Goal: Task Accomplishment & Management: Use online tool/utility

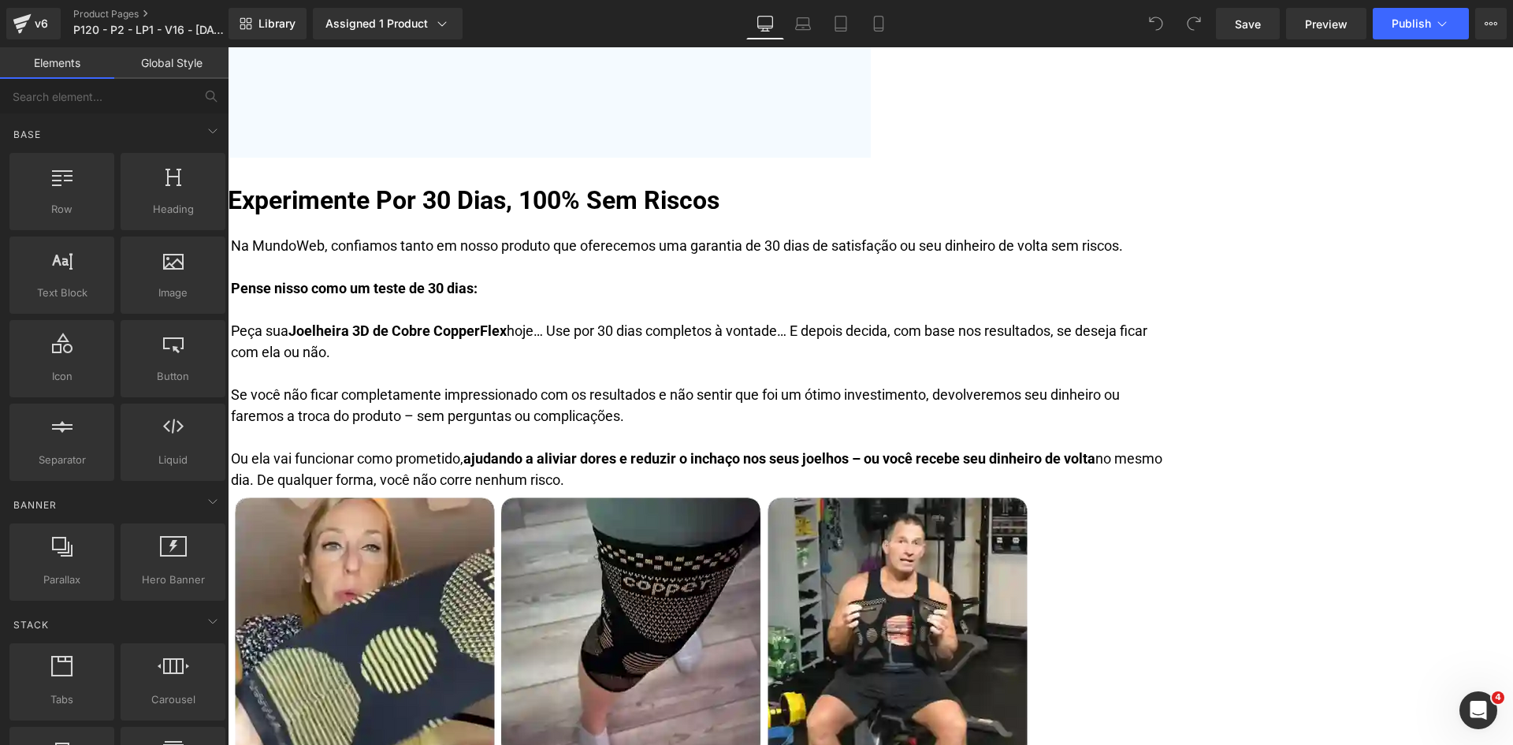
scroll to position [9025, 0]
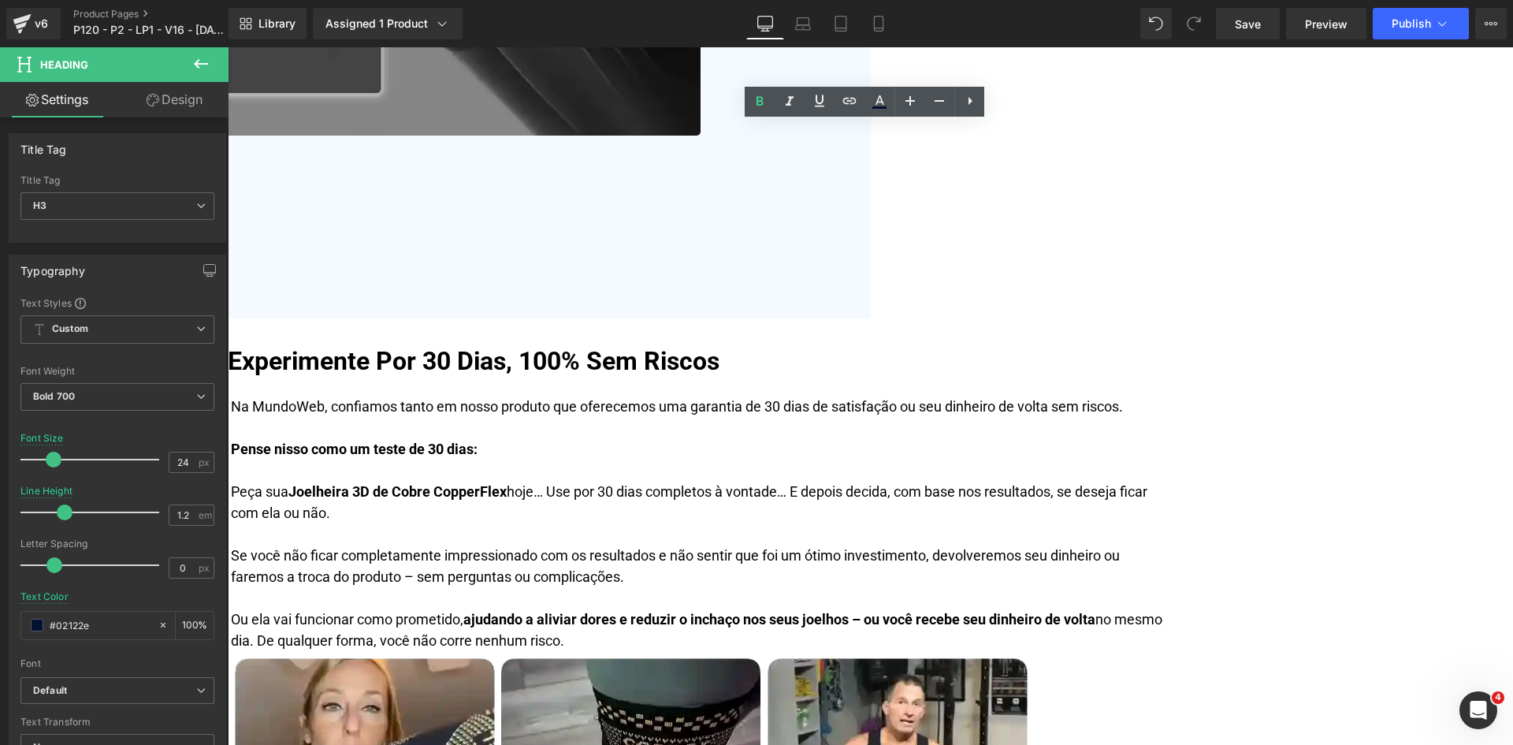
paste div
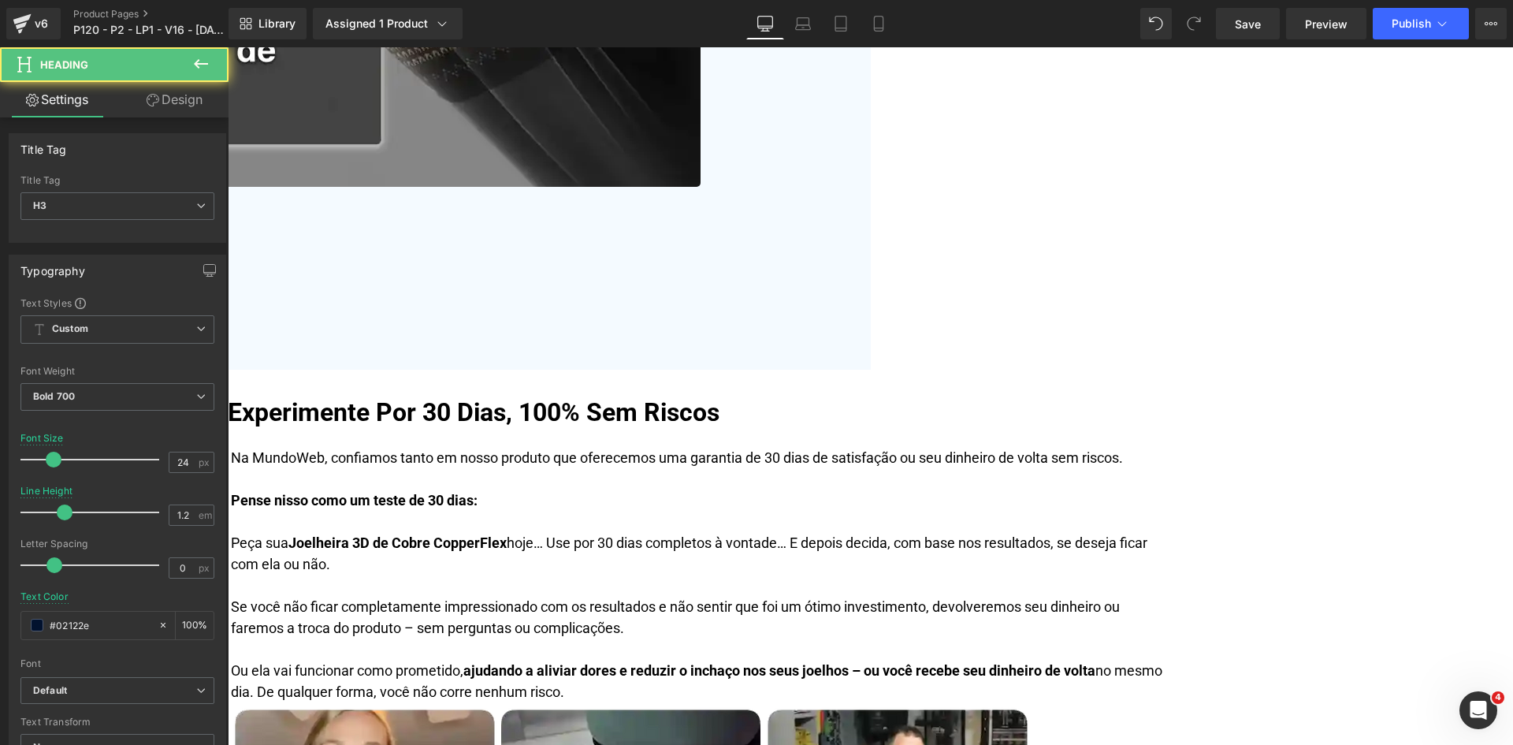
scroll to position [8946, 0]
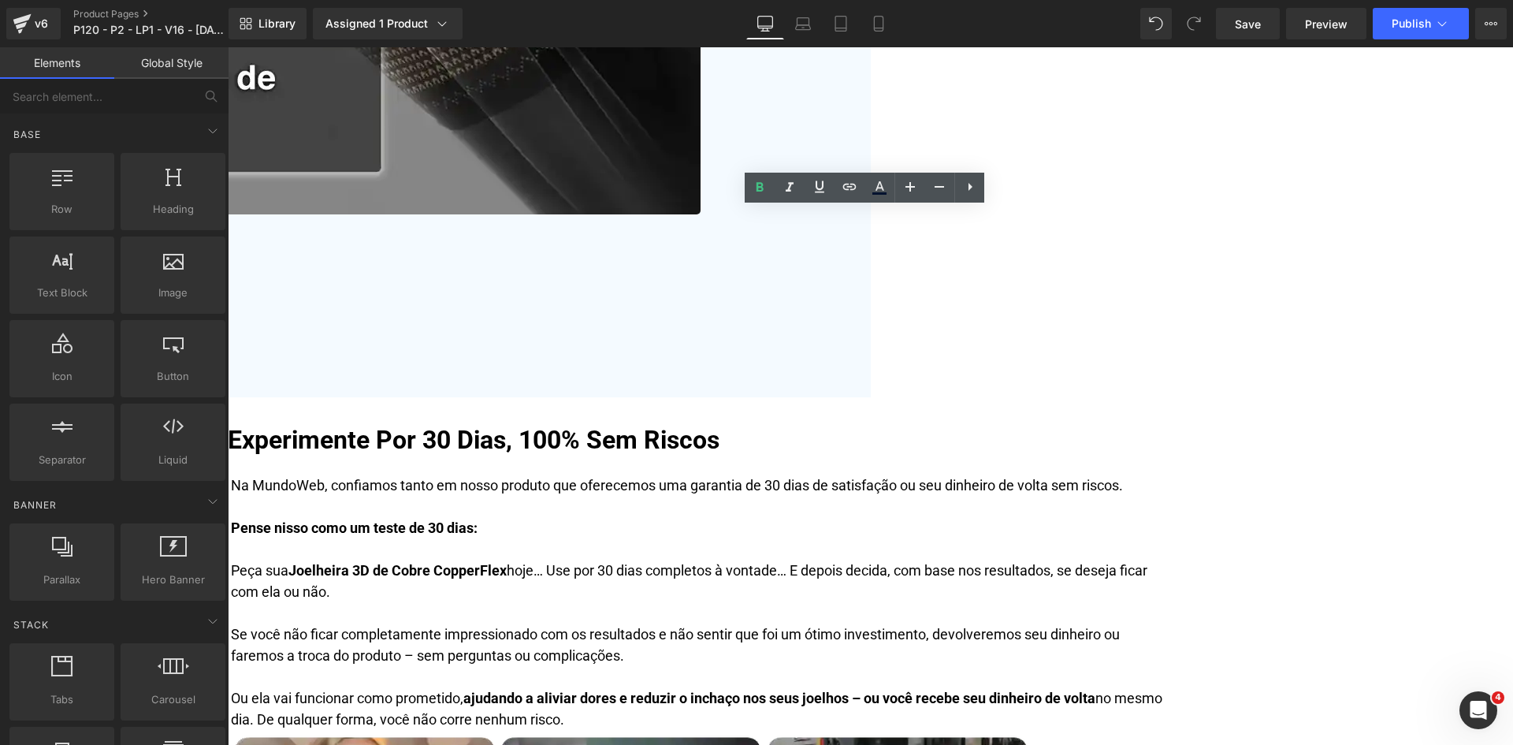
click at [228, 47] on span "Icon" at bounding box center [228, 47] width 0 height 0
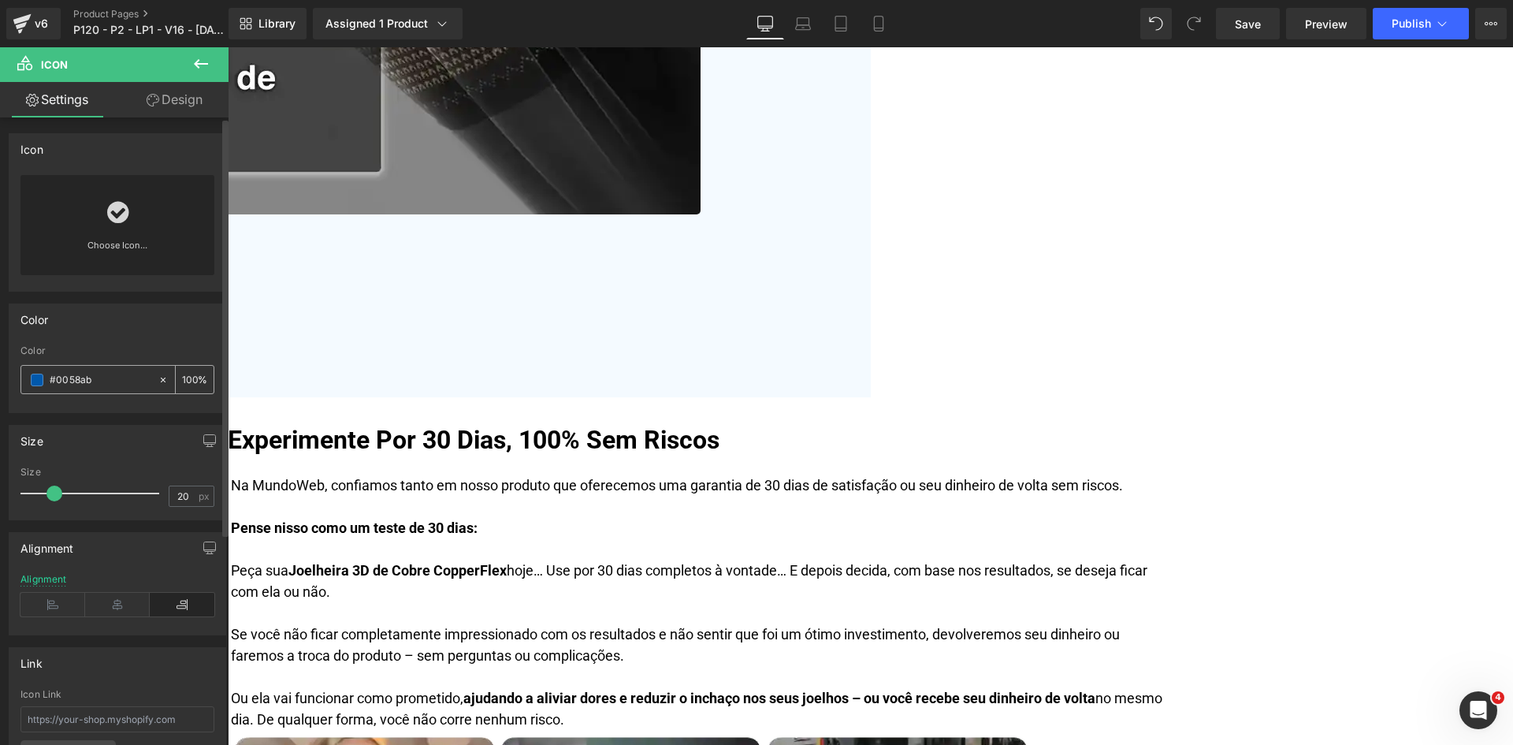
click at [125, 377] on input "#0058ab" at bounding box center [100, 379] width 101 height 17
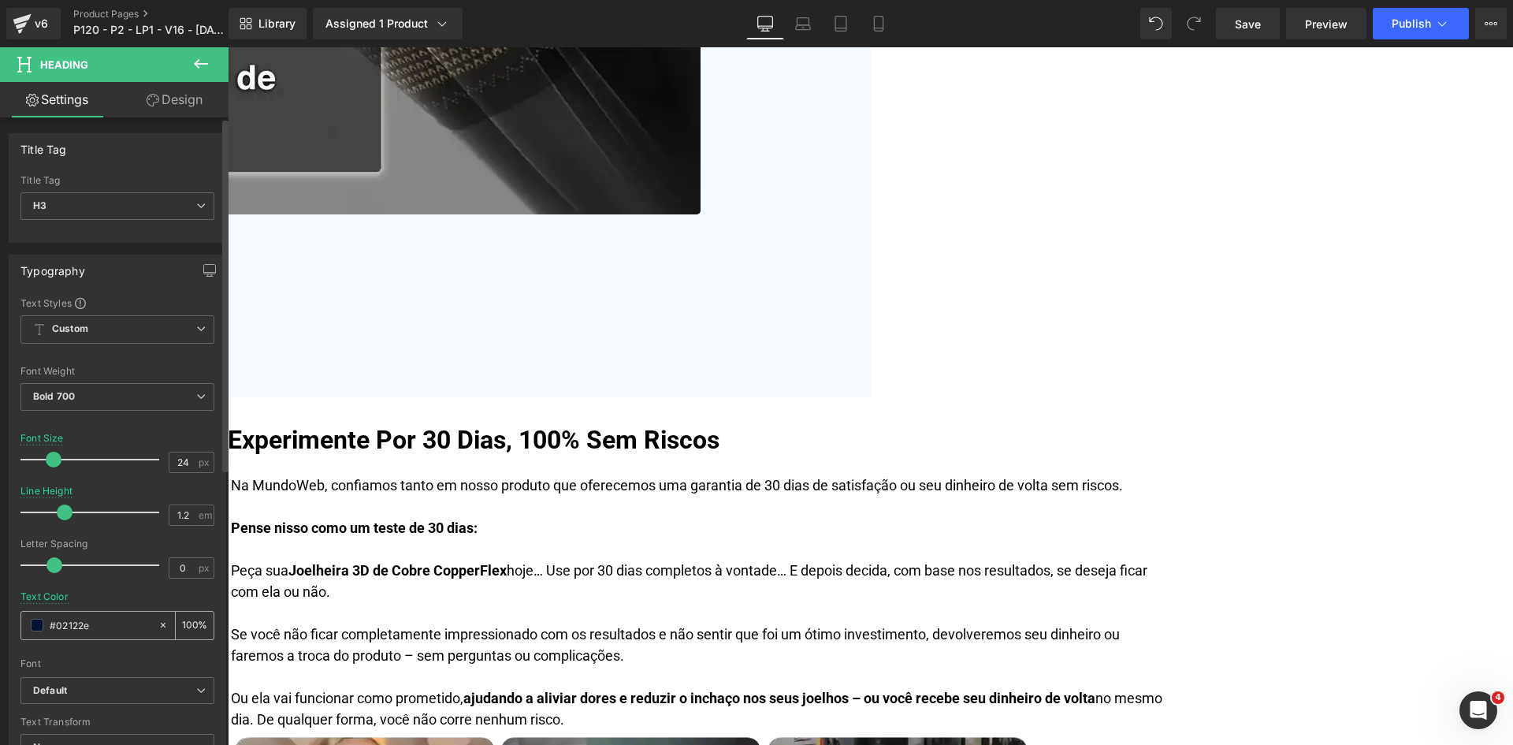
click at [103, 622] on input "#02122e" at bounding box center [100, 624] width 101 height 17
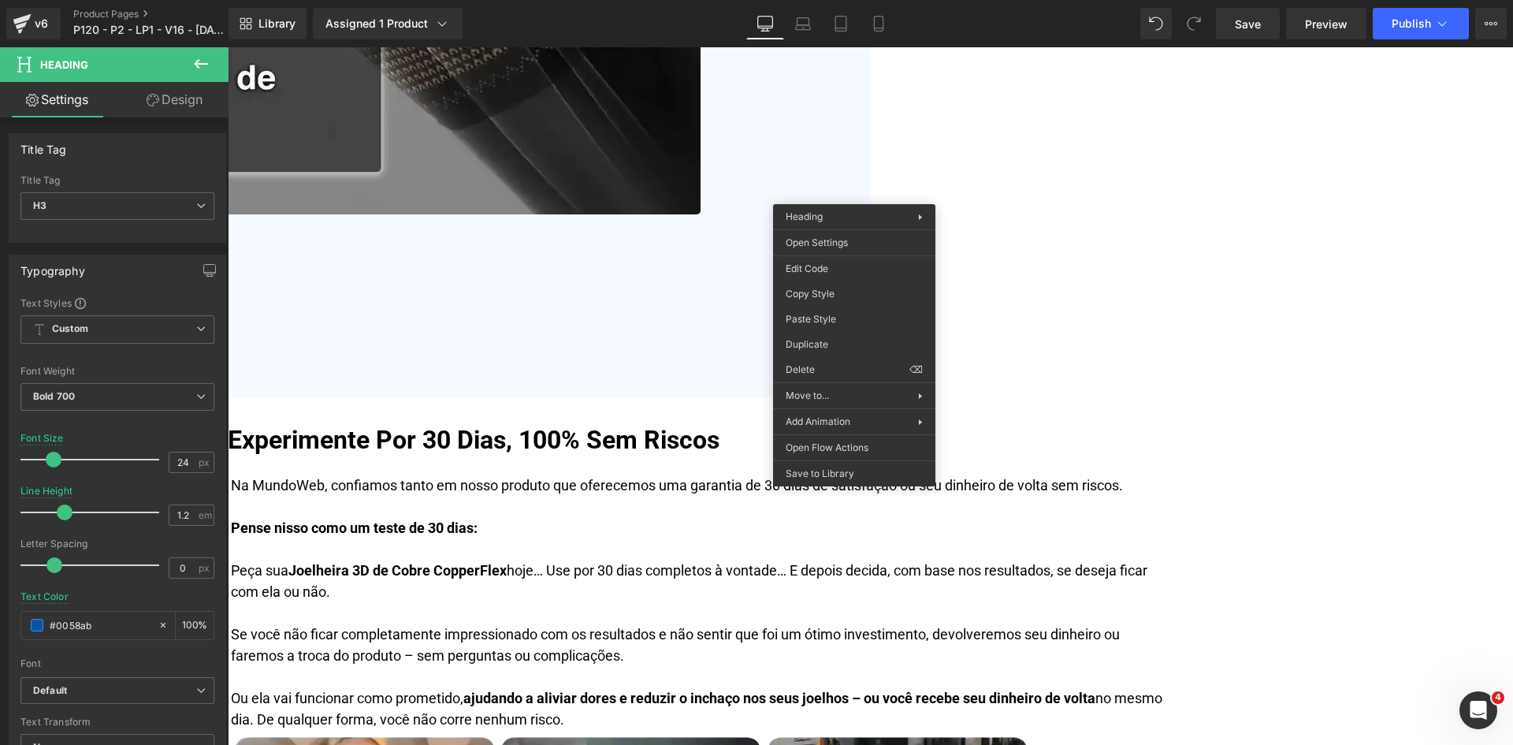
type input "#0058ab"
click at [190, 108] on link "Design" at bounding box center [174, 99] width 114 height 35
click at [0, 0] on div "Spacing" at bounding box center [0, 0] width 0 height 0
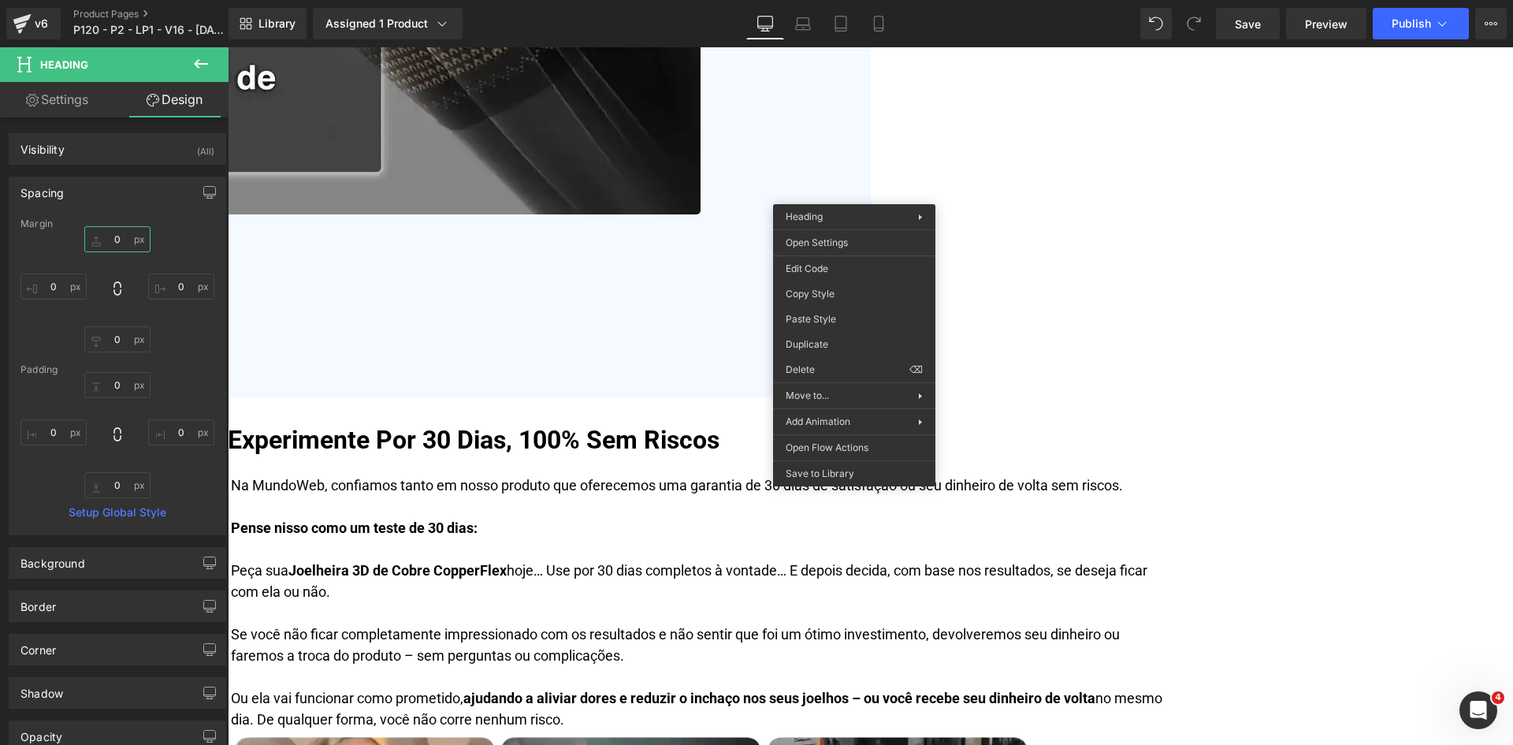
click at [113, 247] on input "text" at bounding box center [117, 239] width 66 height 26
type input "10"
click at [206, 187] on icon "button" at bounding box center [209, 192] width 13 height 13
click at [95, 230] on button "Laptop" at bounding box center [88, 226] width 49 height 27
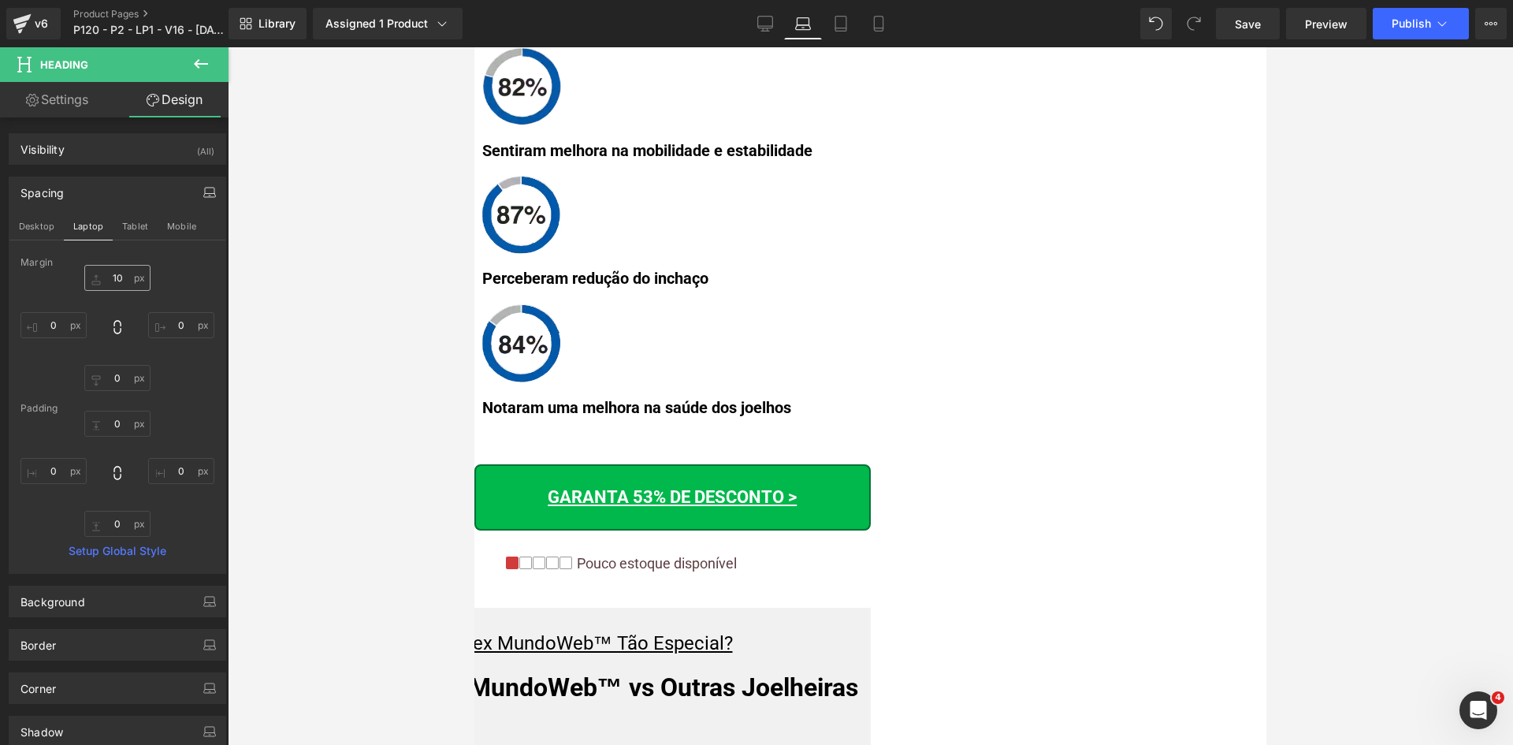
scroll to position [9439, 0]
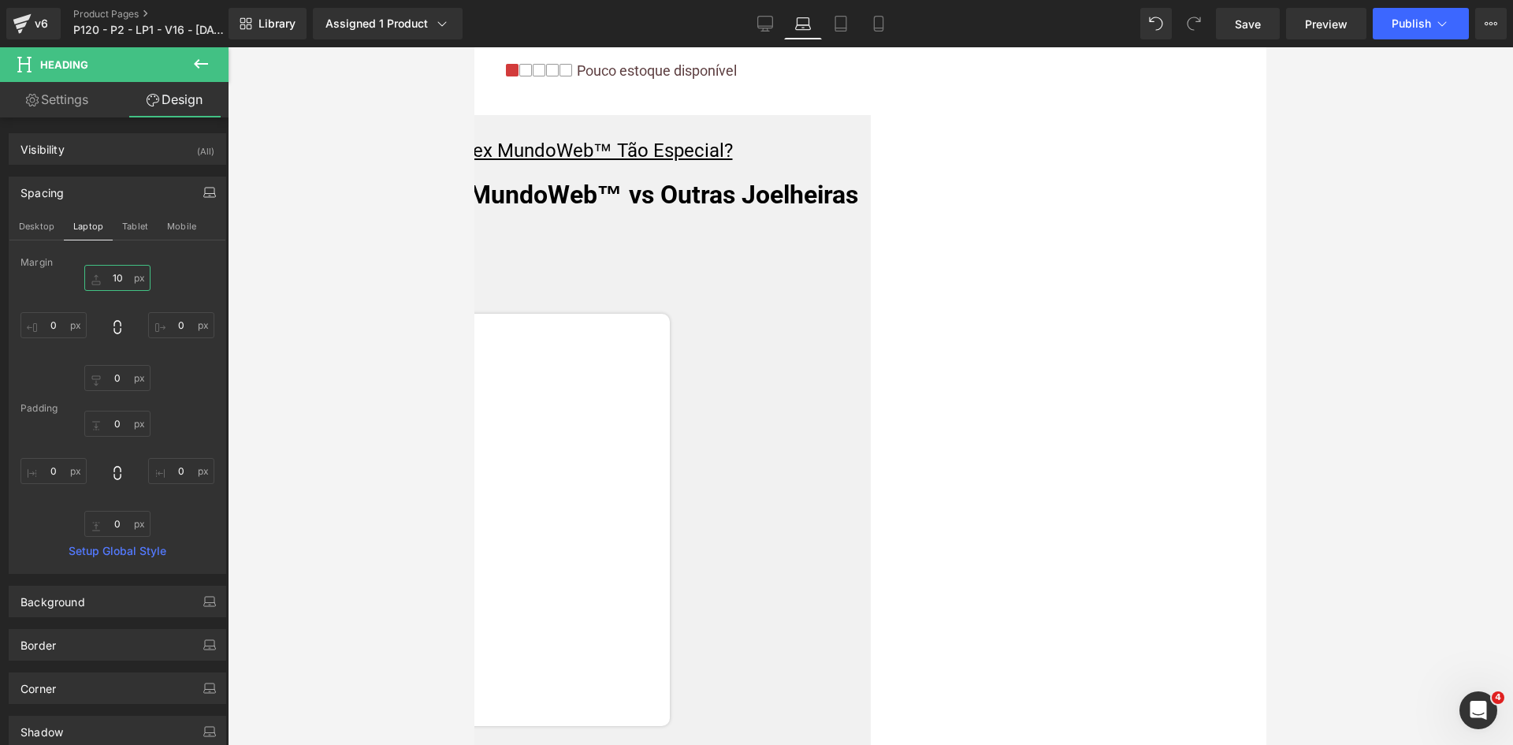
click at [121, 278] on input "10" at bounding box center [117, 278] width 66 height 26
click at [126, 236] on button "Tablet" at bounding box center [135, 226] width 45 height 27
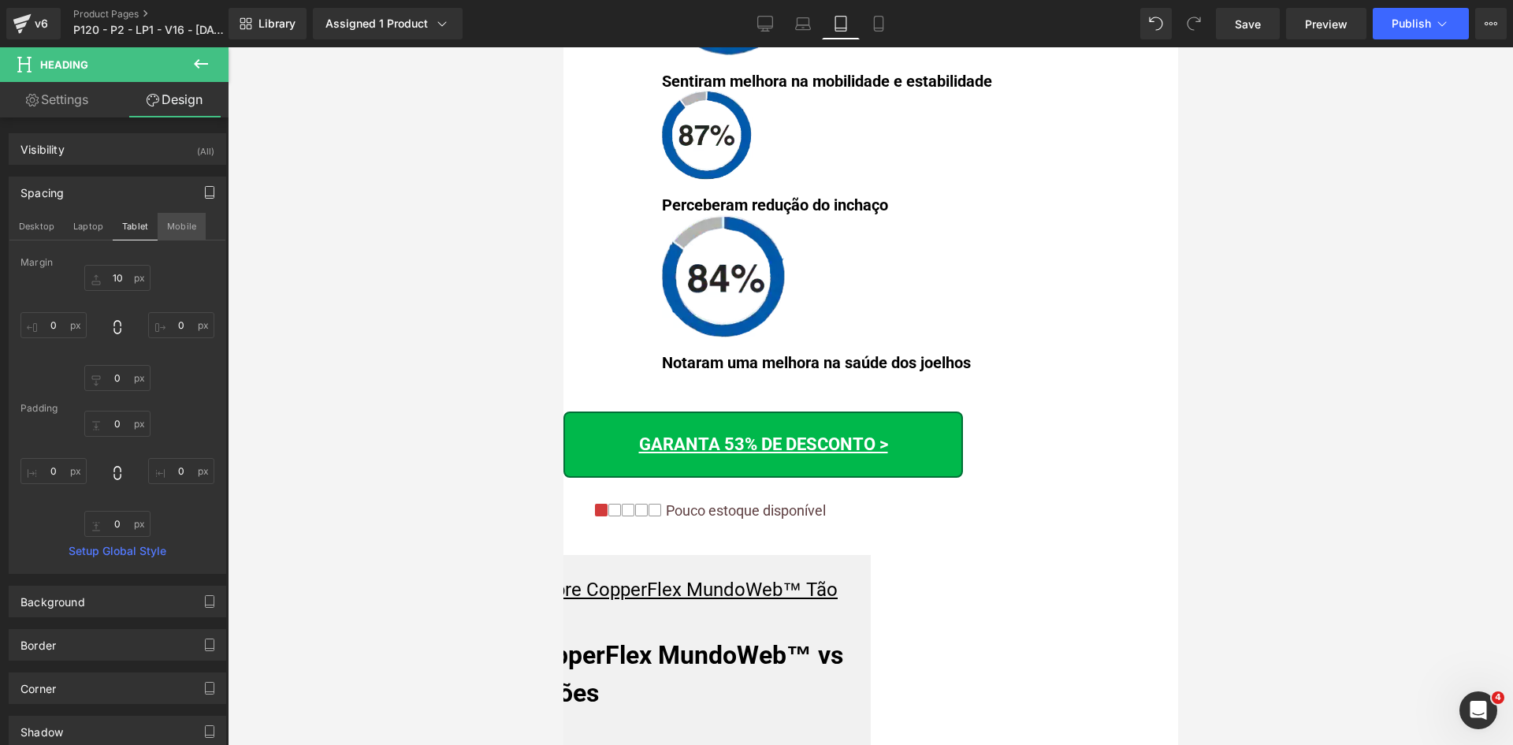
scroll to position [13123, 0]
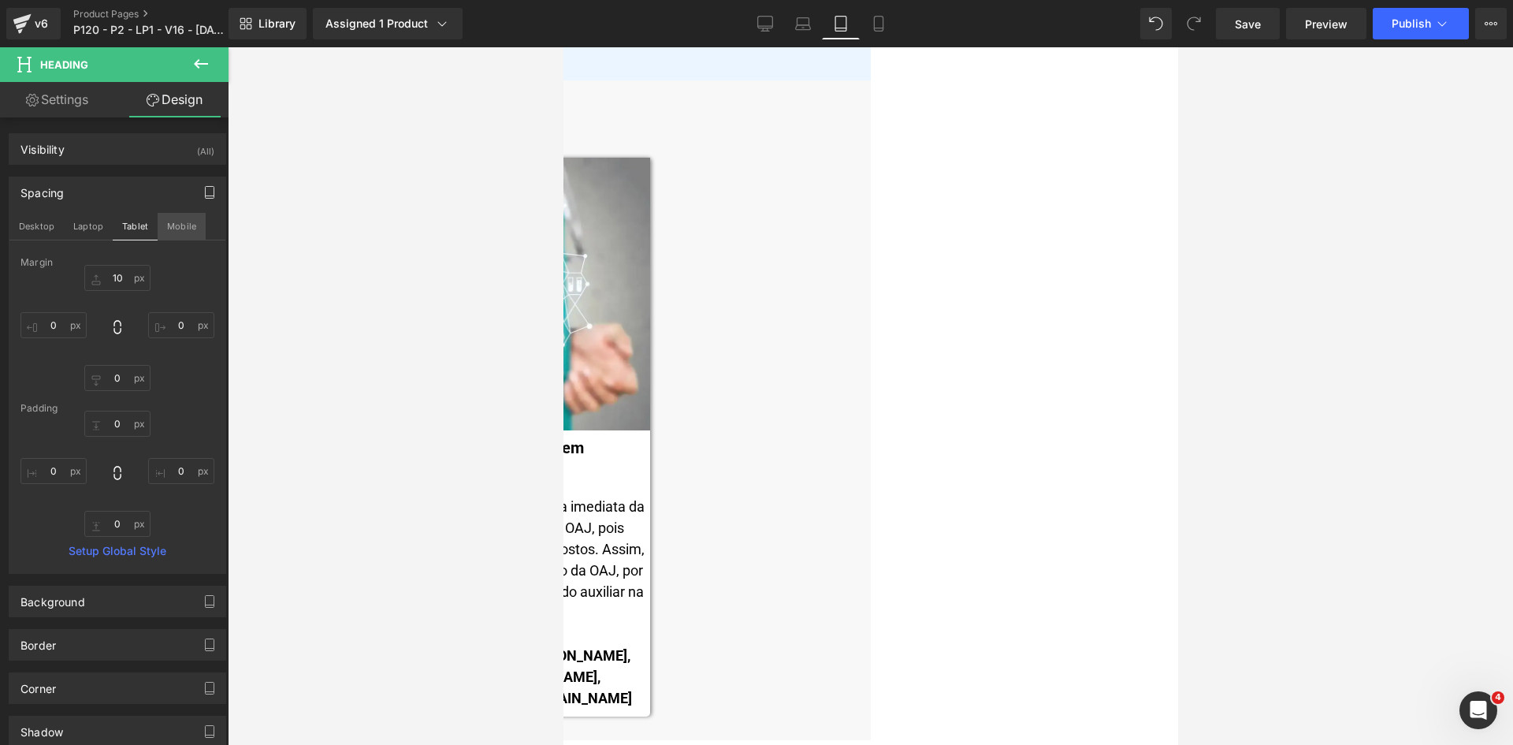
click at [170, 225] on button "Mobile" at bounding box center [182, 226] width 48 height 27
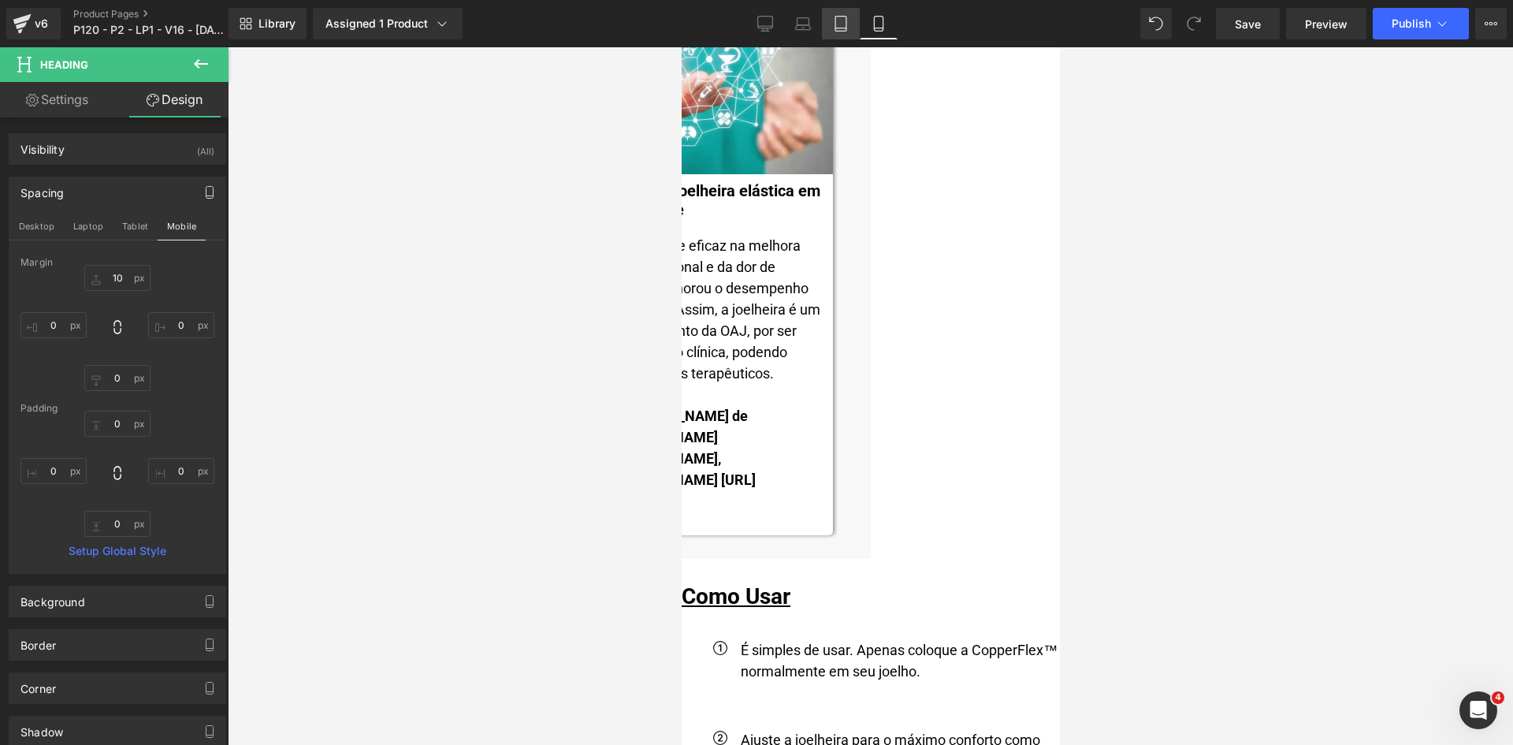
scroll to position [13490, 0]
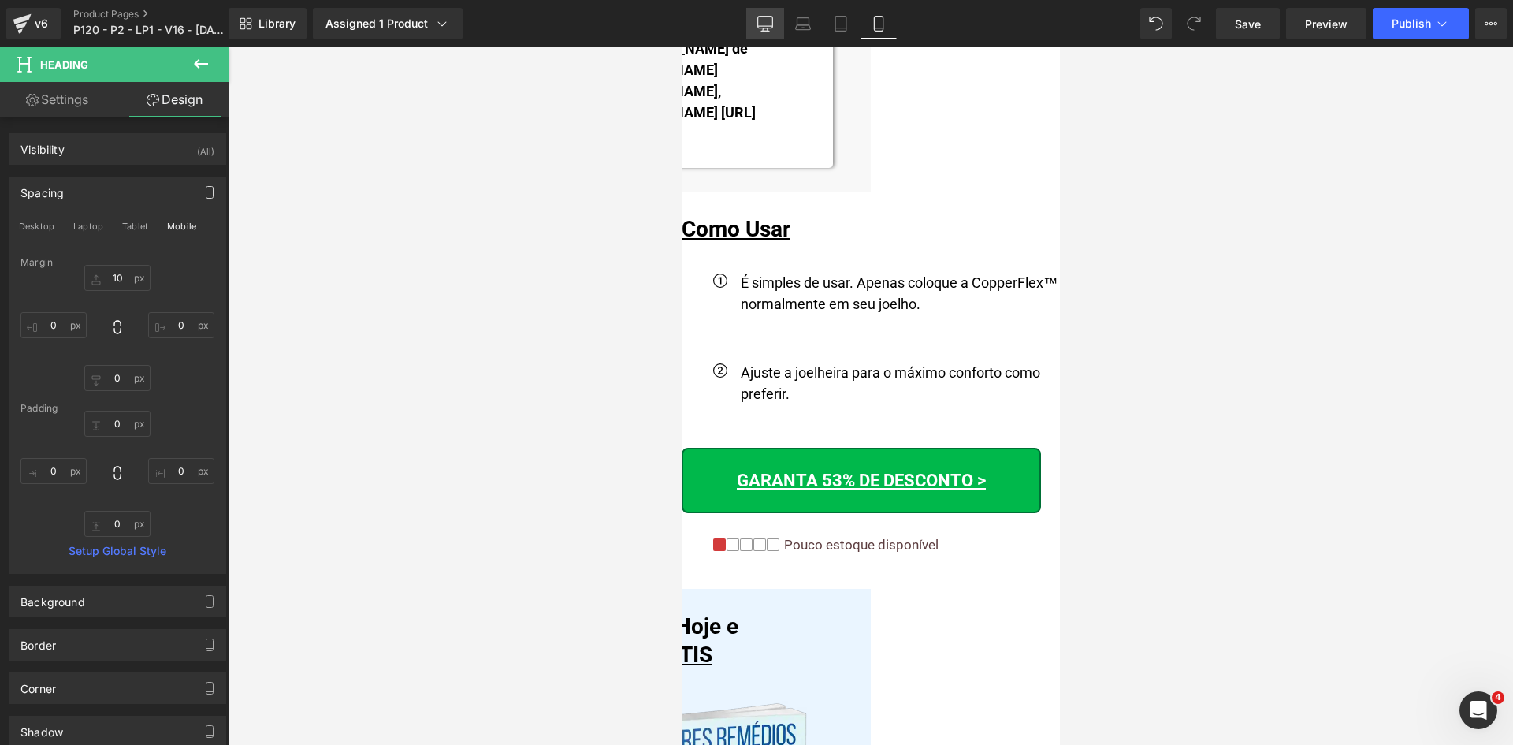
click at [762, 28] on icon at bounding box center [765, 23] width 15 height 12
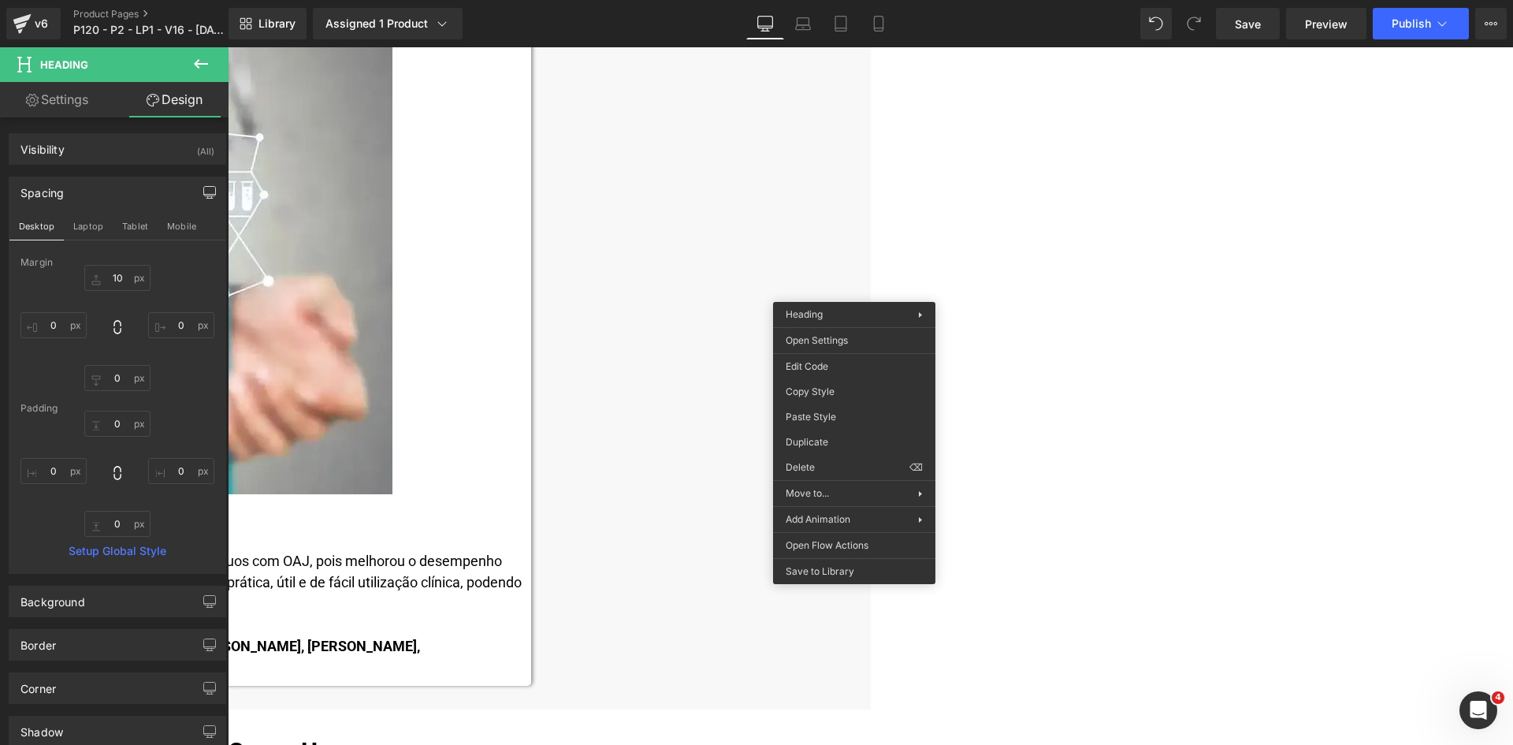
scroll to position [8850, 0]
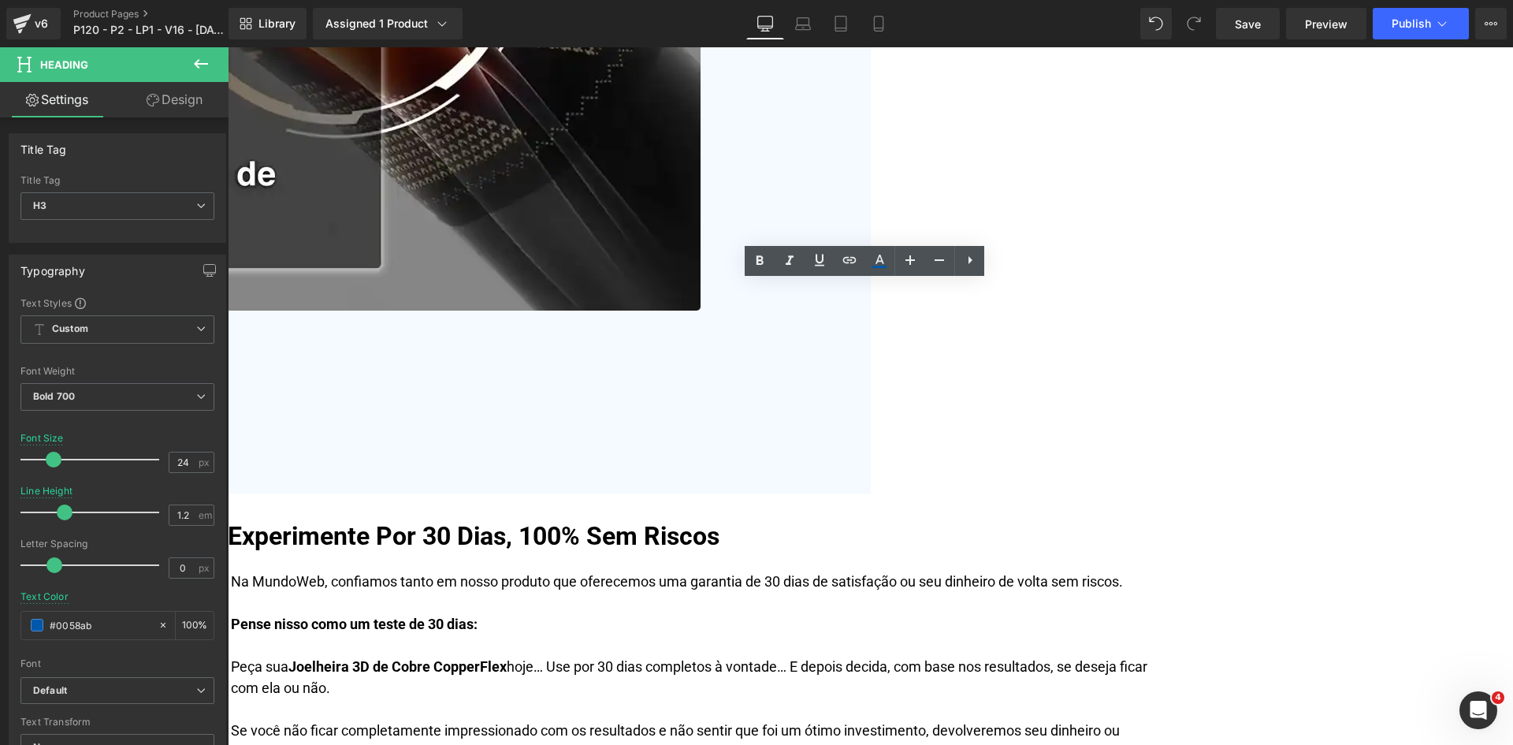
click at [870, 27] on link "Mobile" at bounding box center [879, 24] width 38 height 32
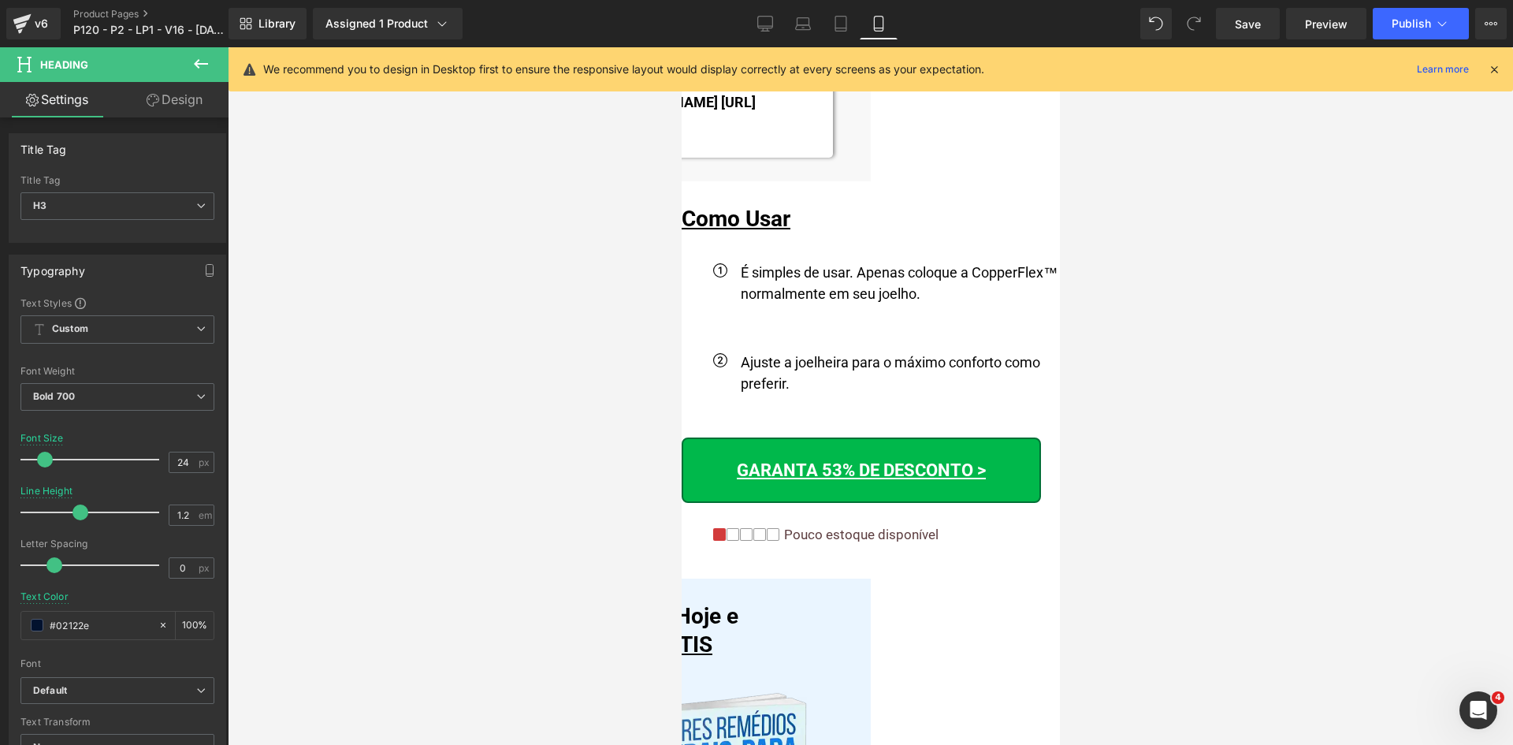
scroll to position [13490, 0]
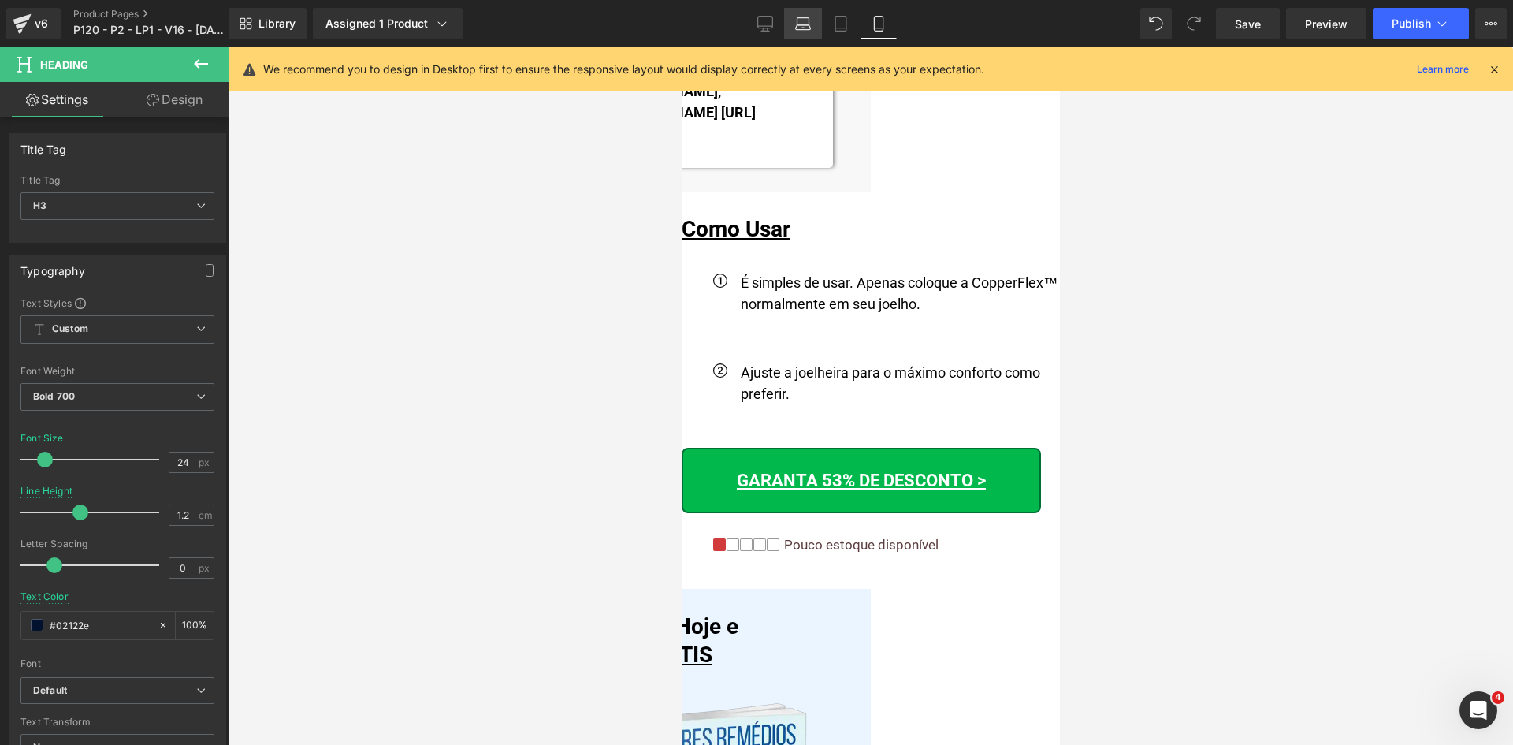
click at [815, 25] on link "Laptop" at bounding box center [803, 24] width 38 height 32
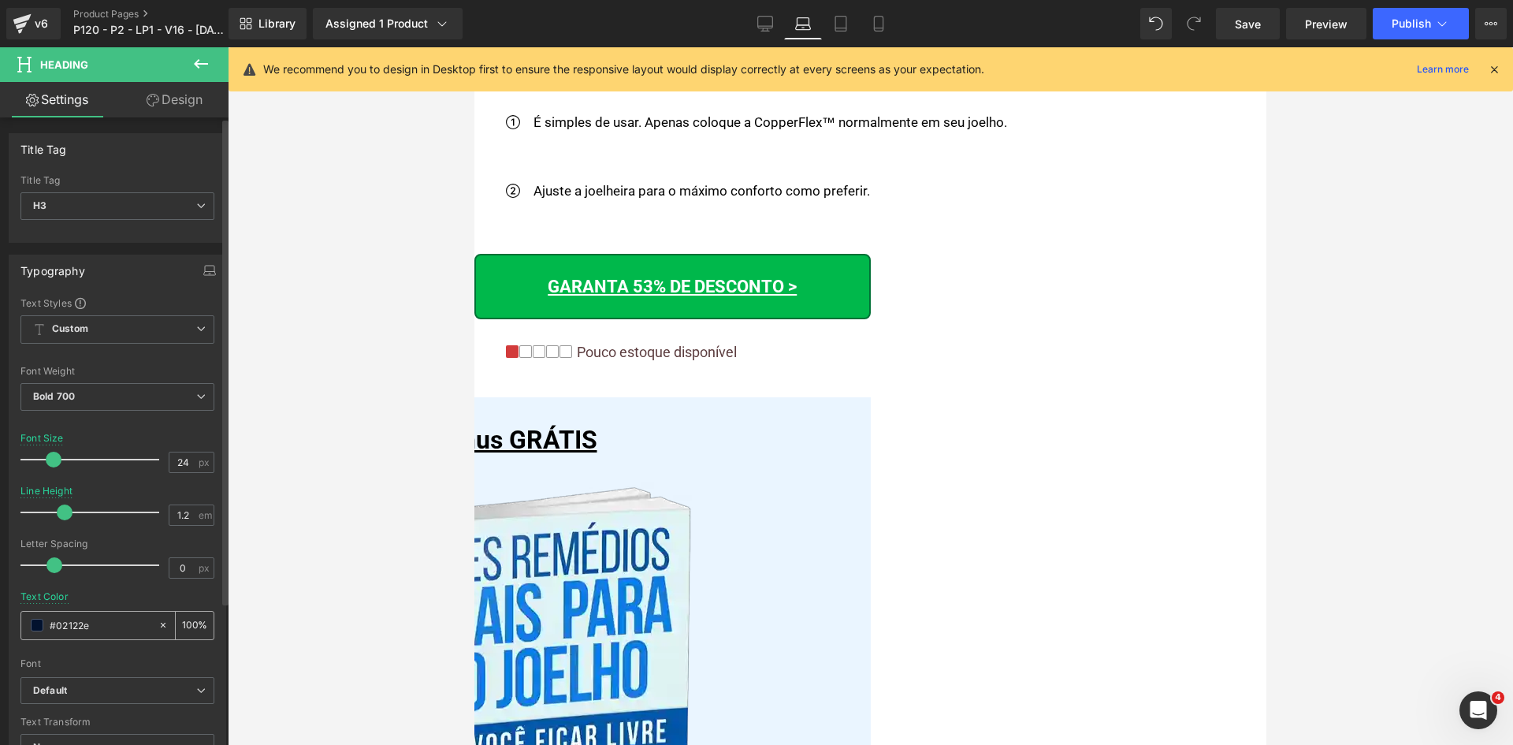
scroll to position [9439, 0]
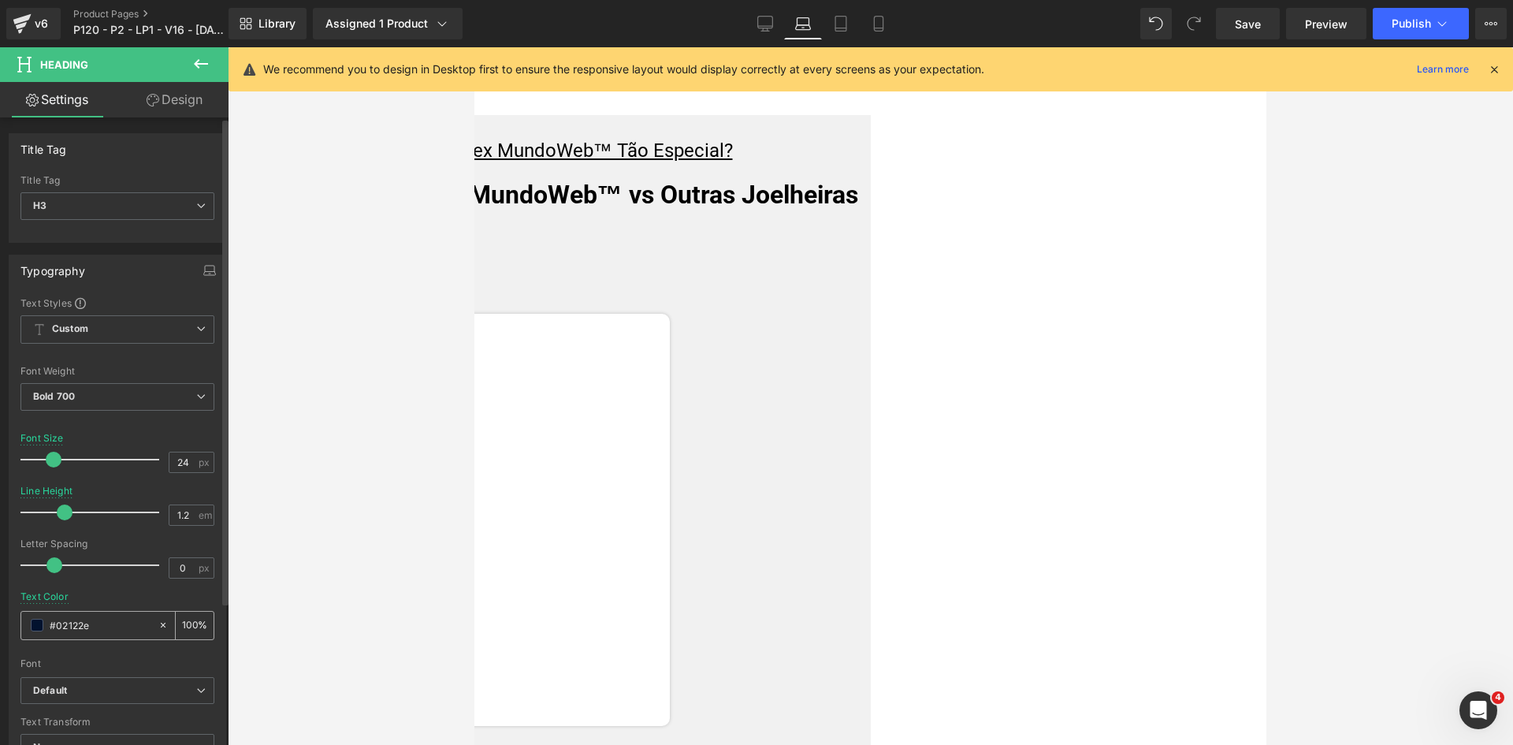
click at [113, 622] on input "#0058ab" at bounding box center [100, 624] width 101 height 17
paste input "058ab"
click at [851, 14] on link "Tablet" at bounding box center [841, 24] width 38 height 32
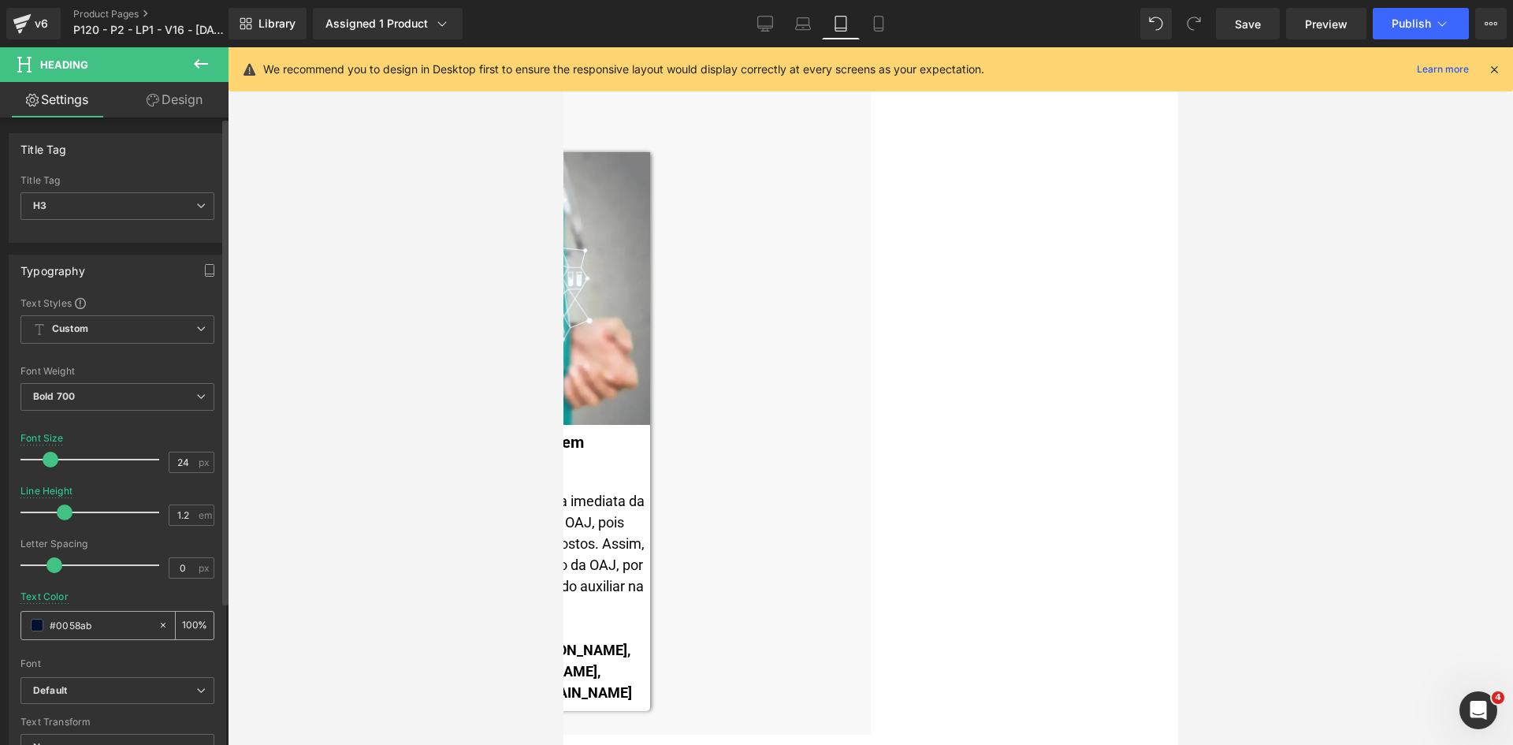
click at [86, 622] on input "#0058ab" at bounding box center [100, 624] width 101 height 17
paste input "058ab"
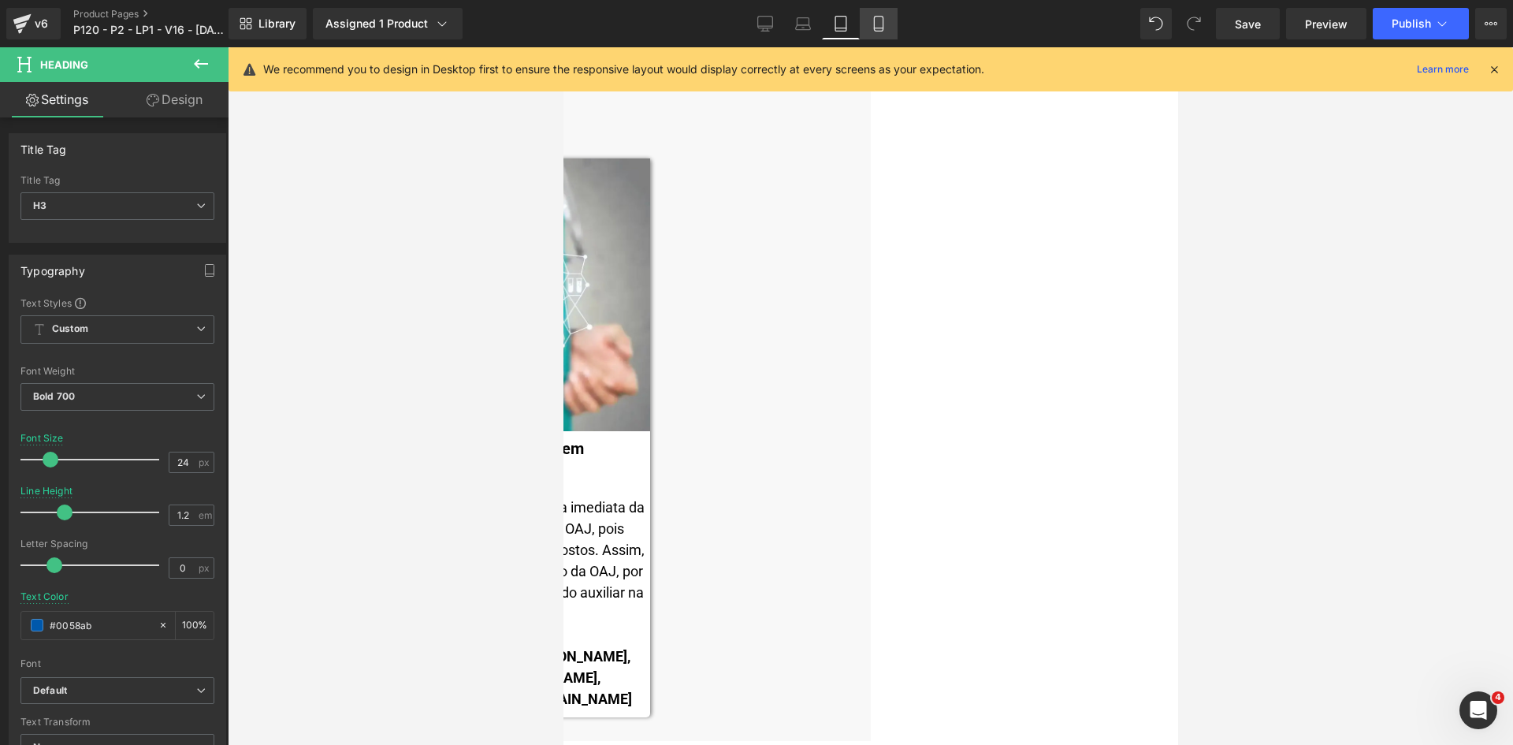
click at [880, 17] on icon at bounding box center [878, 24] width 9 height 15
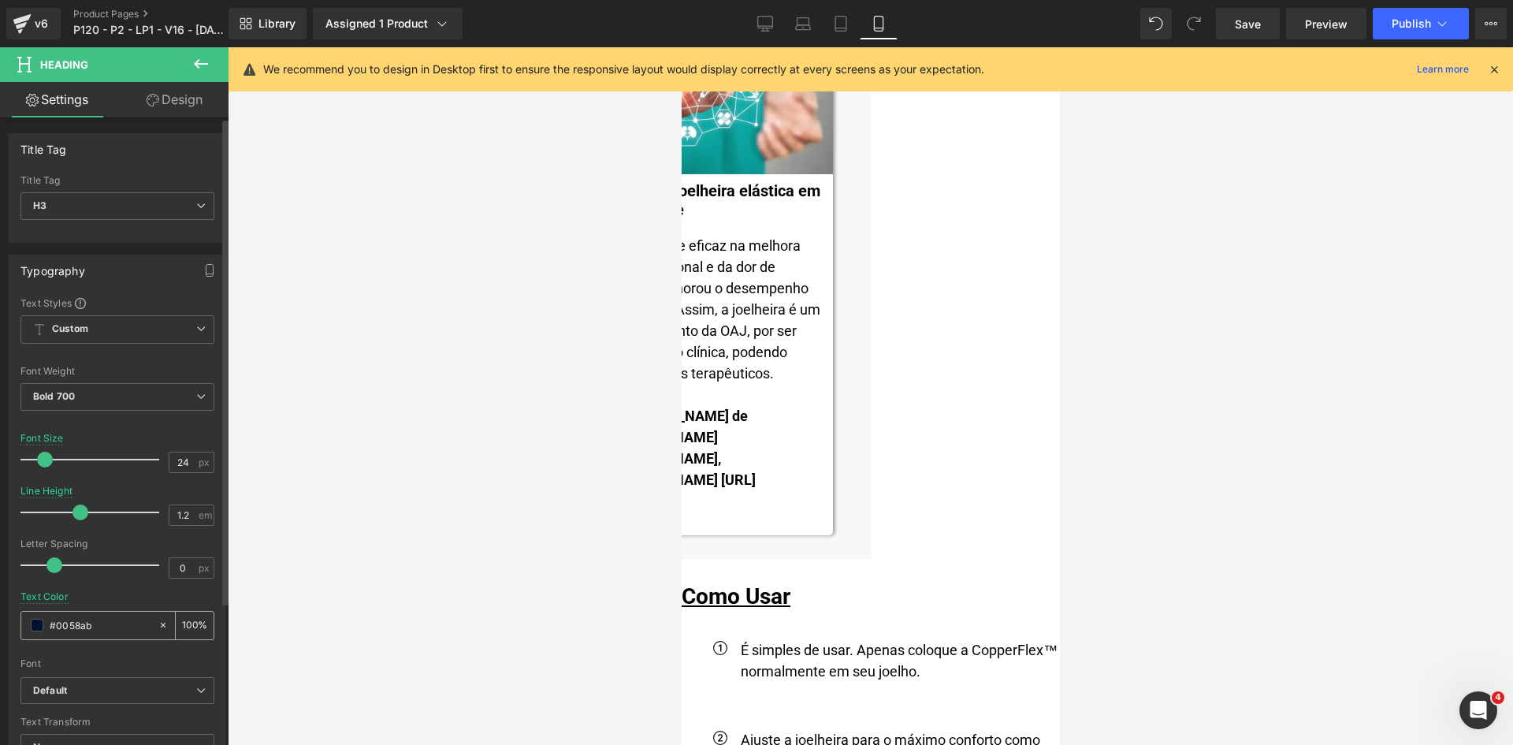
click at [113, 626] on input "#0058ab" at bounding box center [100, 624] width 101 height 17
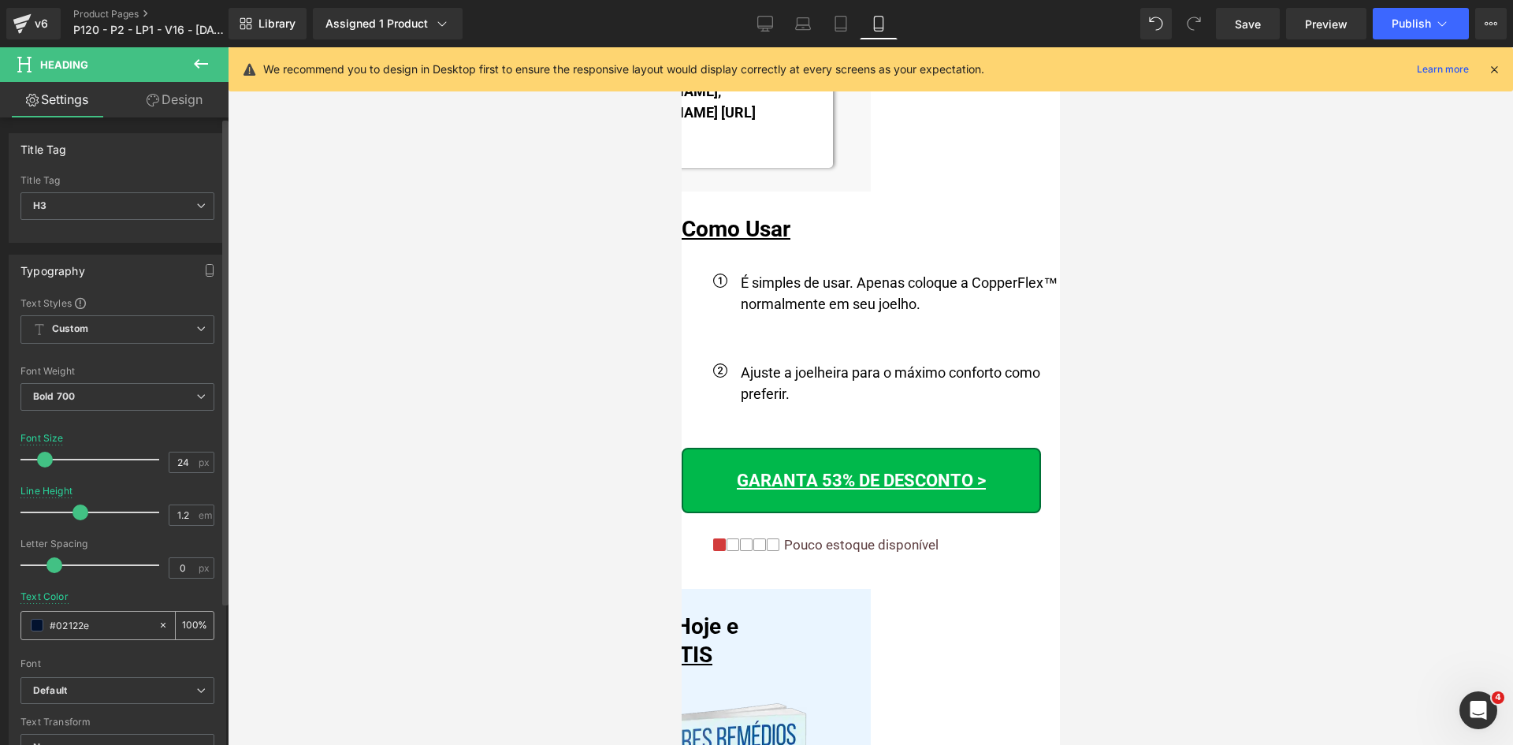
paste input "058ab"
type input "#0058ab"
drag, startPoint x: 182, startPoint y: 463, endPoint x: 134, endPoint y: 462, distance: 48.1
click at [139, 462] on div "Font Size 24 px" at bounding box center [117, 459] width 194 height 53
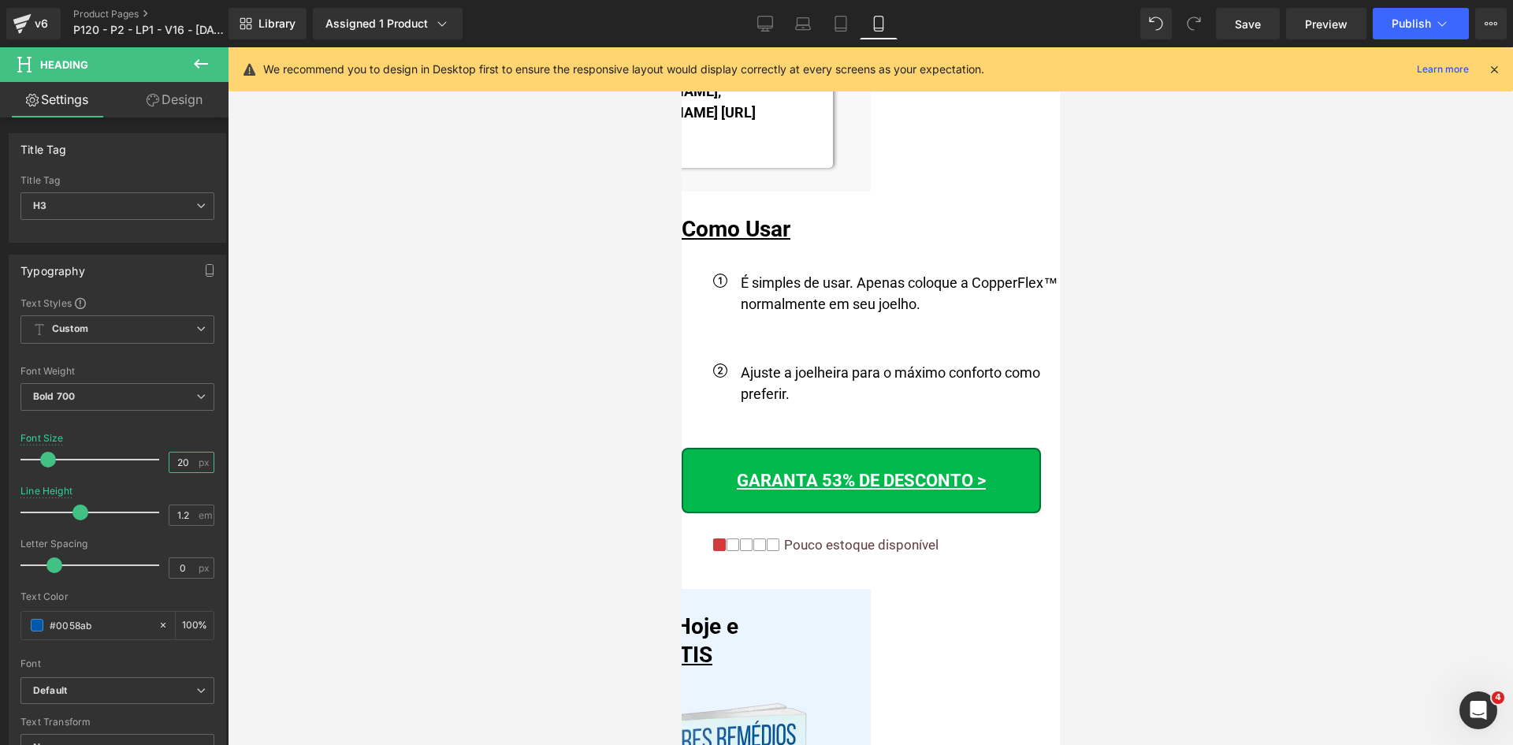
type input "20"
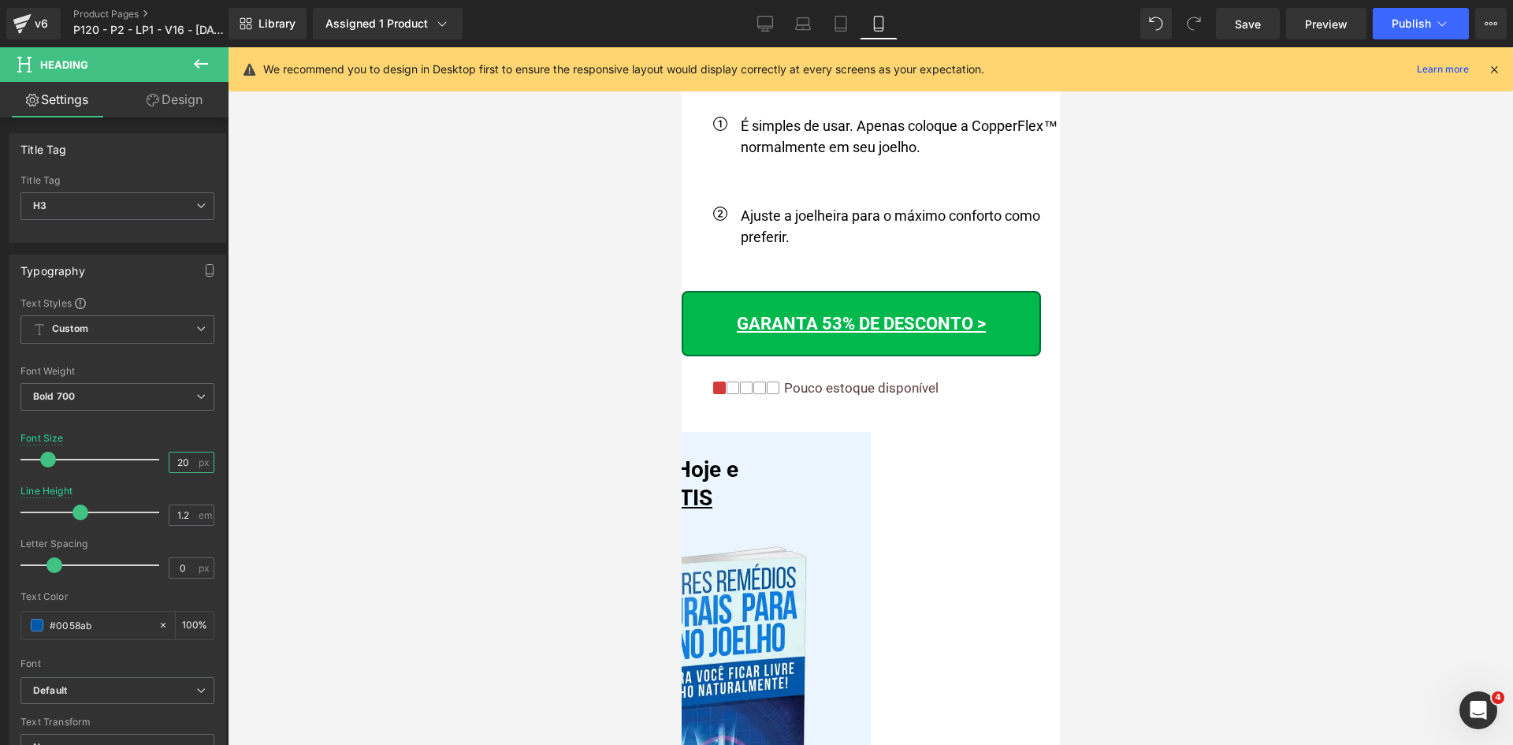
scroll to position [13647, 0]
click at [681, 47] on span "Icon List" at bounding box center [681, 47] width 0 height 0
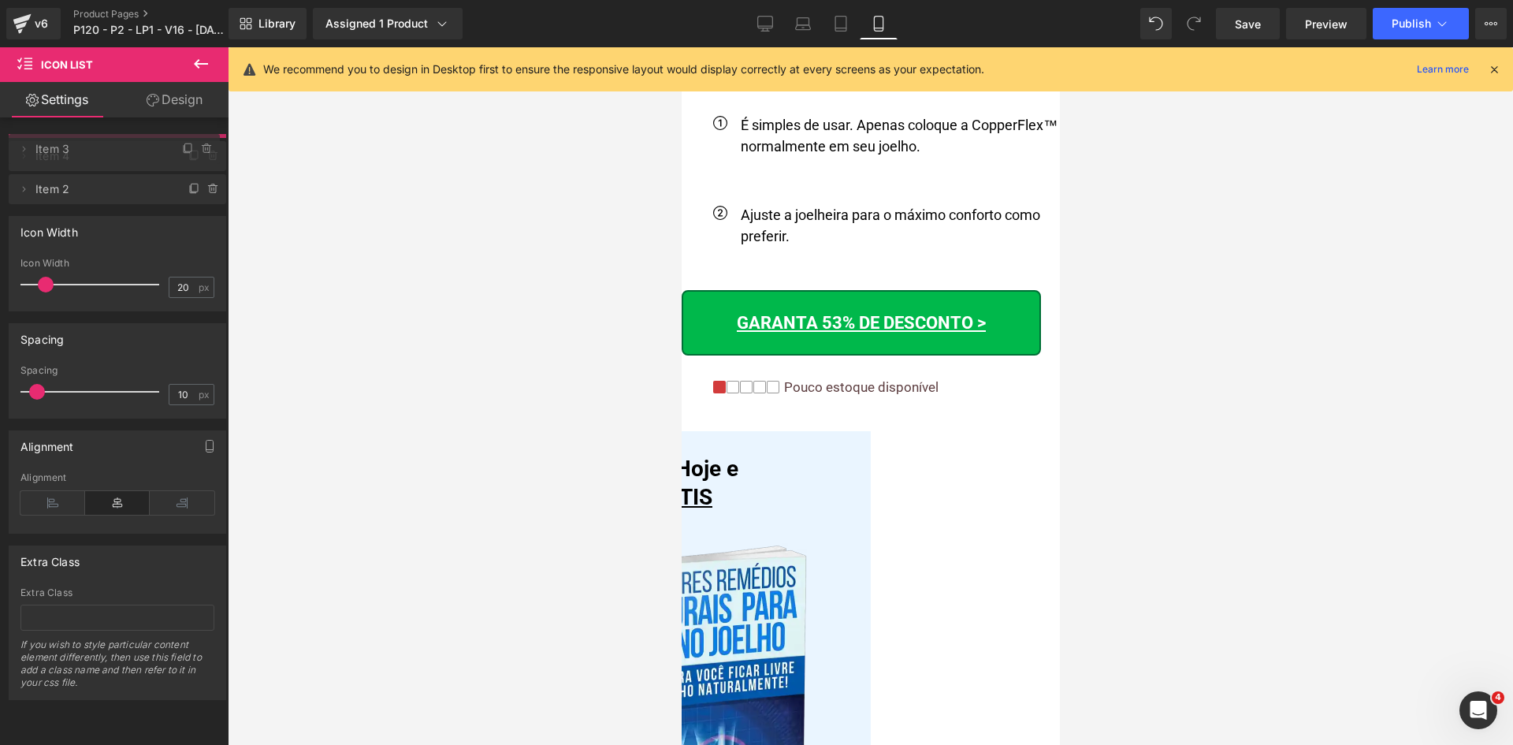
drag, startPoint x: 63, startPoint y: 183, endPoint x: 32, endPoint y: 251, distance: 75.1
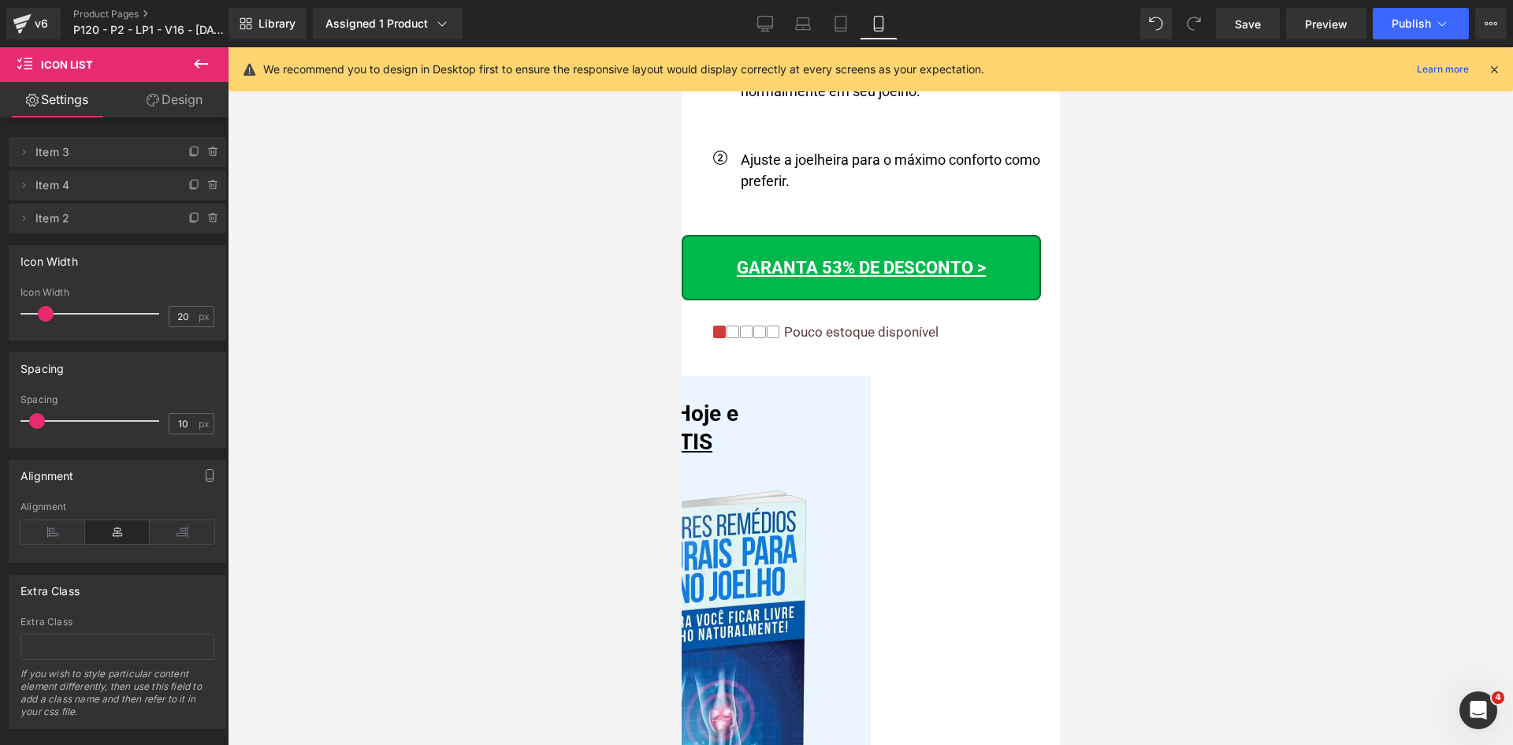
scroll to position [13884, 0]
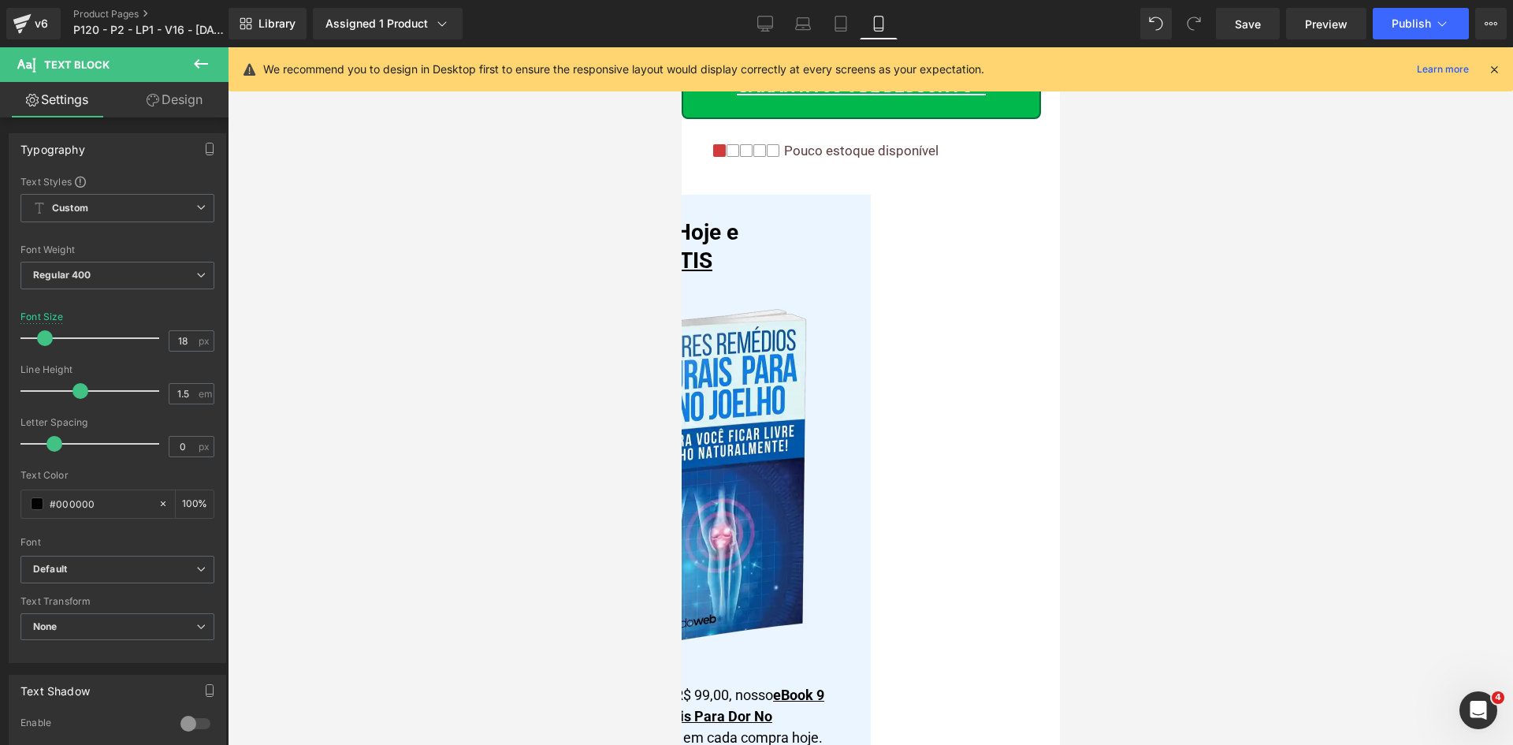
copy b "Escolha Seu Tamanho:"
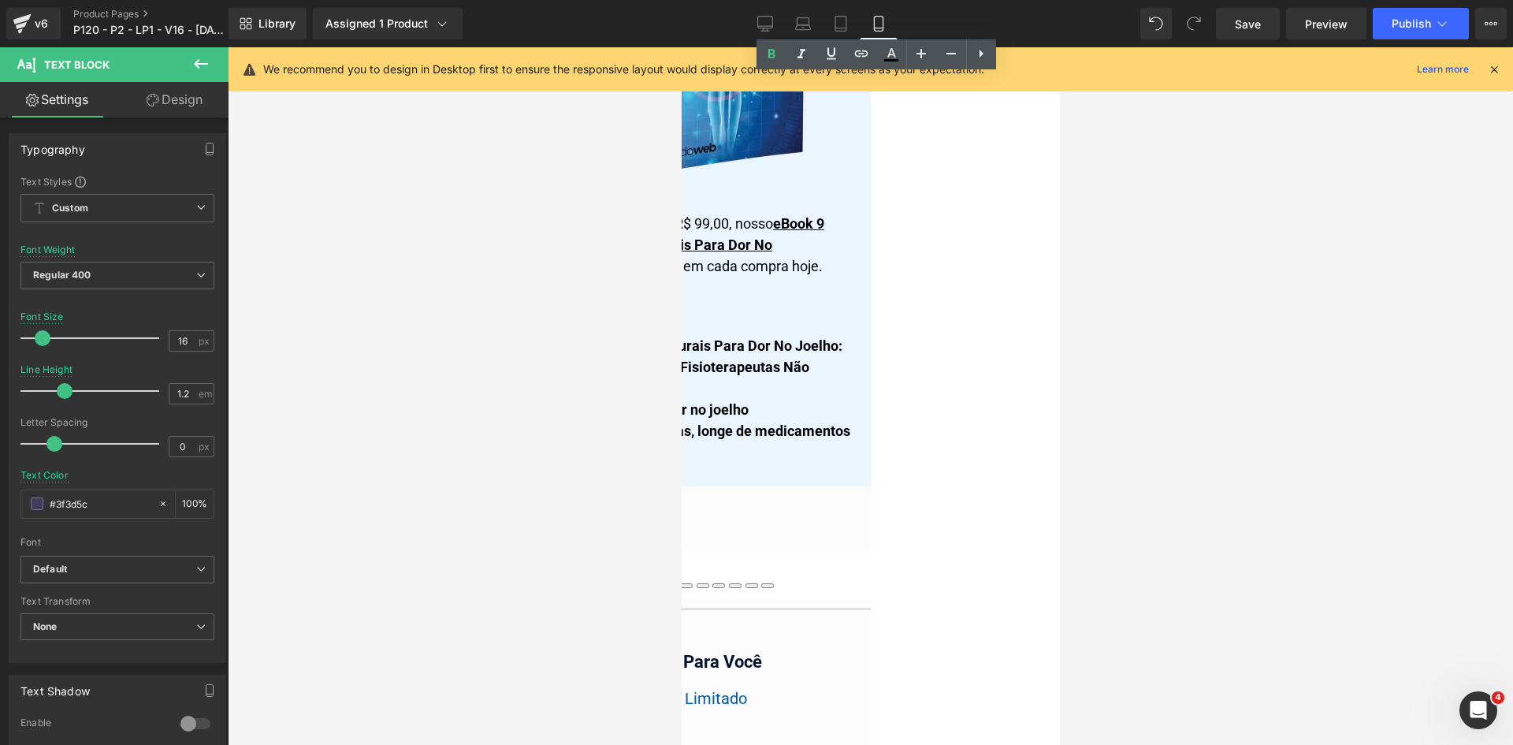
scroll to position [14356, 0]
click at [681, 47] on link at bounding box center [681, 47] width 0 height 0
click at [681, 47] on span "Icon List" at bounding box center [681, 47] width 0 height 0
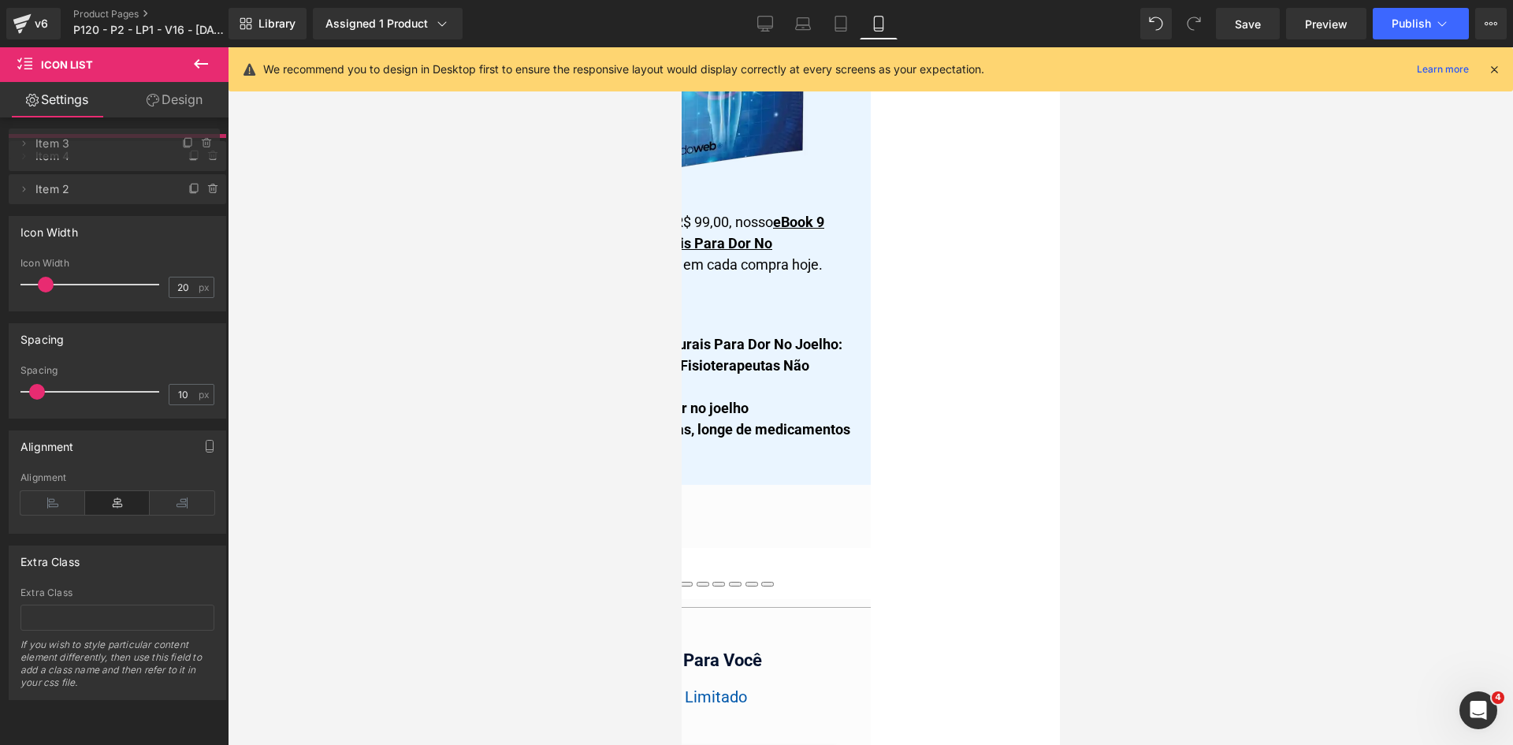
drag, startPoint x: 45, startPoint y: 178, endPoint x: 50, endPoint y: 139, distance: 39.0
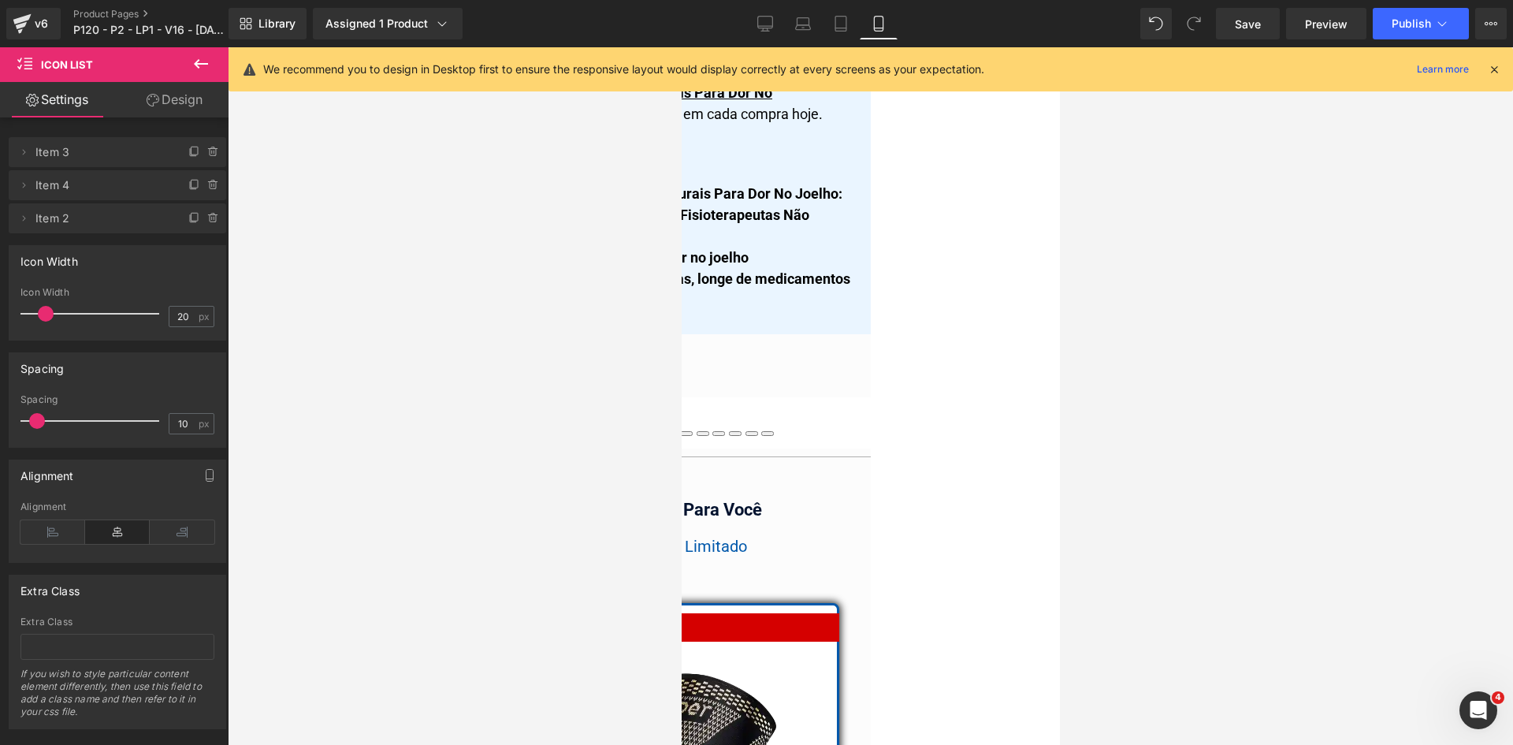
scroll to position [14514, 0]
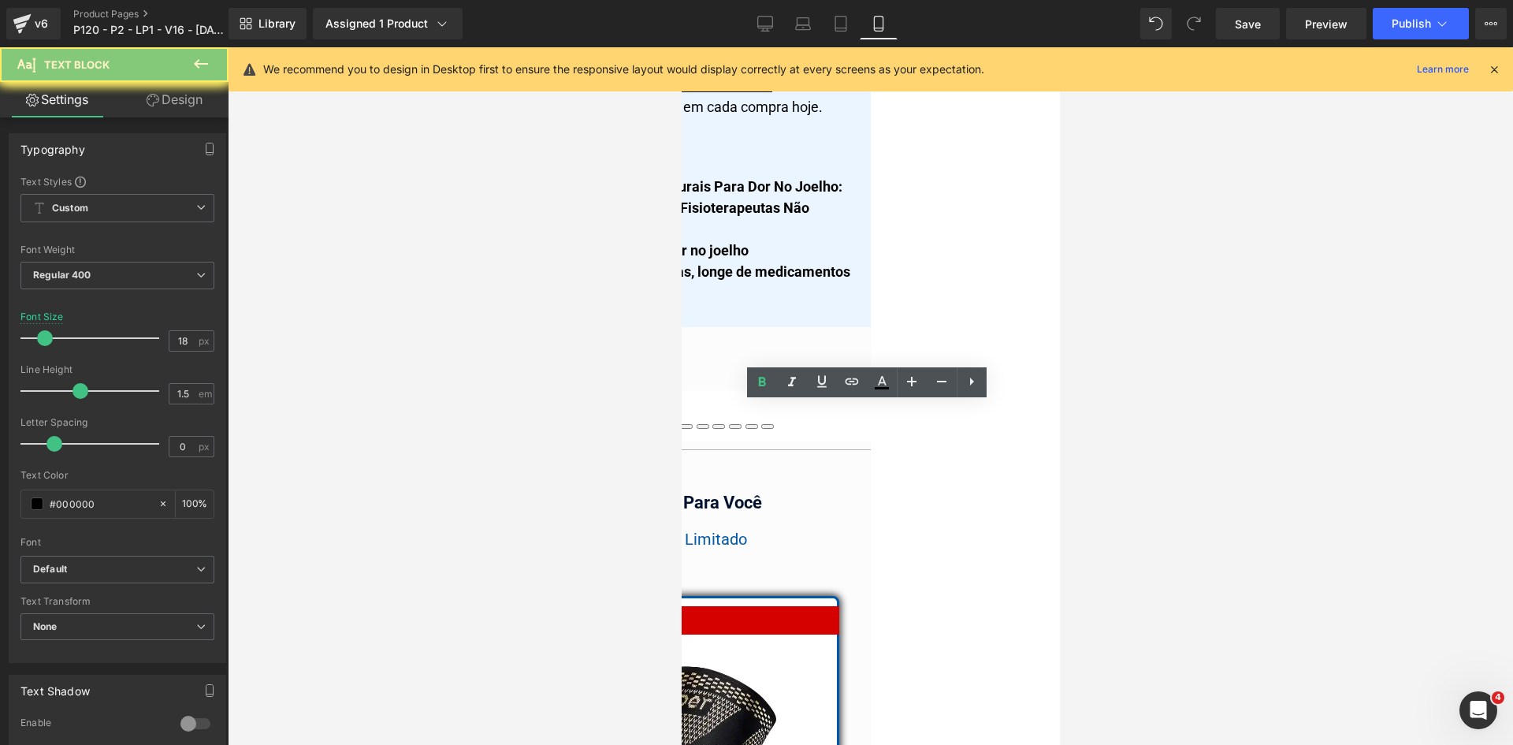
paste div
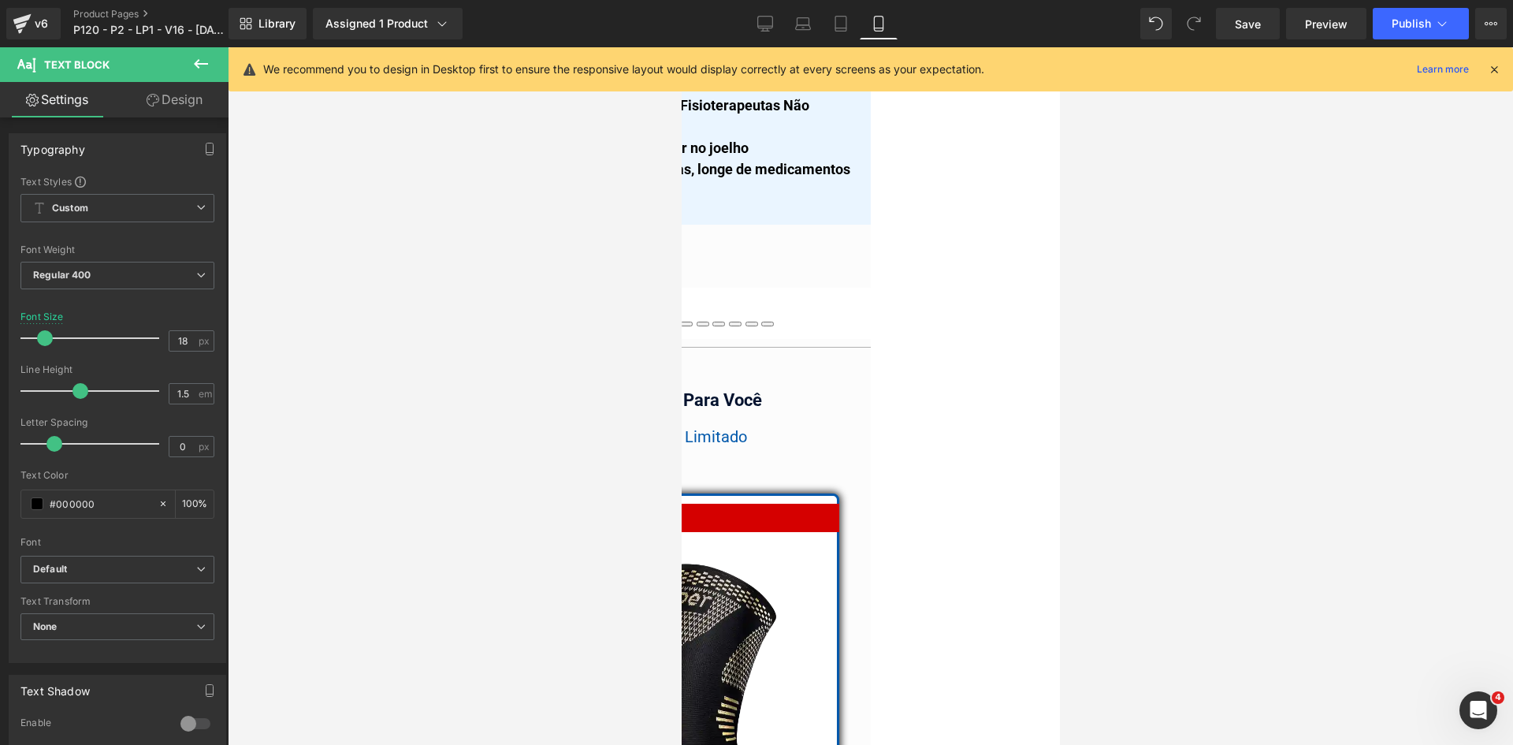
scroll to position [14672, 0]
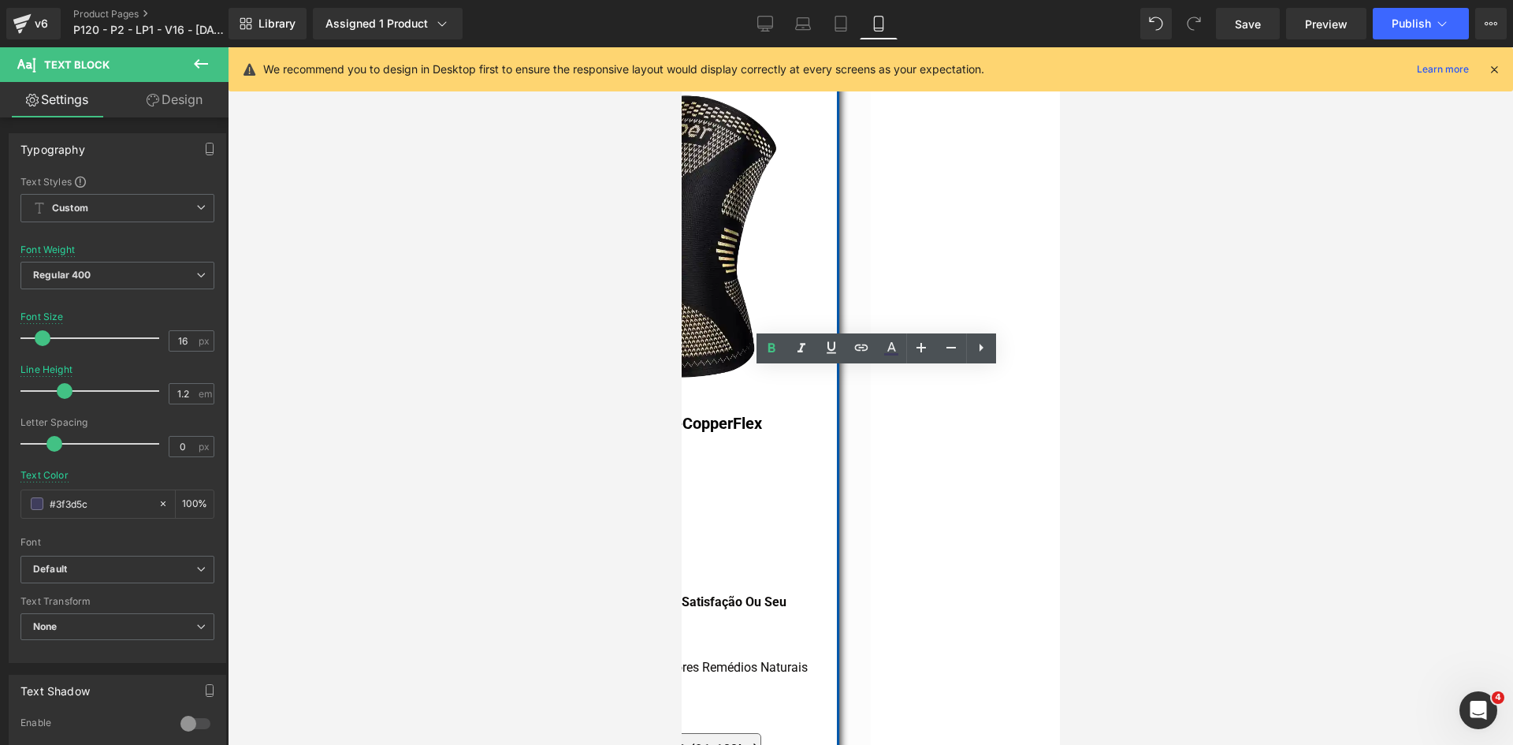
scroll to position [15223, 0]
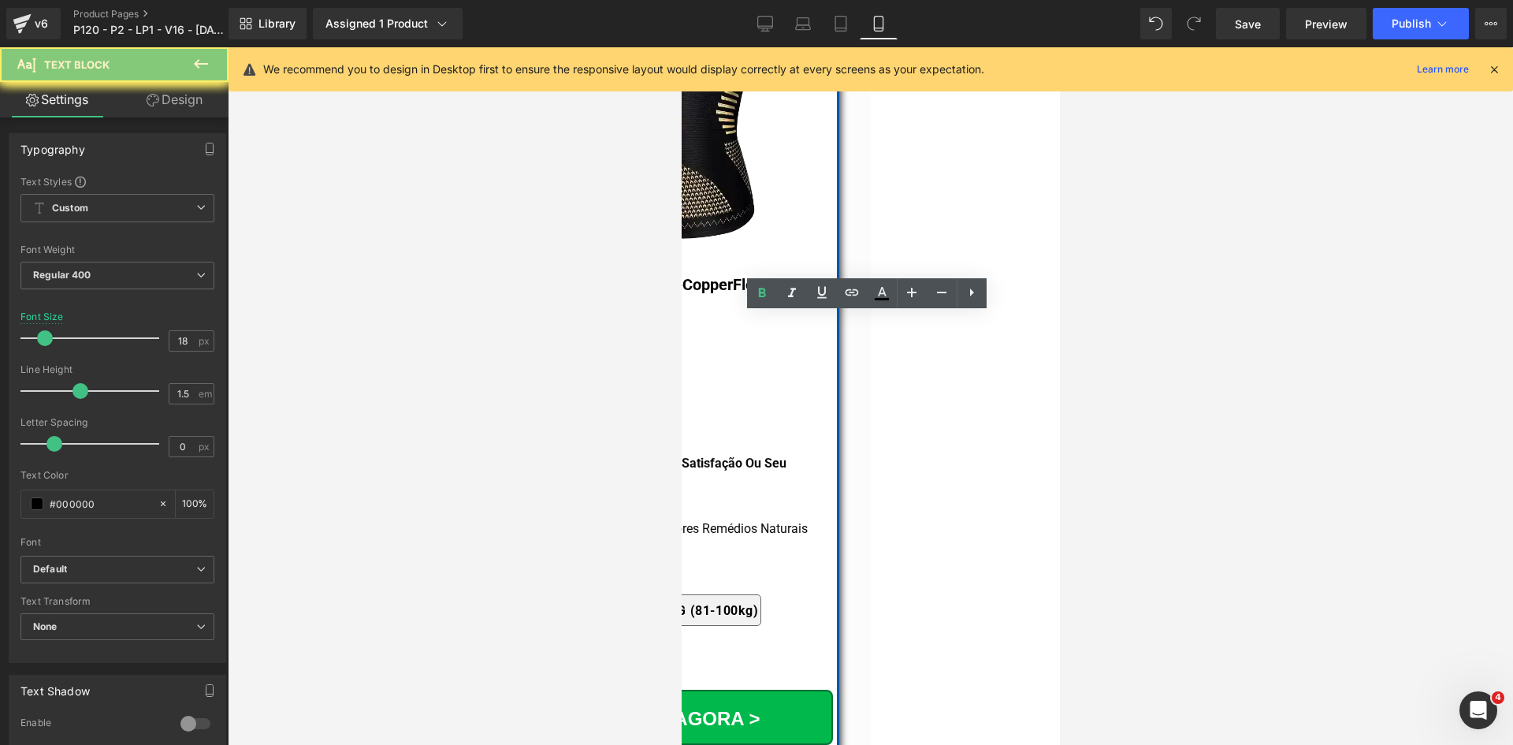
paste div
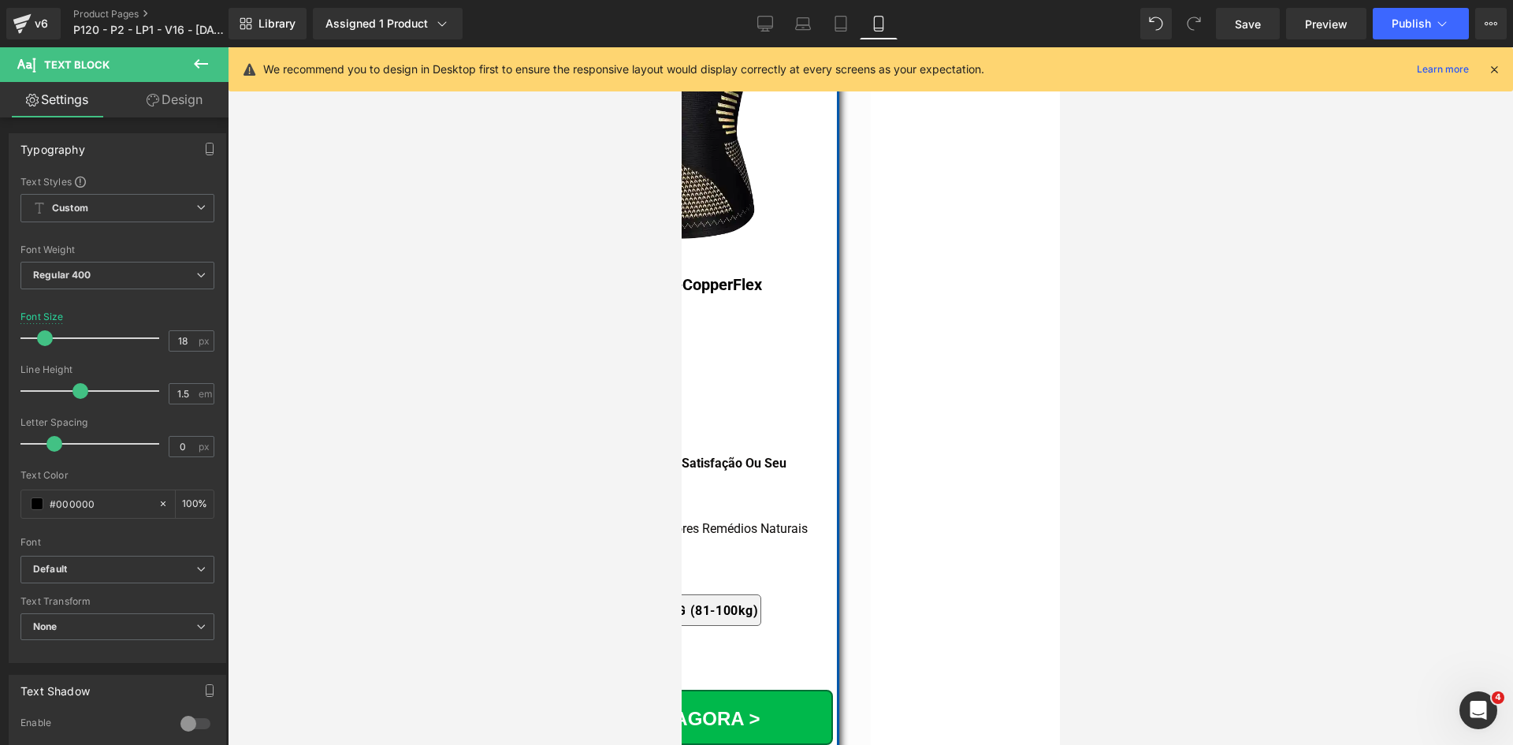
click at [681, 47] on span "Icon List" at bounding box center [681, 47] width 0 height 0
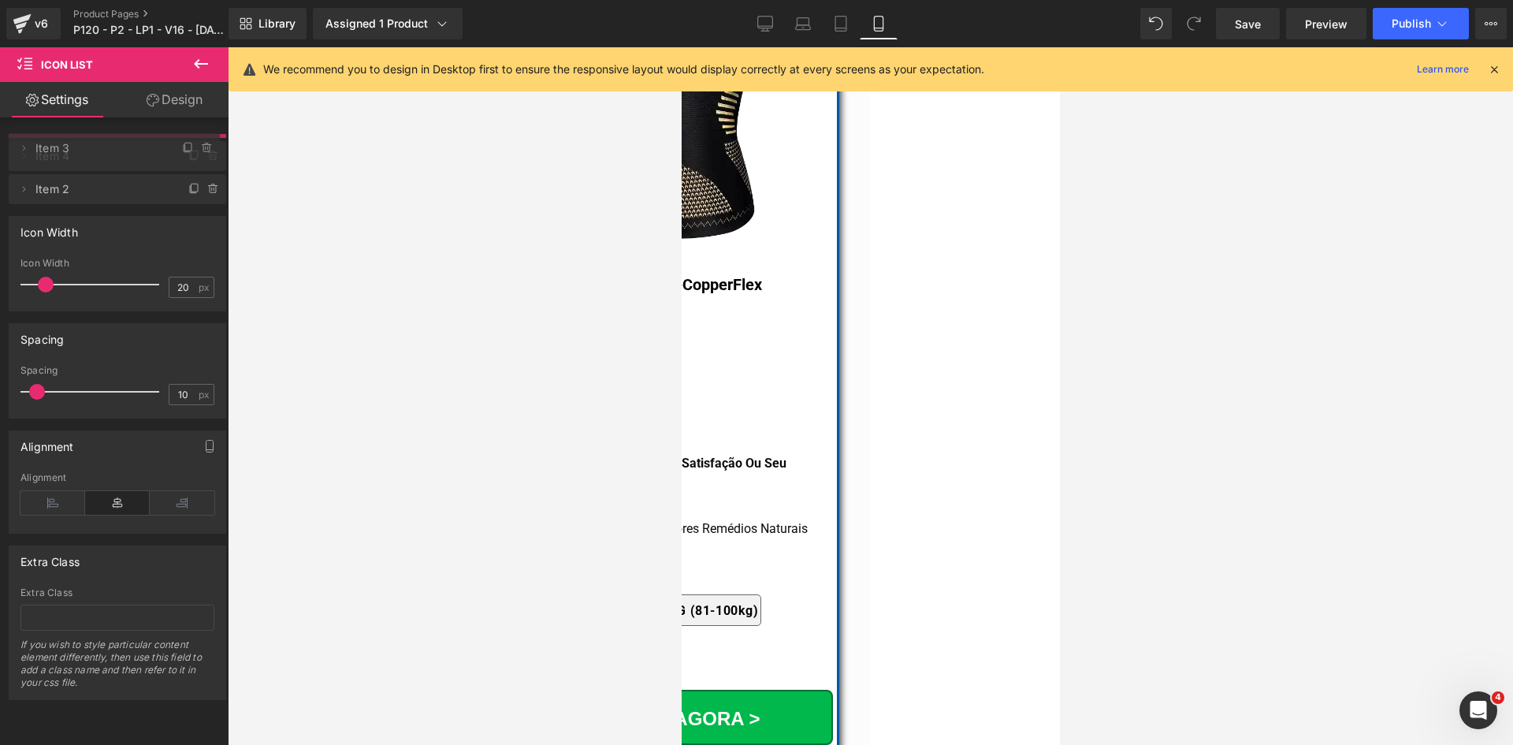
drag, startPoint x: 106, startPoint y: 182, endPoint x: 417, endPoint y: 191, distance: 311.3
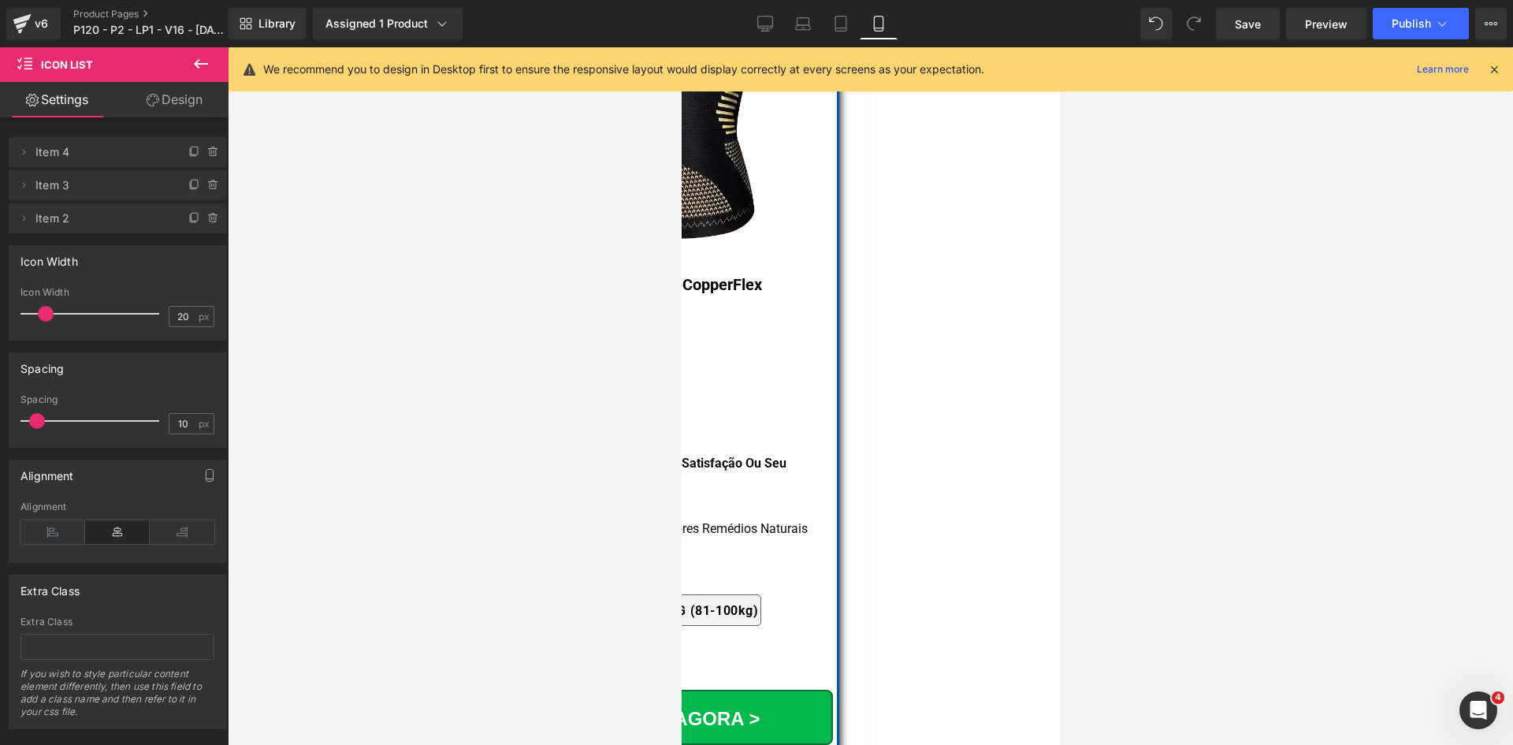
click at [681, 47] on span "Text Block" at bounding box center [681, 47] width 0 height 0
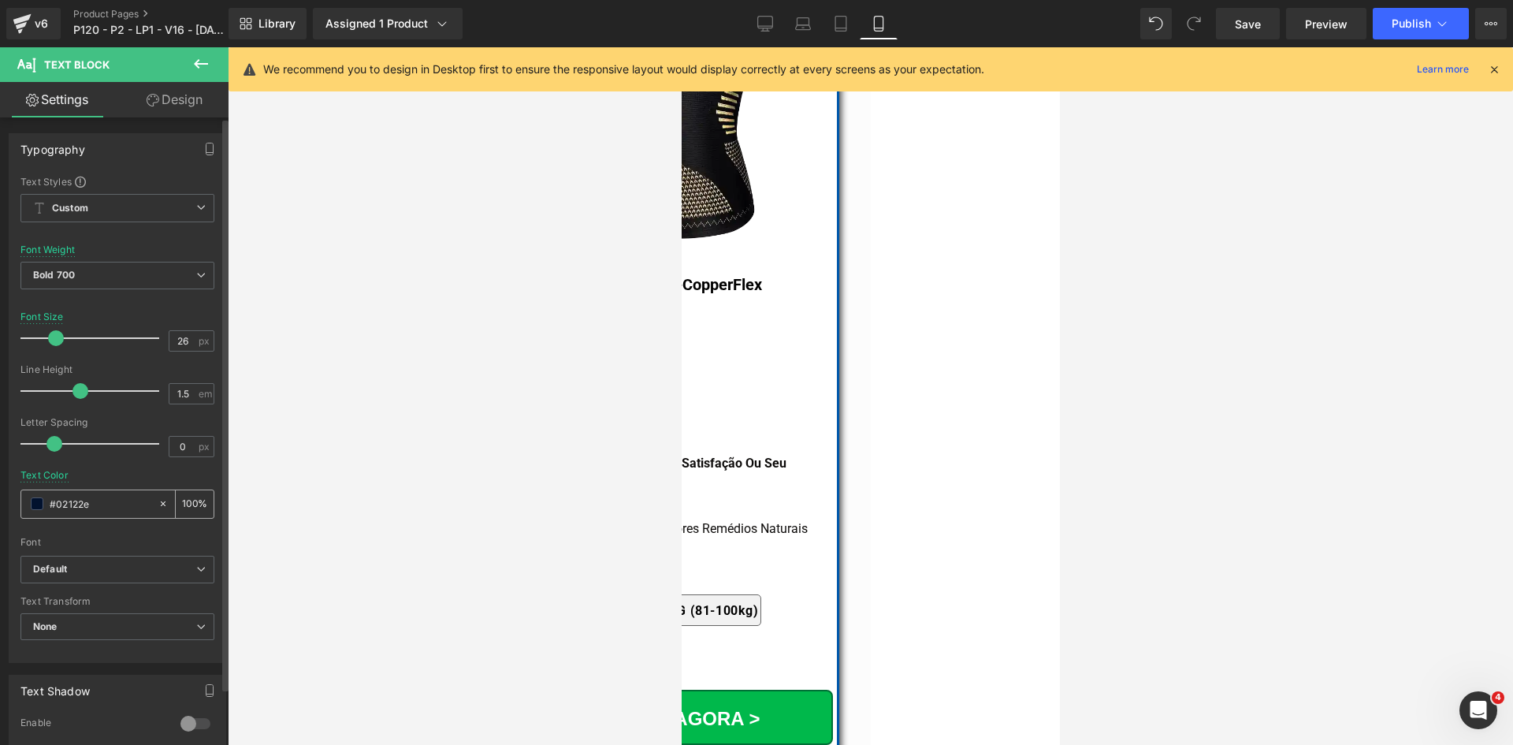
click at [137, 496] on input "#02122e" at bounding box center [100, 503] width 101 height 17
click at [91, 503] on input "#3f3d5c" at bounding box center [100, 503] width 101 height 17
paste input "02122e"
type input "#02122e"
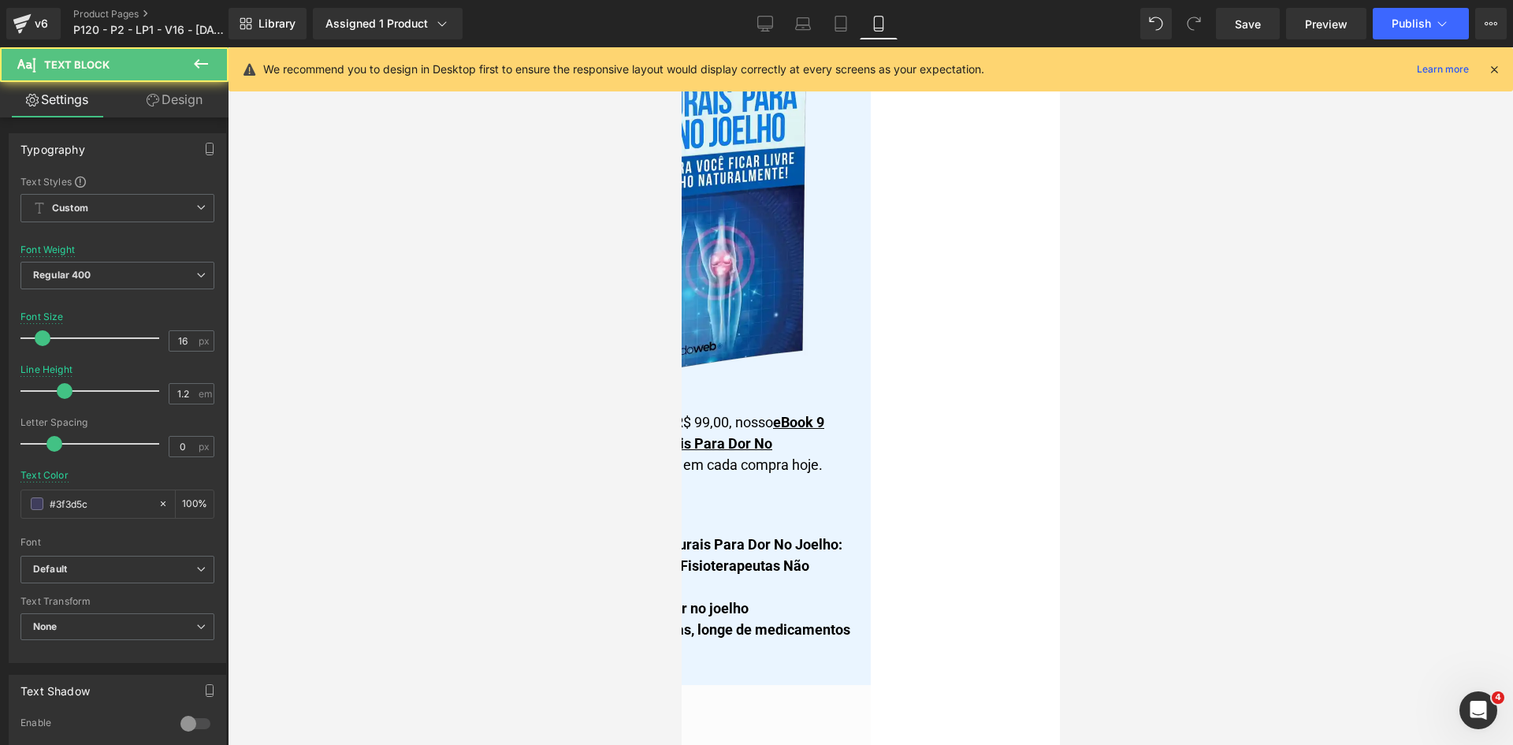
scroll to position [13884, 0]
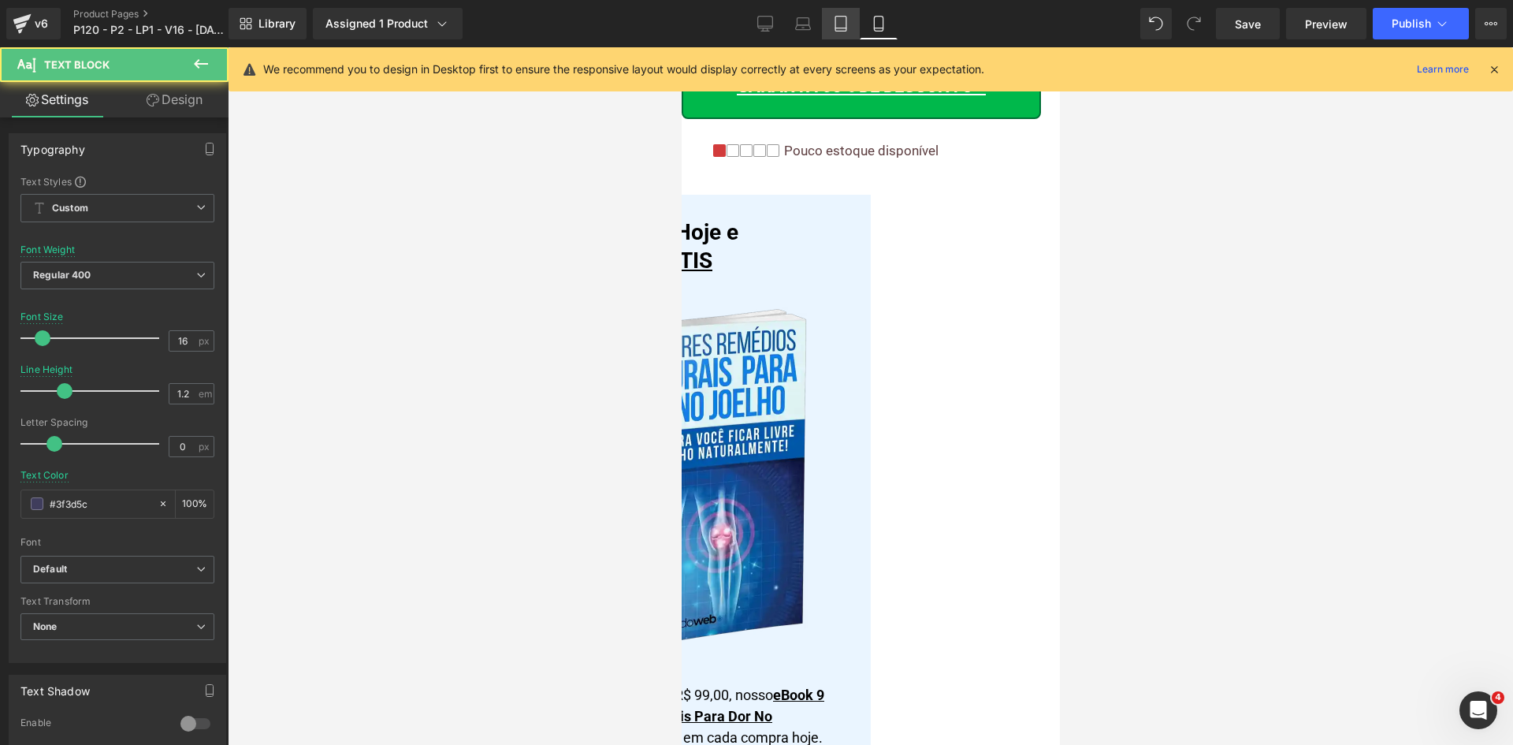
click at [842, 30] on icon at bounding box center [841, 24] width 16 height 16
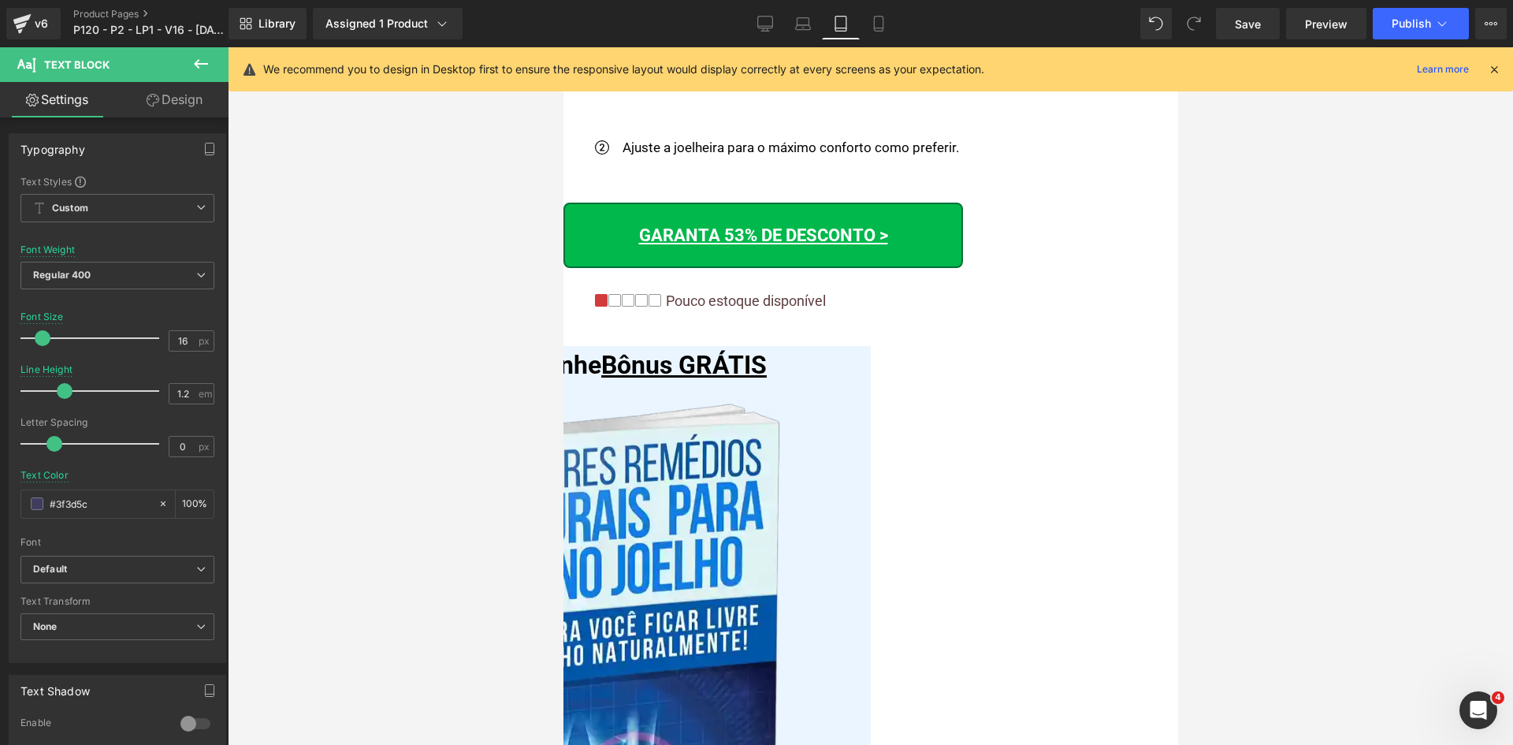
click at [1499, 70] on icon at bounding box center [1494, 69] width 14 height 14
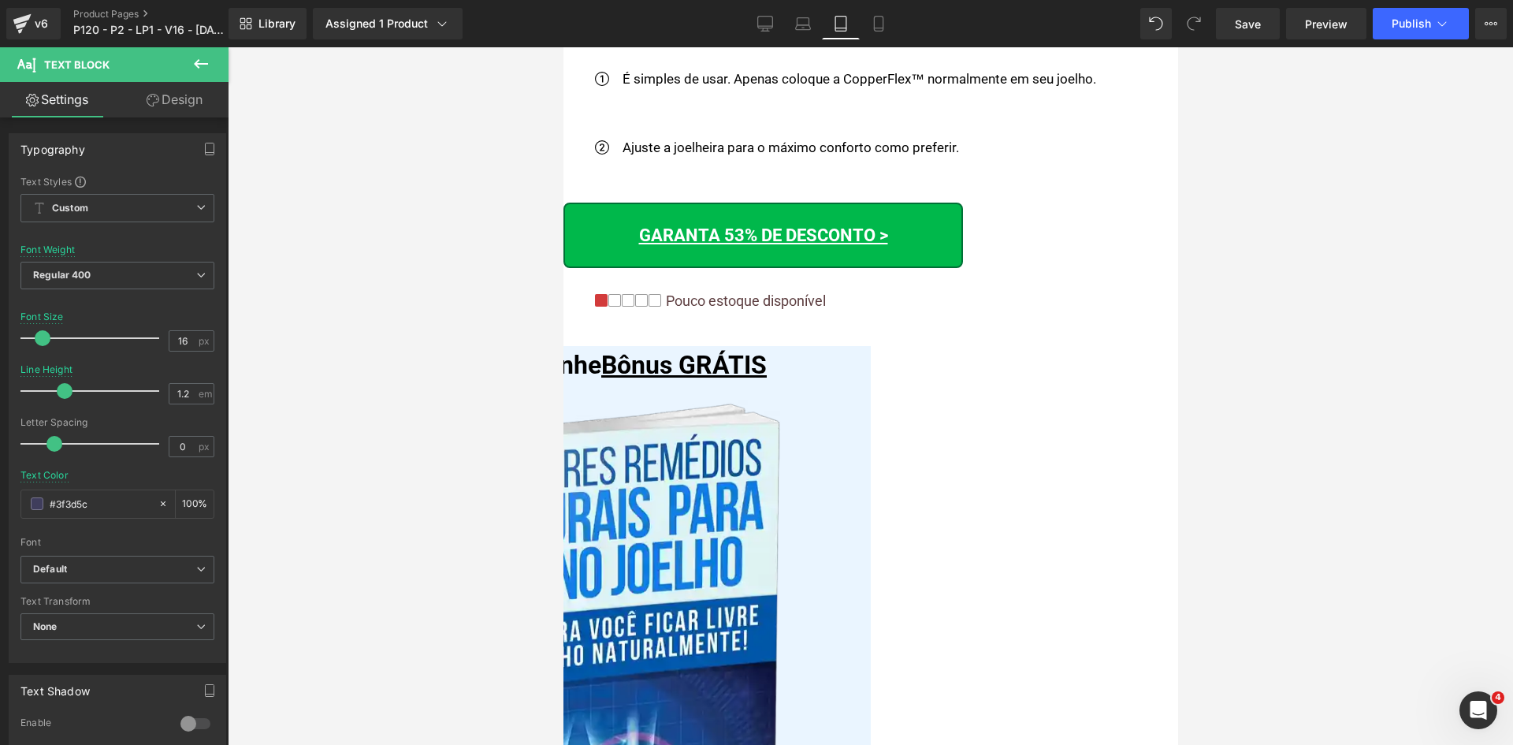
scroll to position [13525, 0]
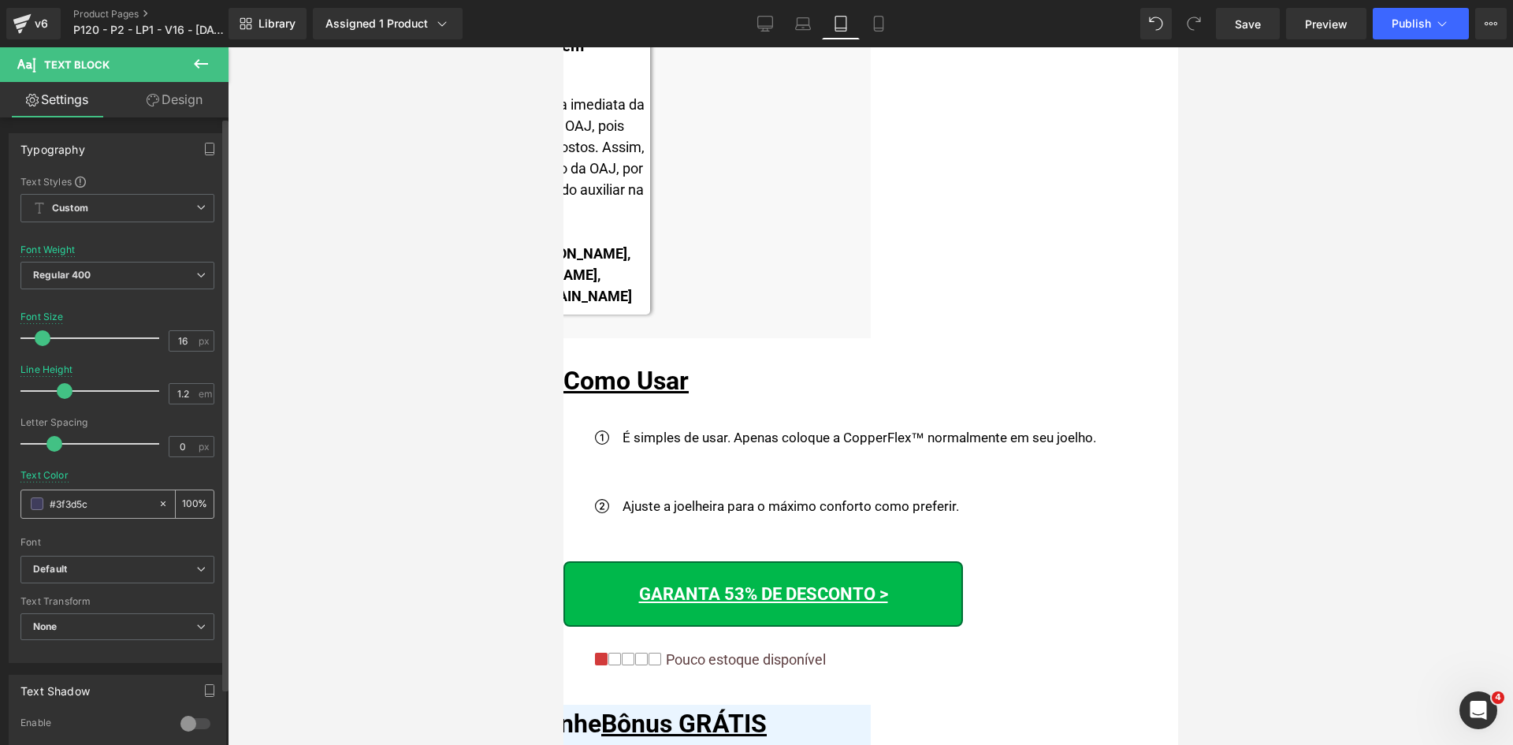
click at [81, 507] on input "#3f3d5c" at bounding box center [100, 503] width 101 height 17
paste input "02122e"
type input "#02122e"
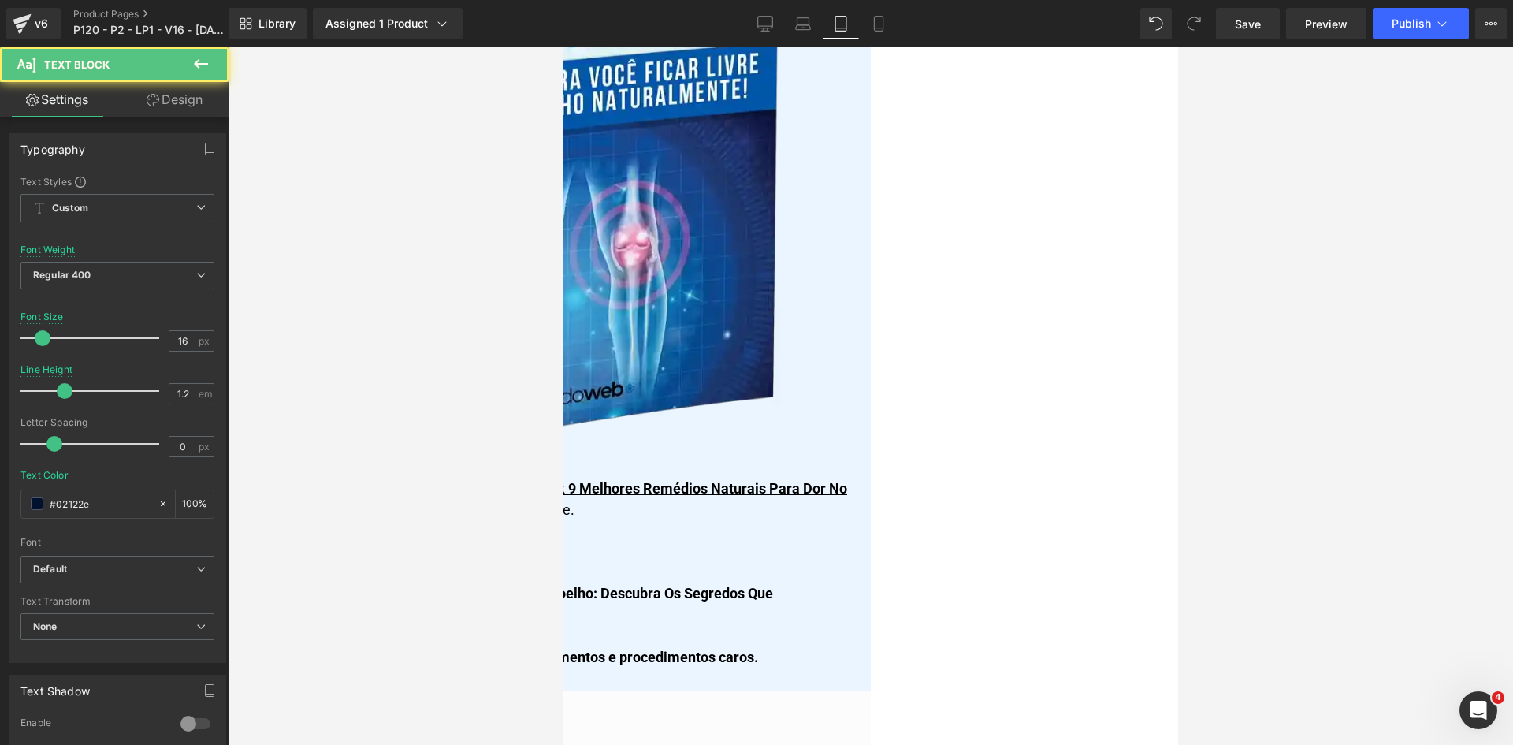
scroll to position [14865, 0]
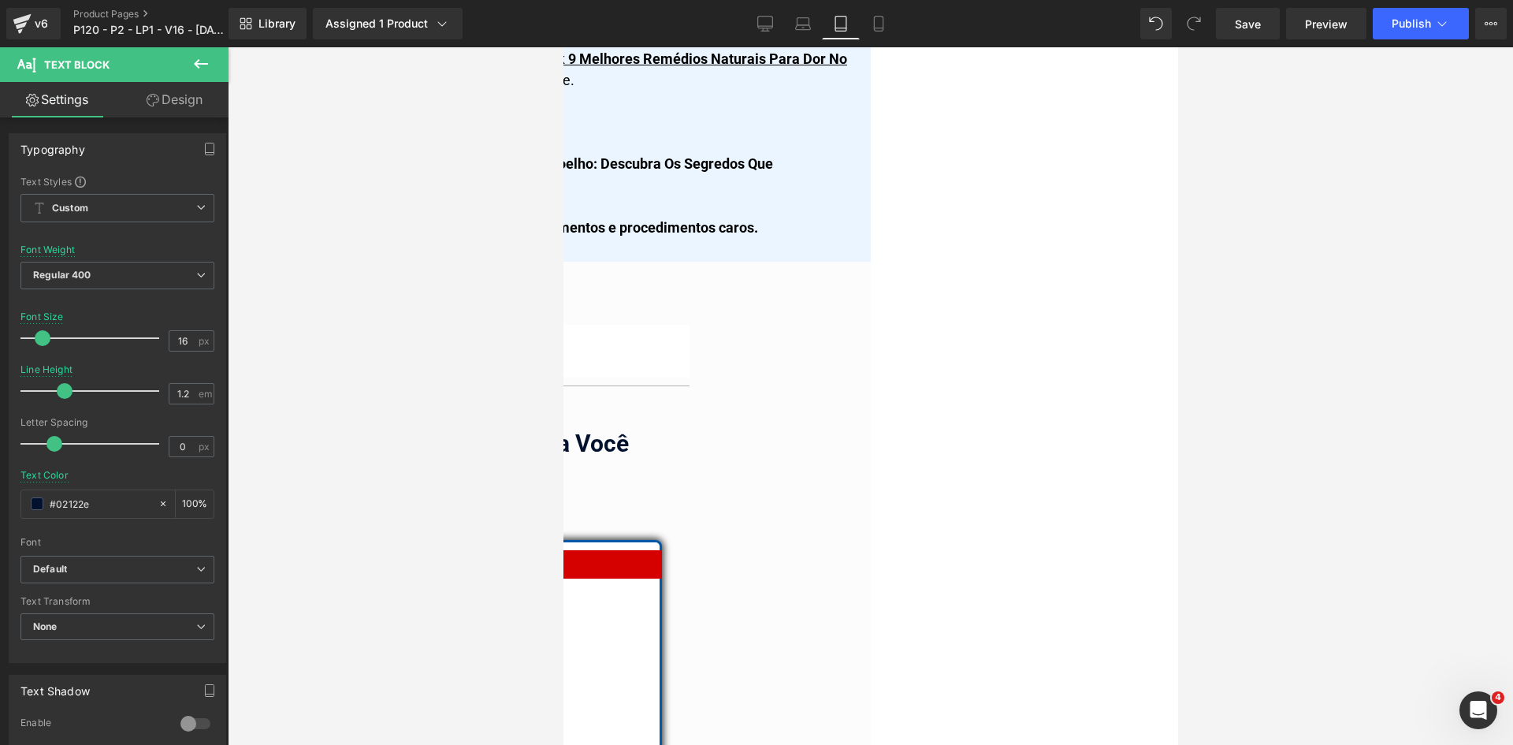
click at [563, 47] on span "Icon List" at bounding box center [563, 47] width 0 height 0
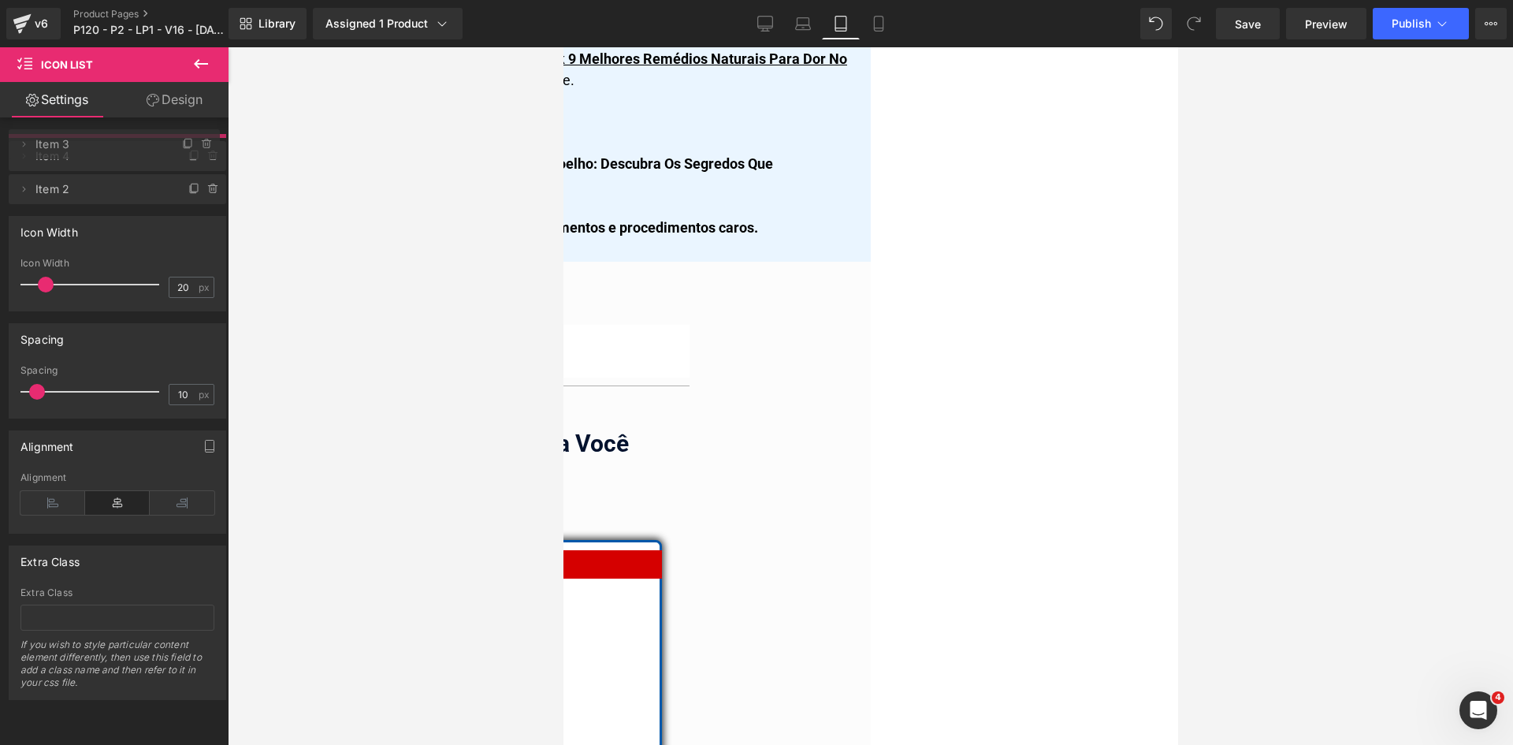
drag, startPoint x: 105, startPoint y: 181, endPoint x: 277, endPoint y: 184, distance: 171.8
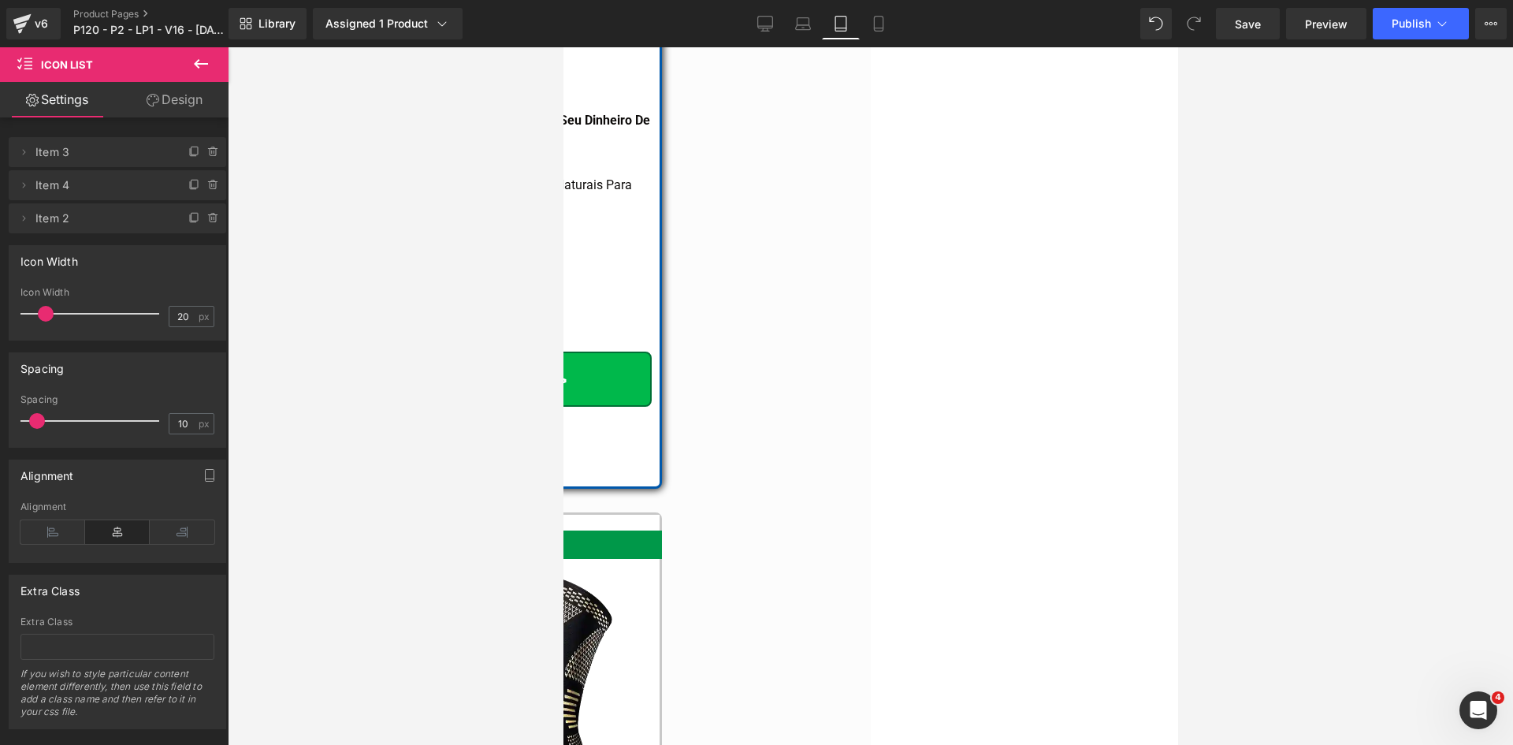
scroll to position [15731, 0]
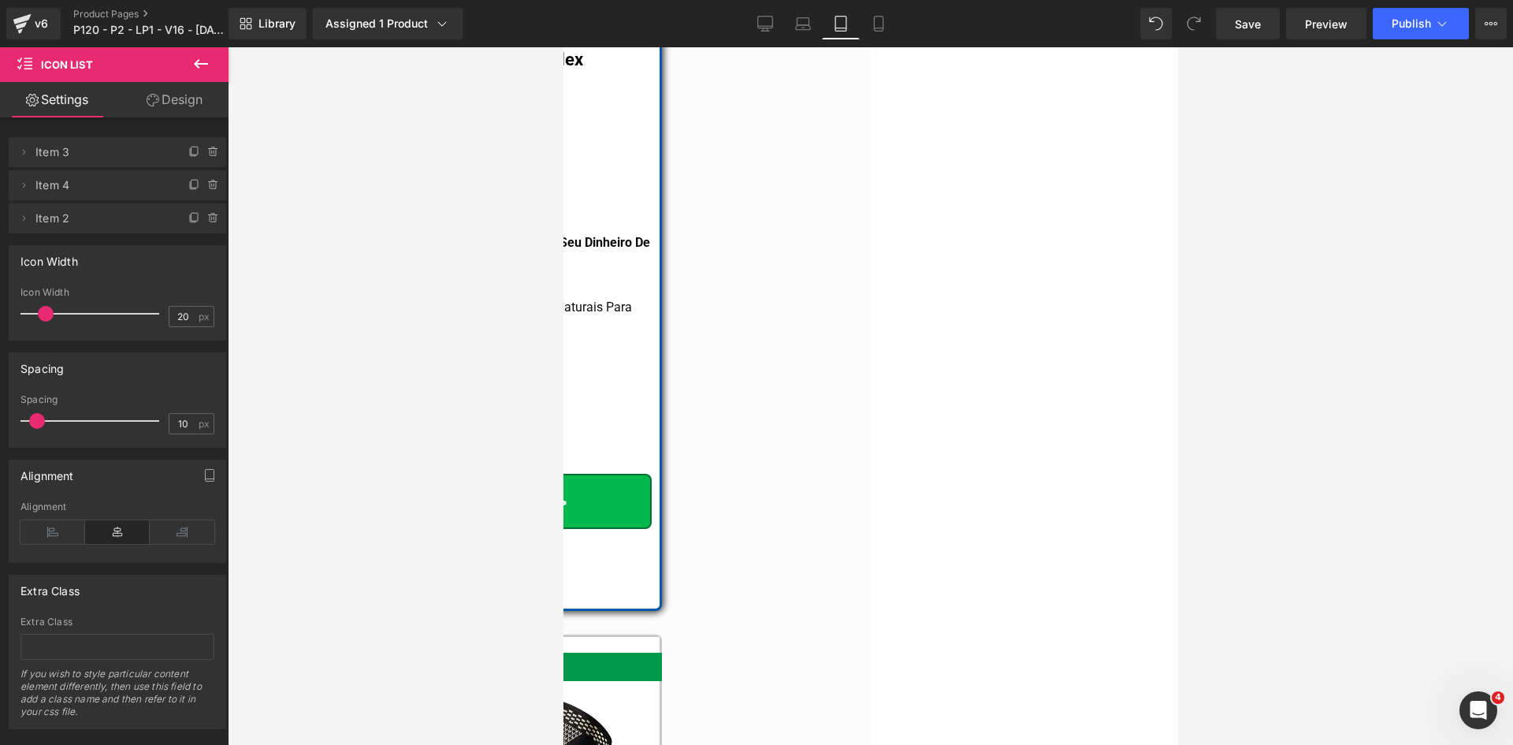
click at [563, 47] on span at bounding box center [563, 47] width 0 height 0
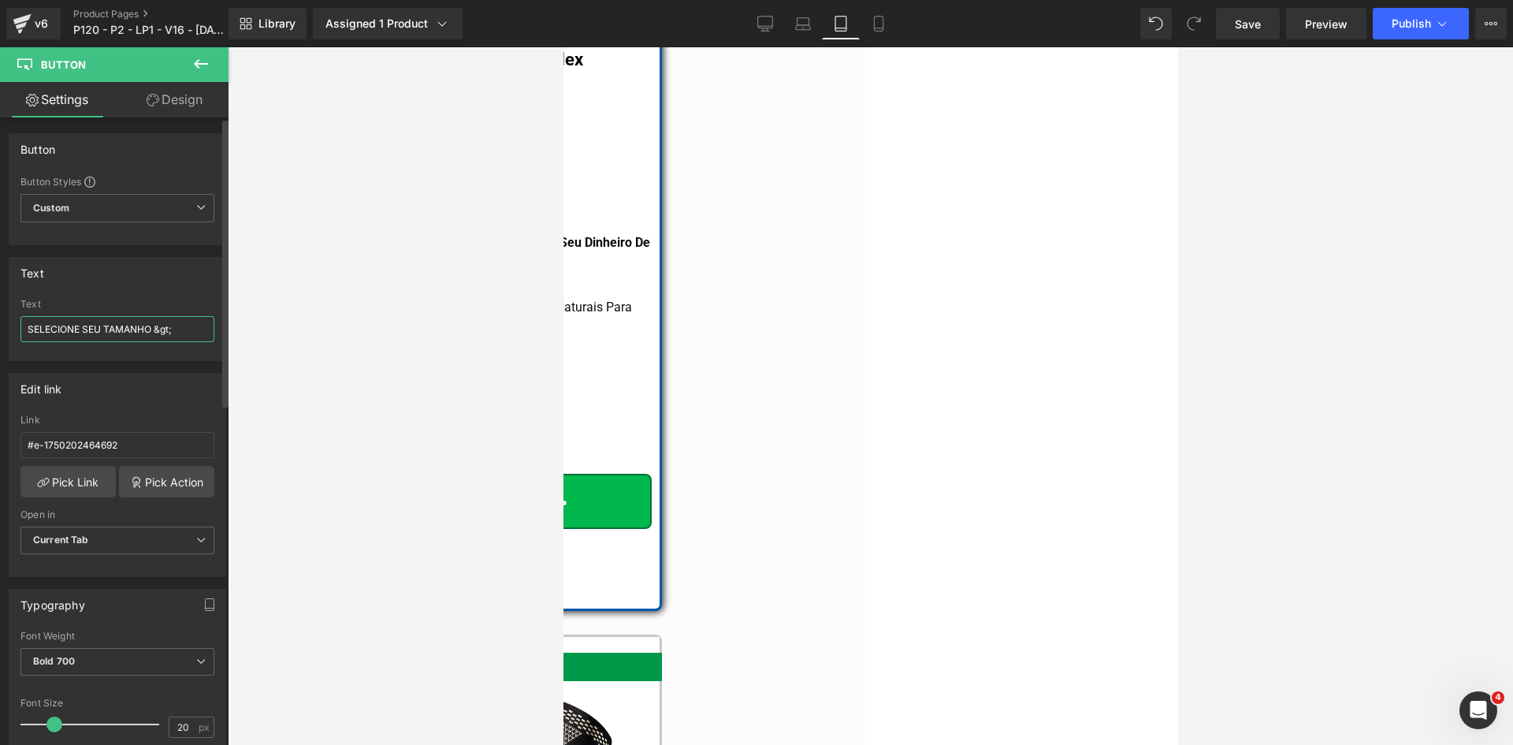
drag, startPoint x: 55, startPoint y: 328, endPoint x: 0, endPoint y: 311, distance: 57.6
click at [0, 312] on div "Text SELECIONE SEU TAMANHO &gt; Text SELECIONE SEU TAMANHO &gt;" at bounding box center [118, 303] width 236 height 116
type input "ESCOLHA SEU TAMANHO &gt;"
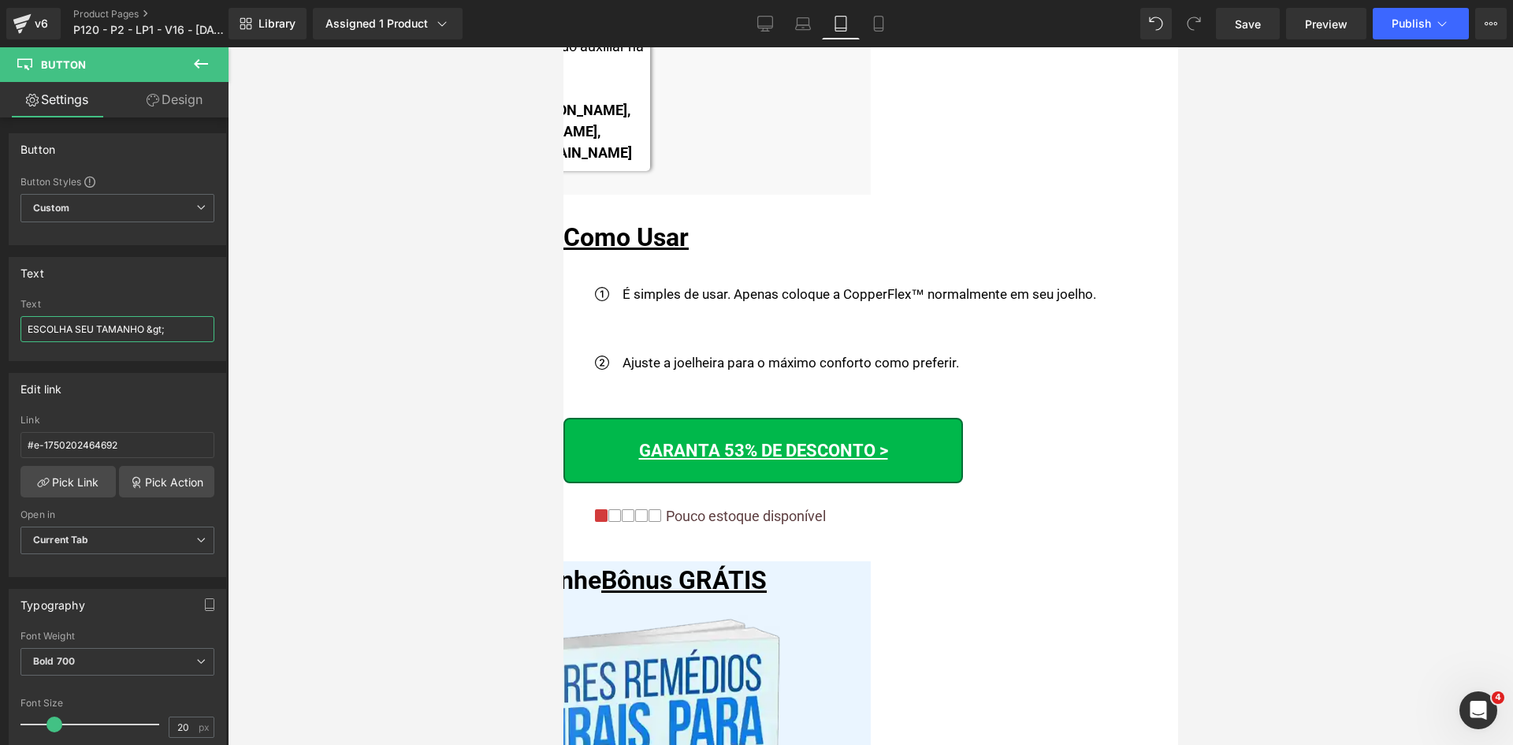
scroll to position [13289, 0]
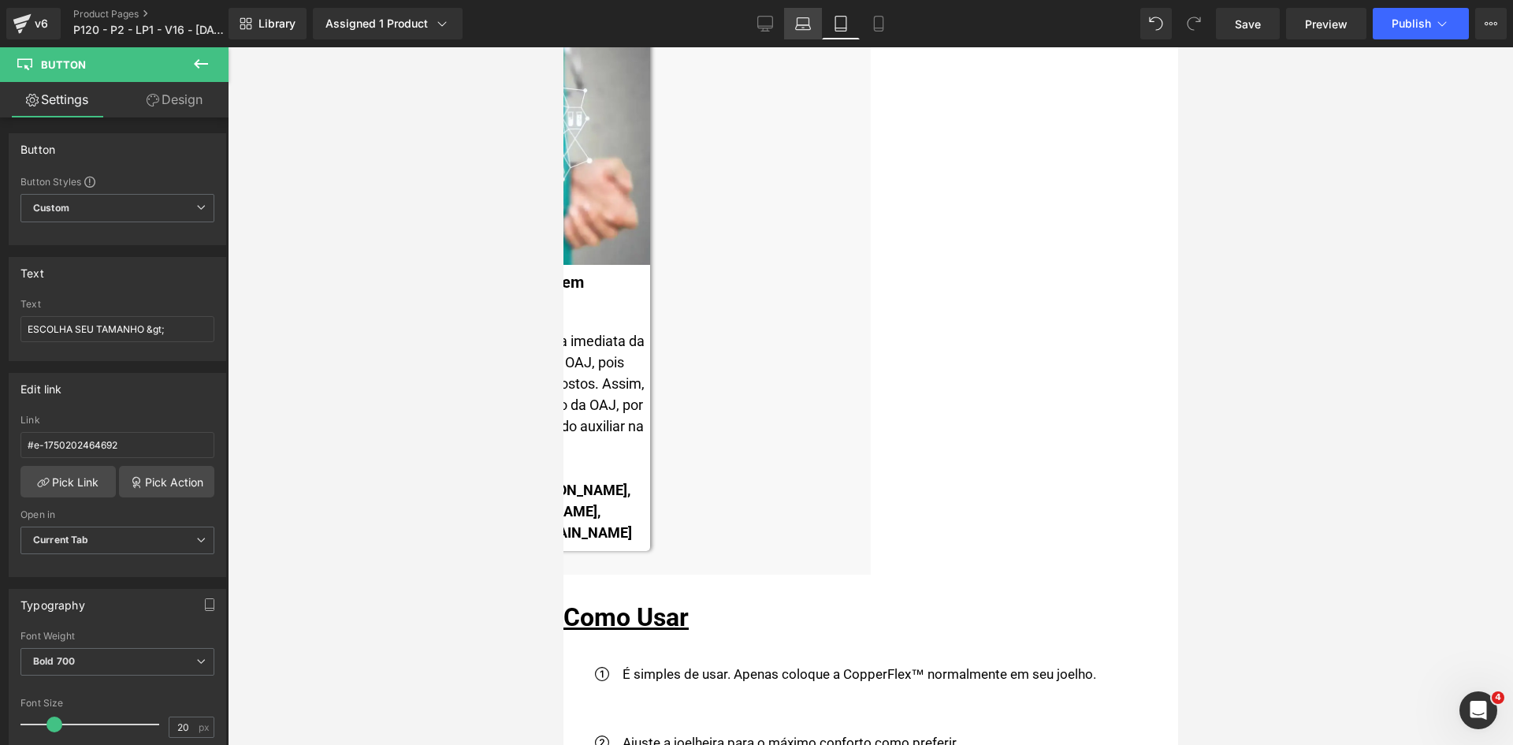
click at [800, 26] on icon at bounding box center [803, 24] width 16 height 16
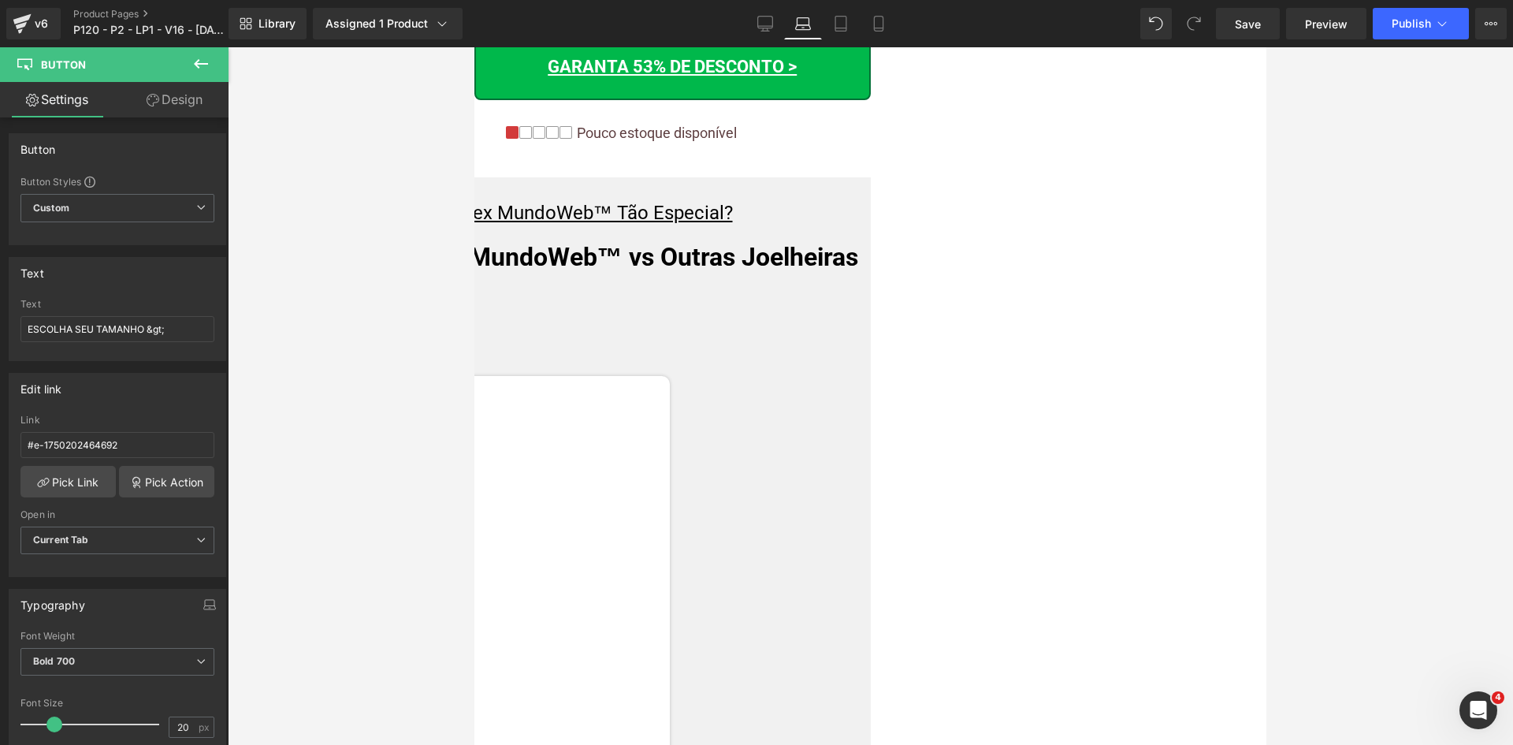
scroll to position [9633, 0]
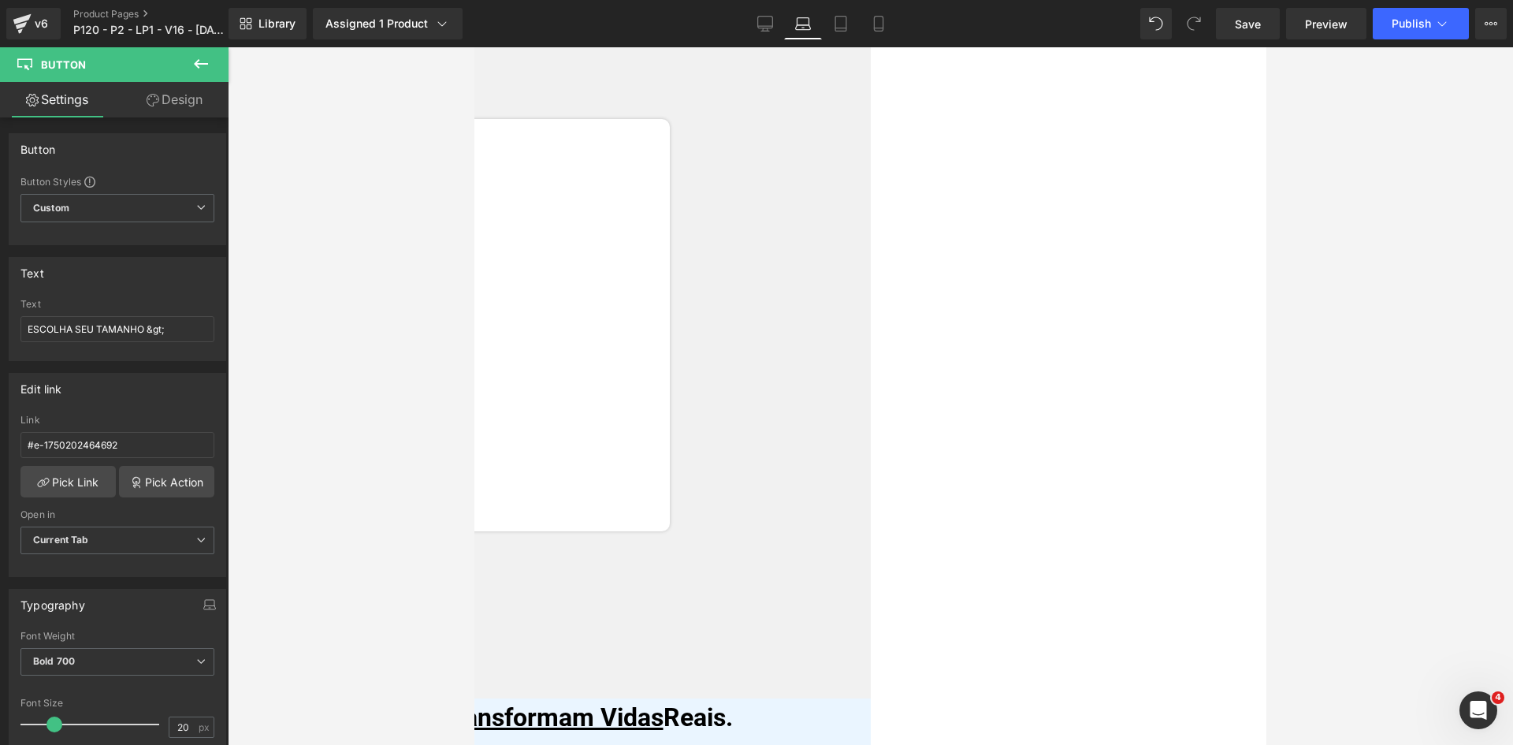
click at [474, 47] on span "Icon List" at bounding box center [474, 47] width 0 height 0
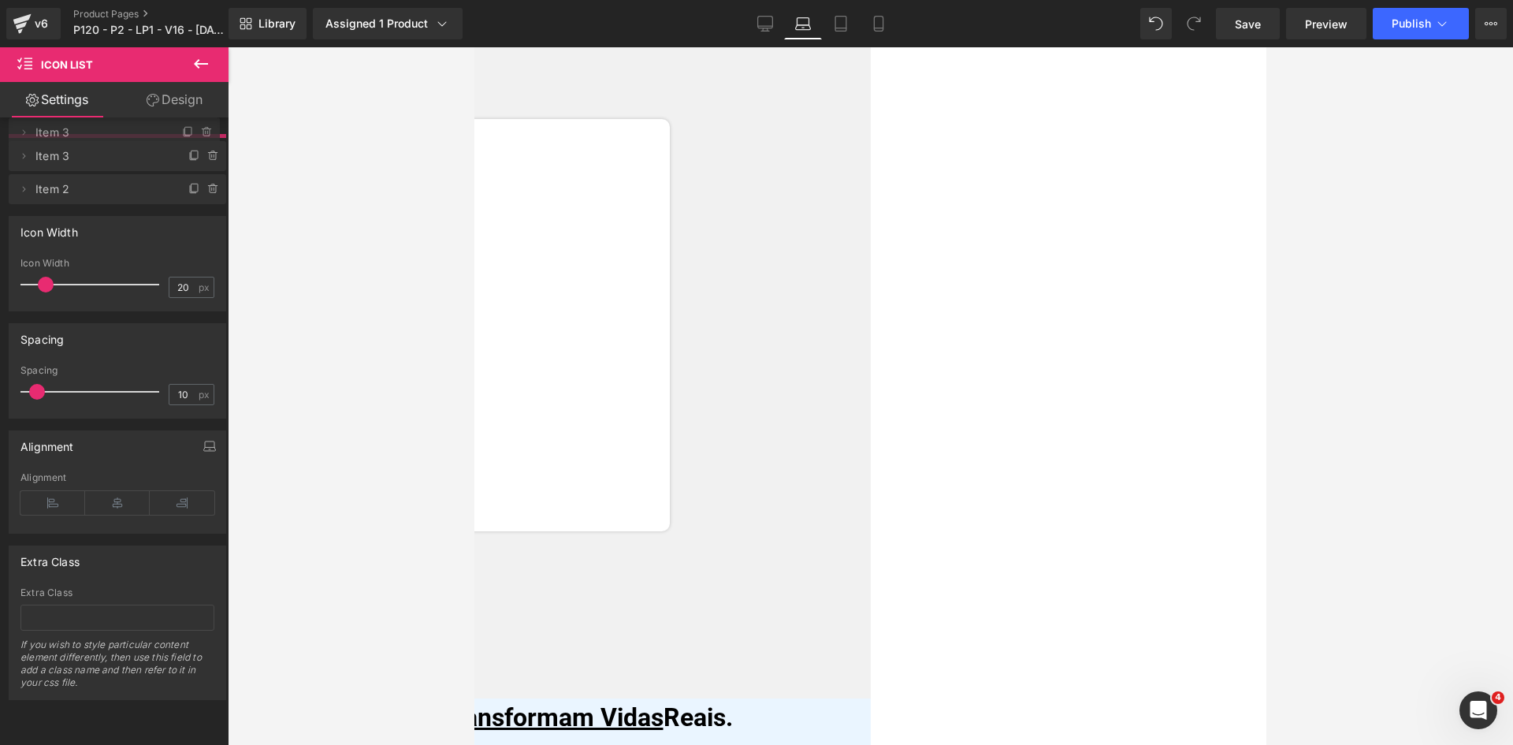
drag, startPoint x: 84, startPoint y: 185, endPoint x: 218, endPoint y: 375, distance: 232.8
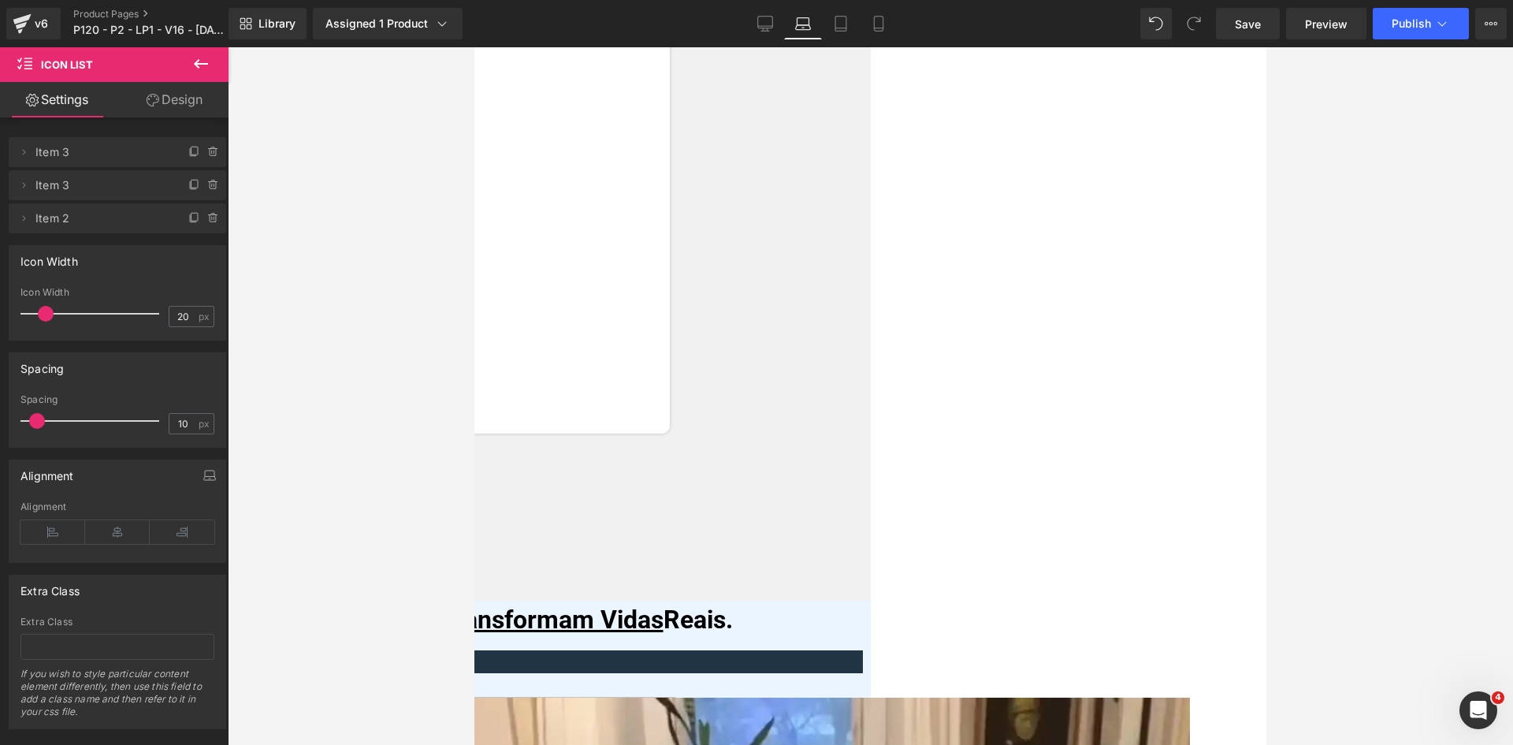
scroll to position [9948, 0]
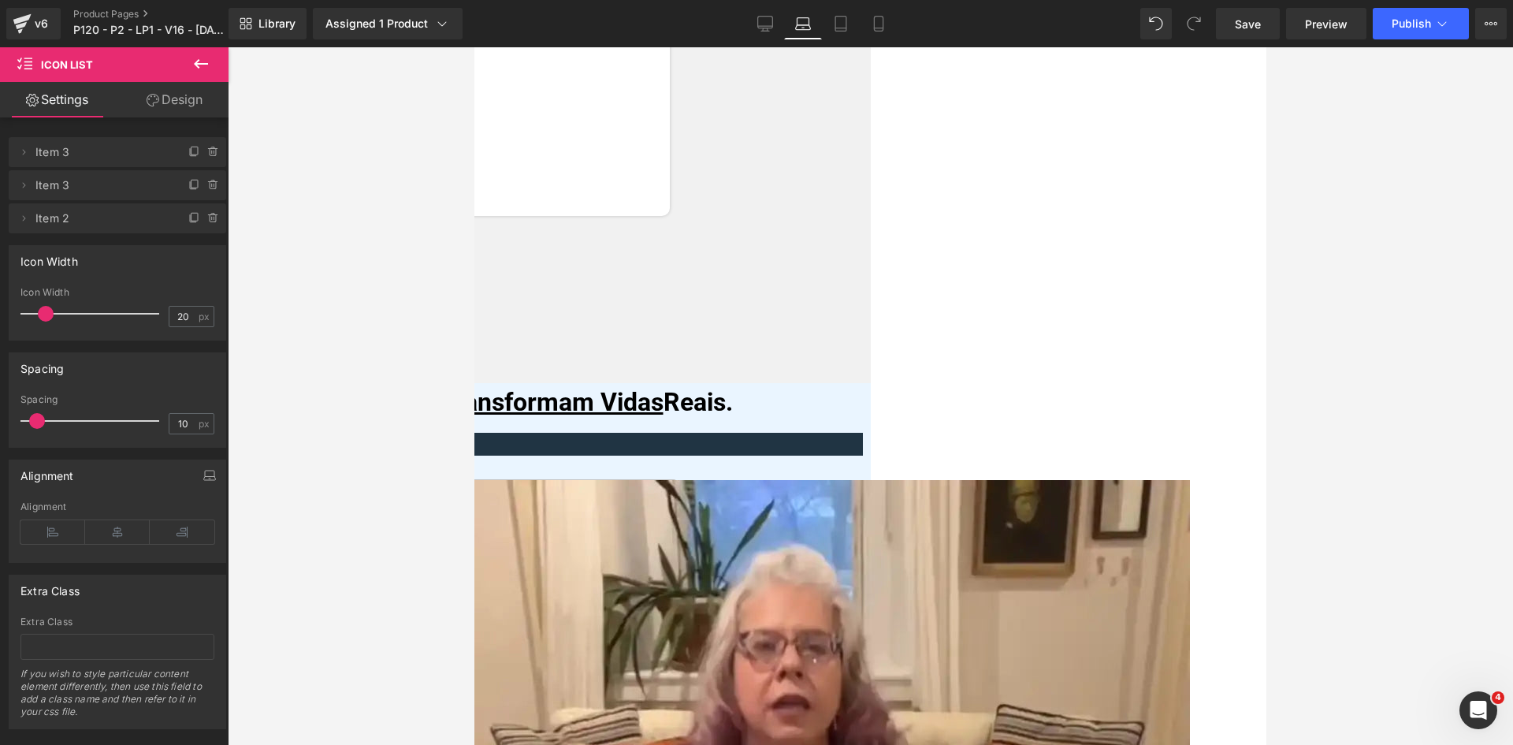
click at [474, 47] on span "Icon List" at bounding box center [474, 47] width 0 height 0
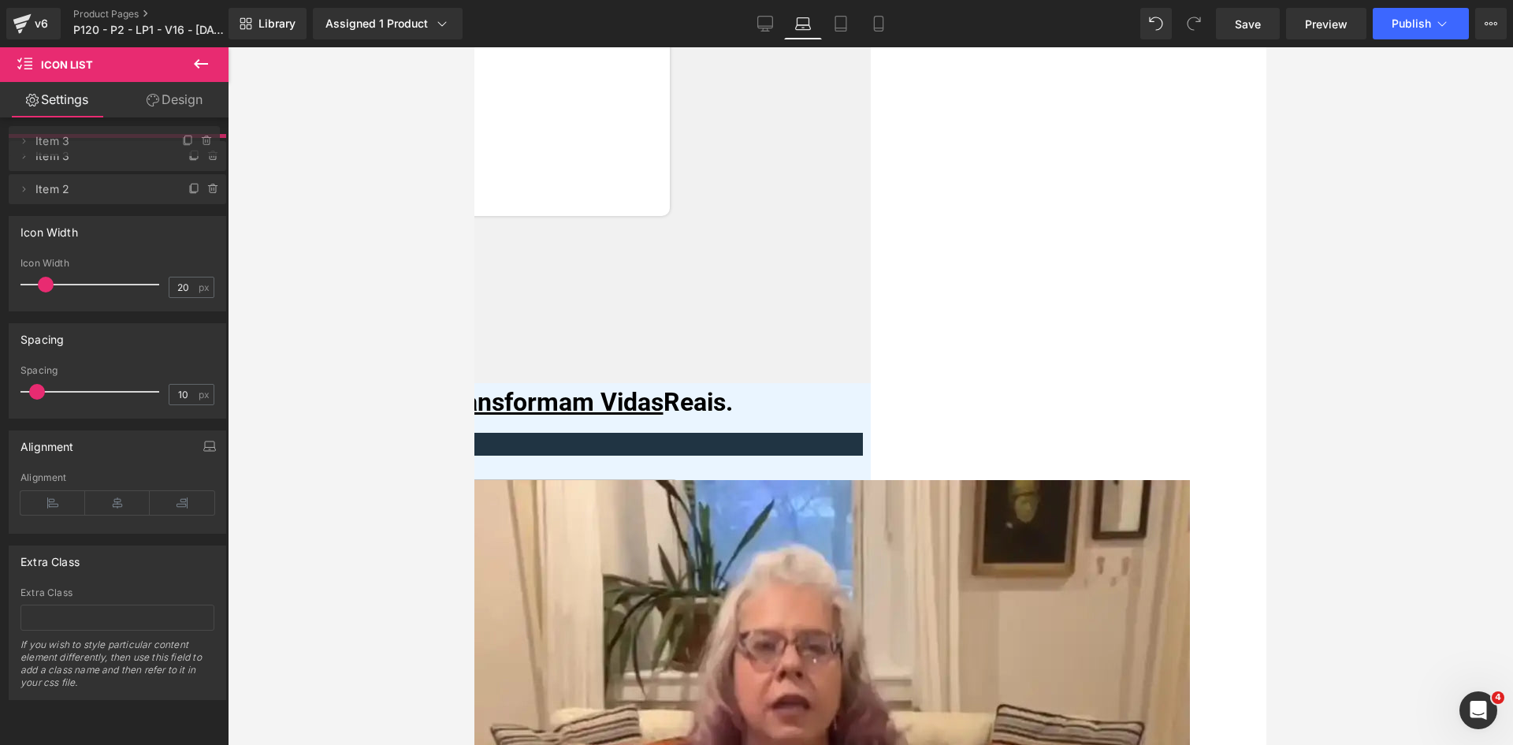
drag, startPoint x: 83, startPoint y: 191, endPoint x: 410, endPoint y: 253, distance: 333.6
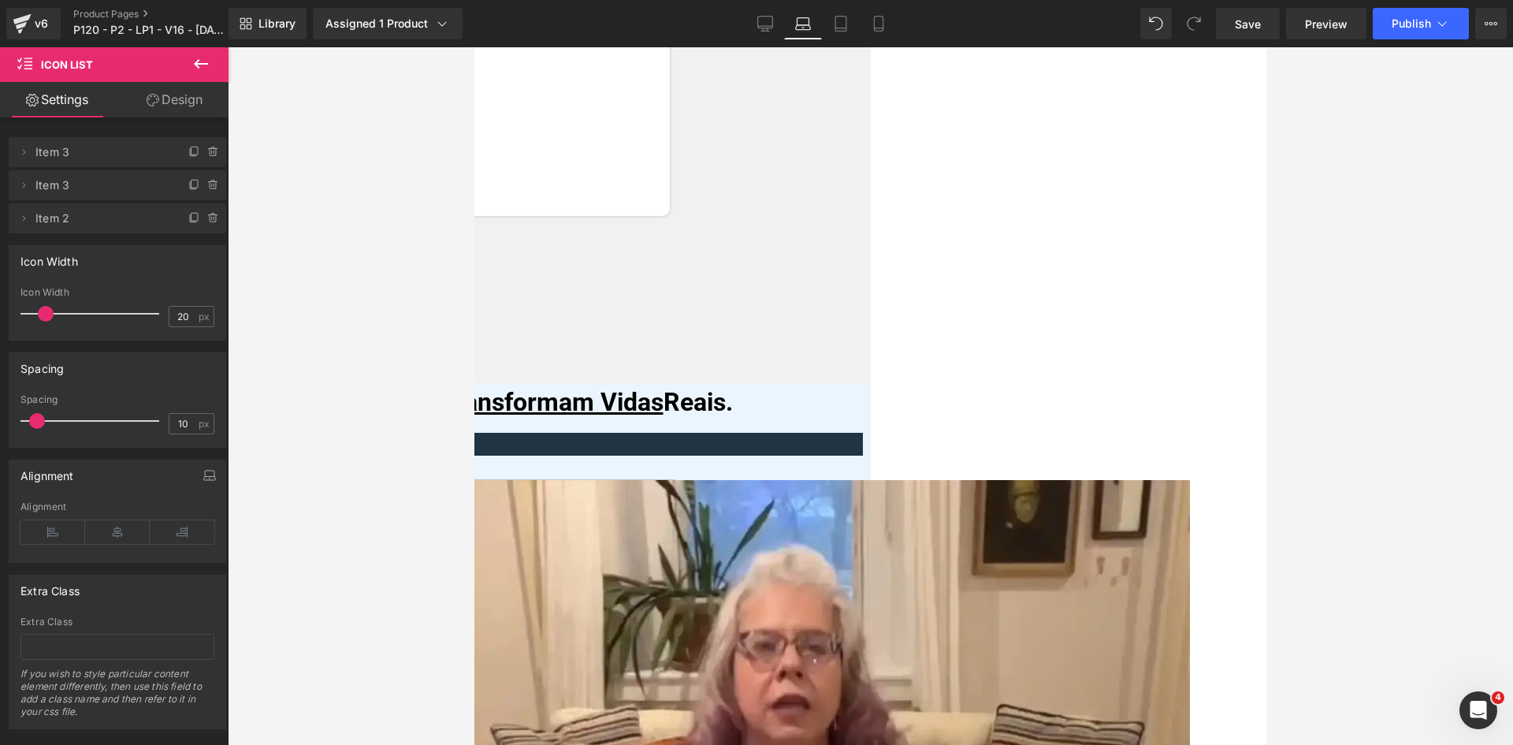
click at [474, 47] on span "Icon List" at bounding box center [474, 47] width 0 height 0
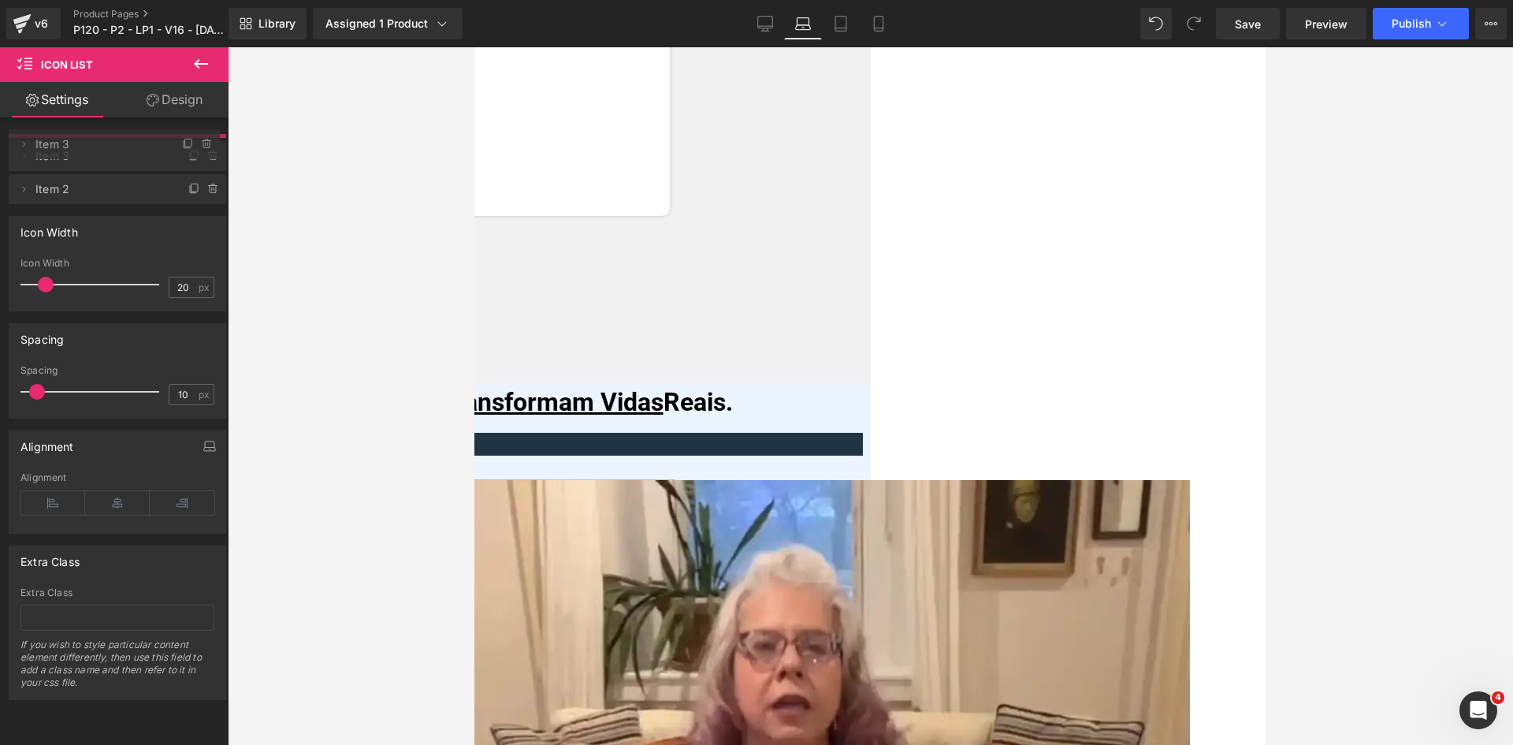
drag, startPoint x: 108, startPoint y: 187, endPoint x: 326, endPoint y: 232, distance: 222.8
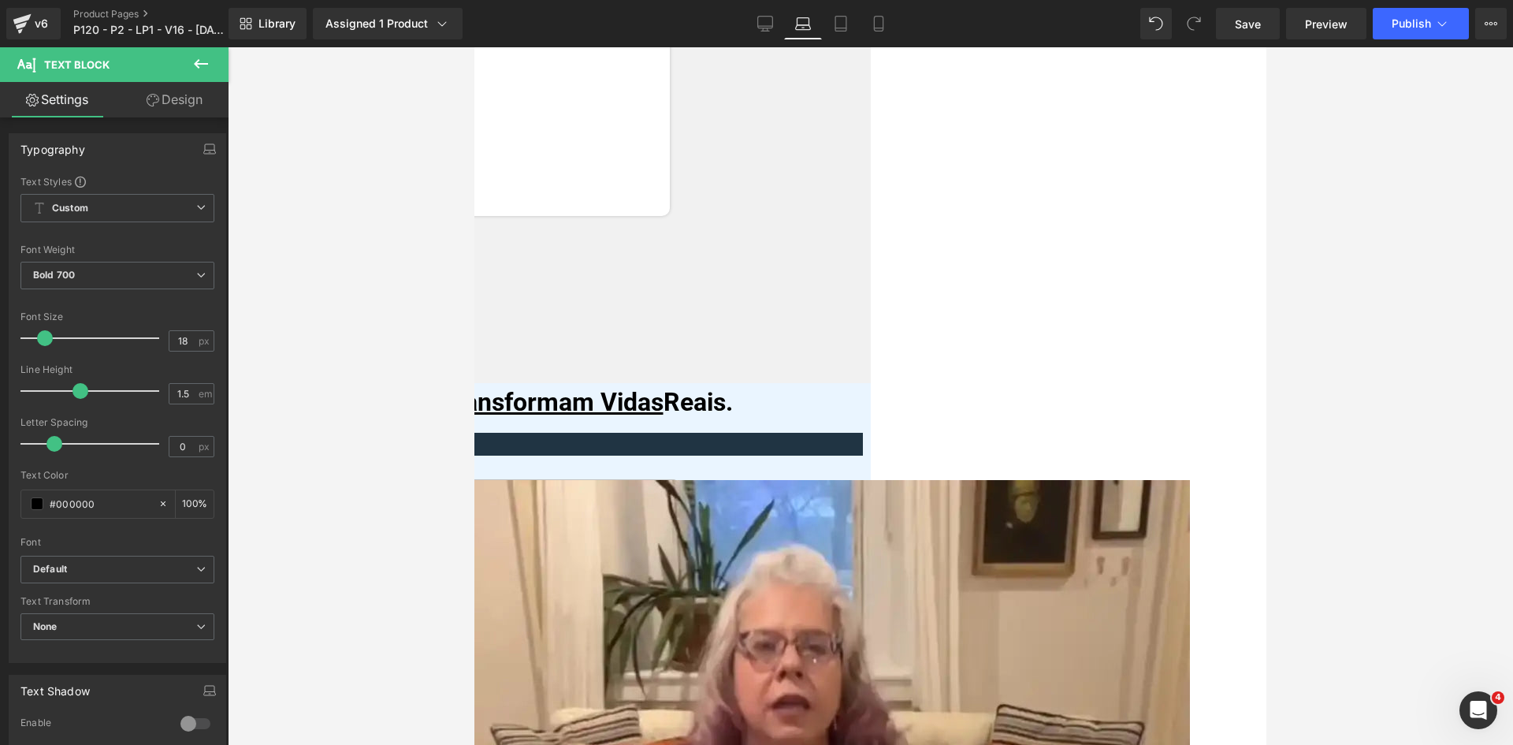
click at [763, 20] on icon at bounding box center [765, 24] width 16 height 16
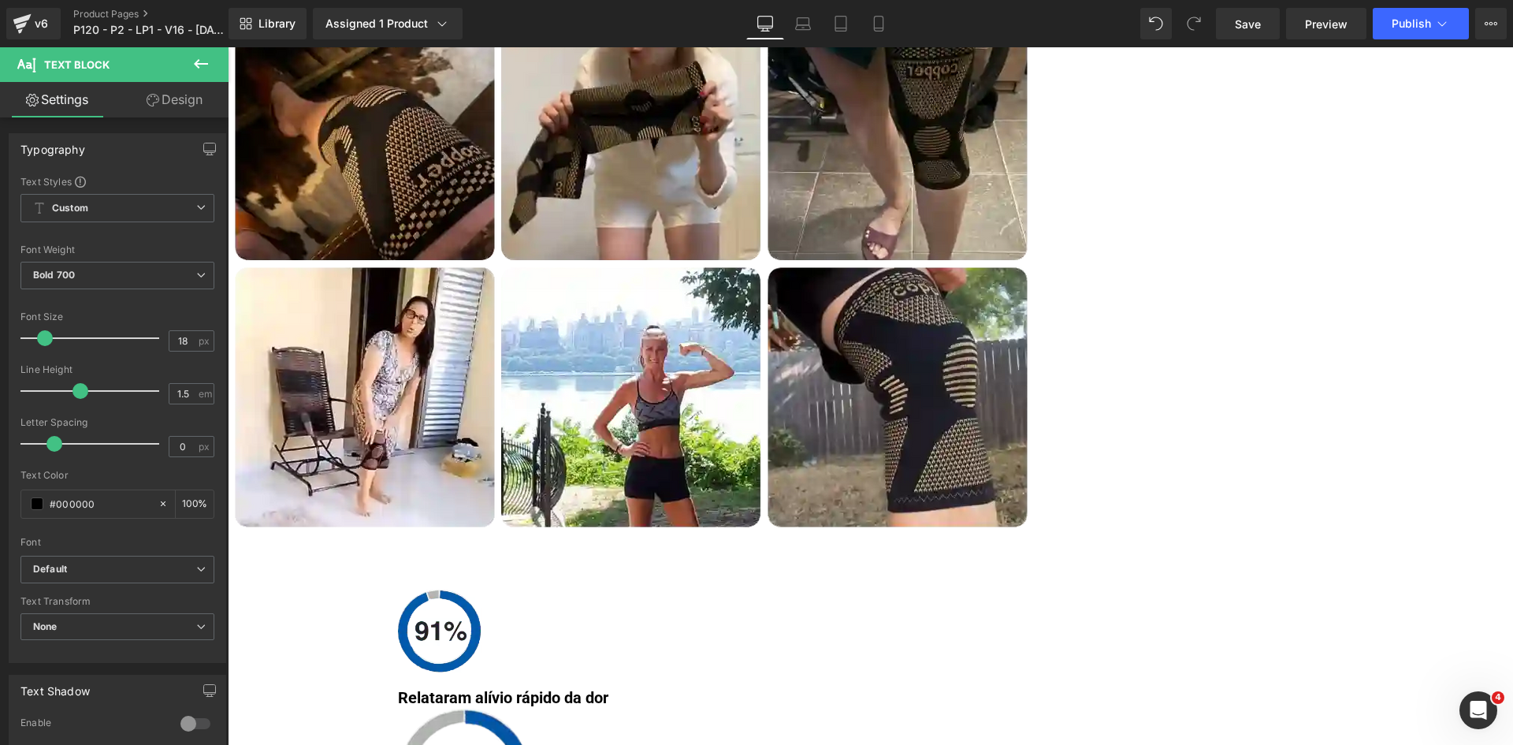
scroll to position [9337, 0]
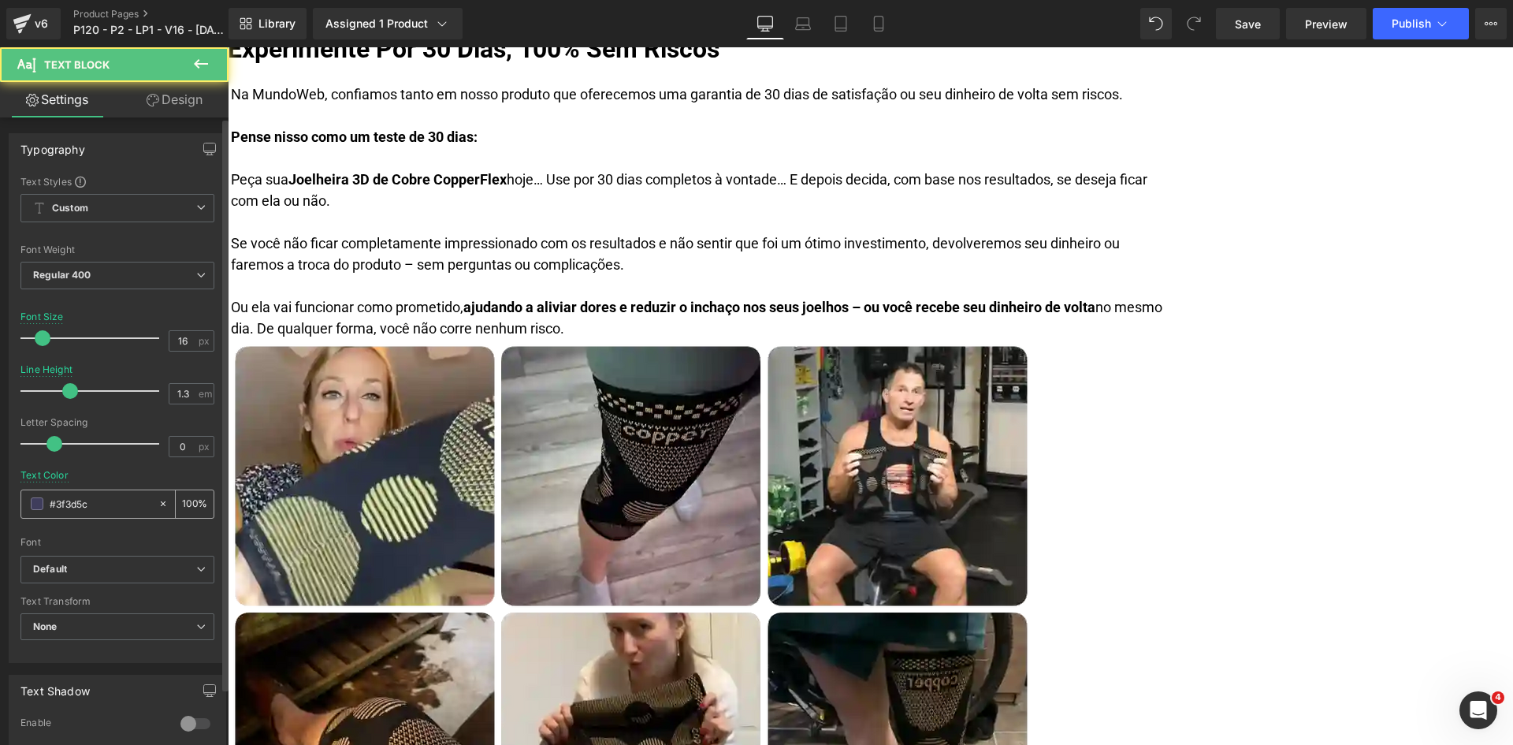
click at [99, 504] on input "#3f3d5c" at bounding box center [100, 503] width 101 height 17
paste input "02122e"
type input "#02122e"
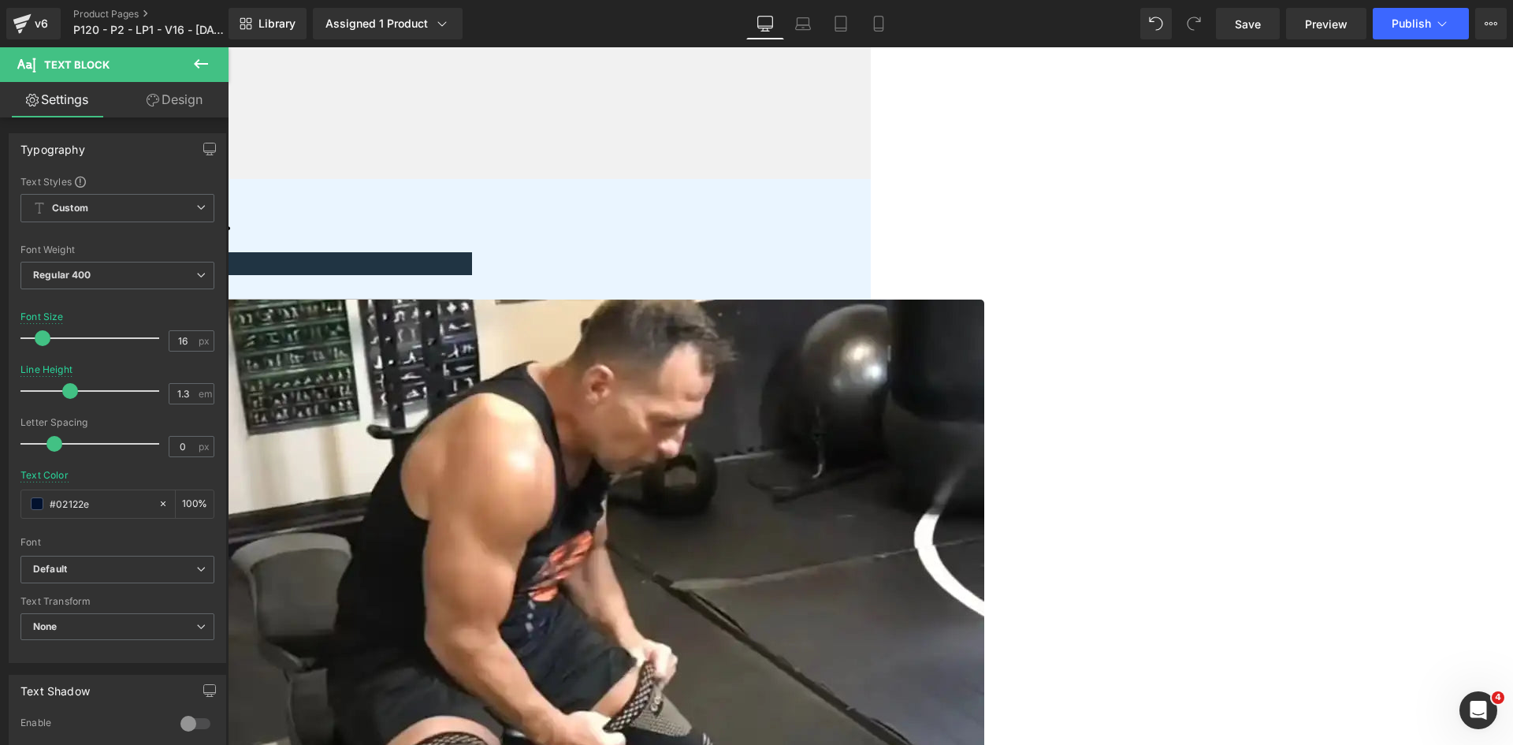
scroll to position [0, 0]
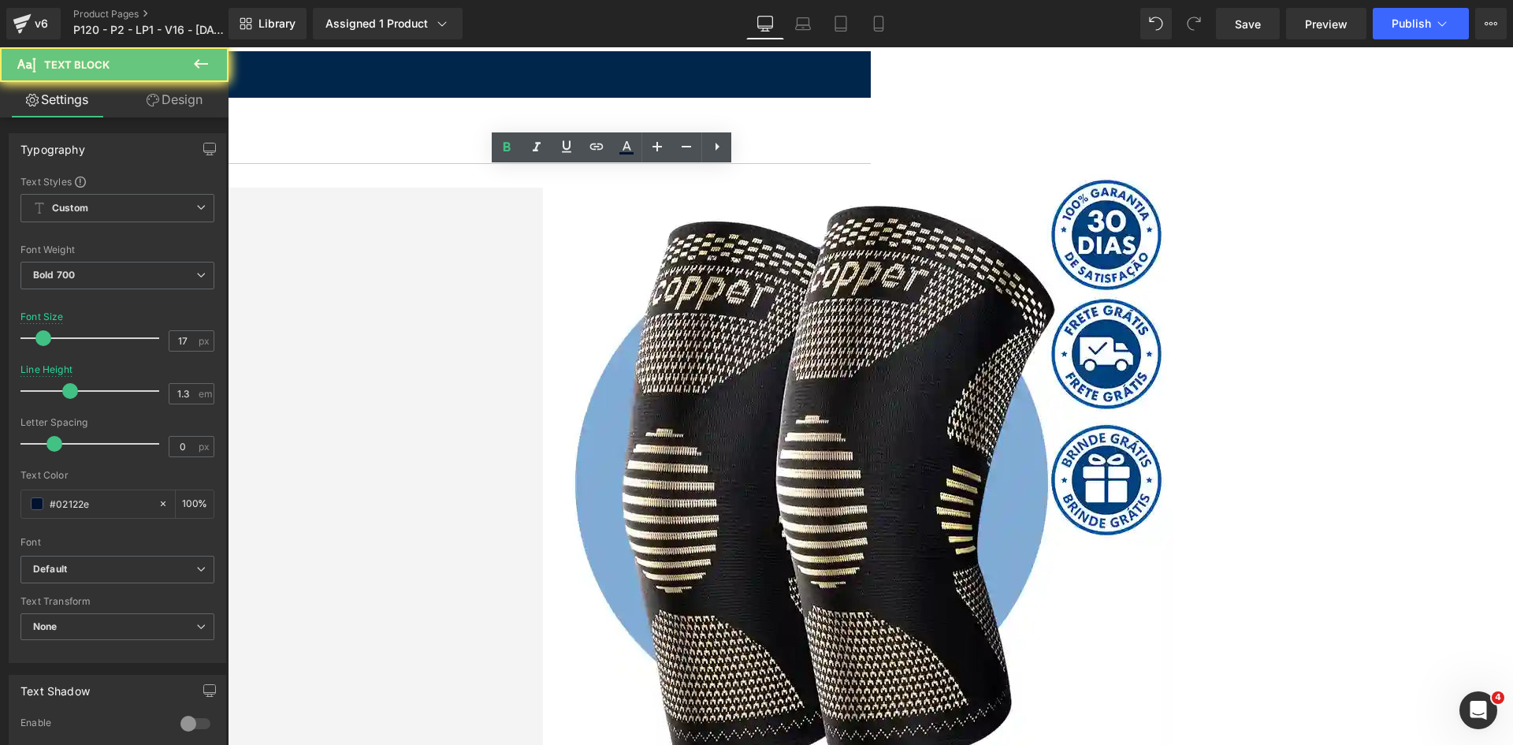
drag, startPoint x: 583, startPoint y: 174, endPoint x: 418, endPoint y: 178, distance: 164.7
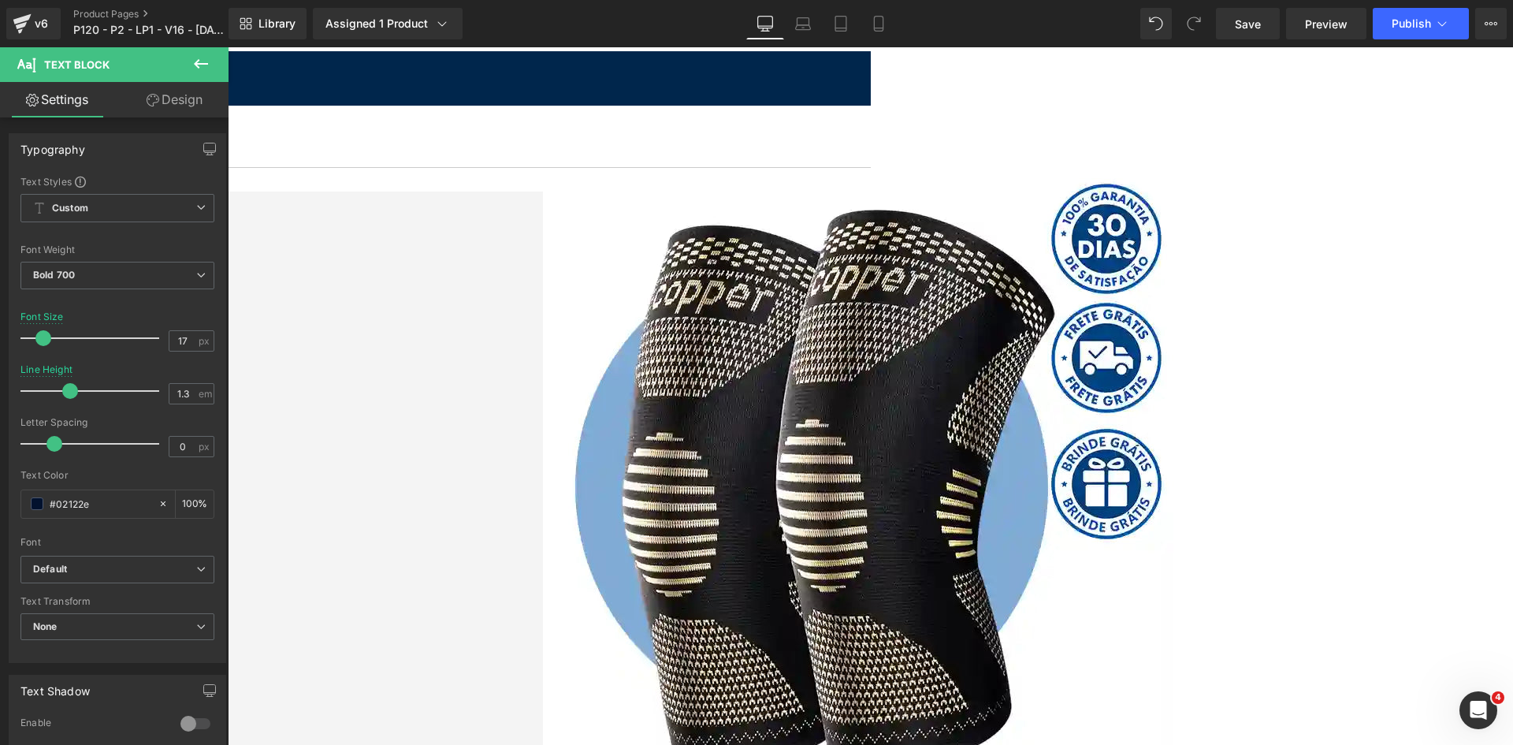
drag, startPoint x: 870, startPoint y: 26, endPoint x: 600, endPoint y: 233, distance: 340.5
click at [871, 26] on link "Mobile" at bounding box center [879, 24] width 38 height 32
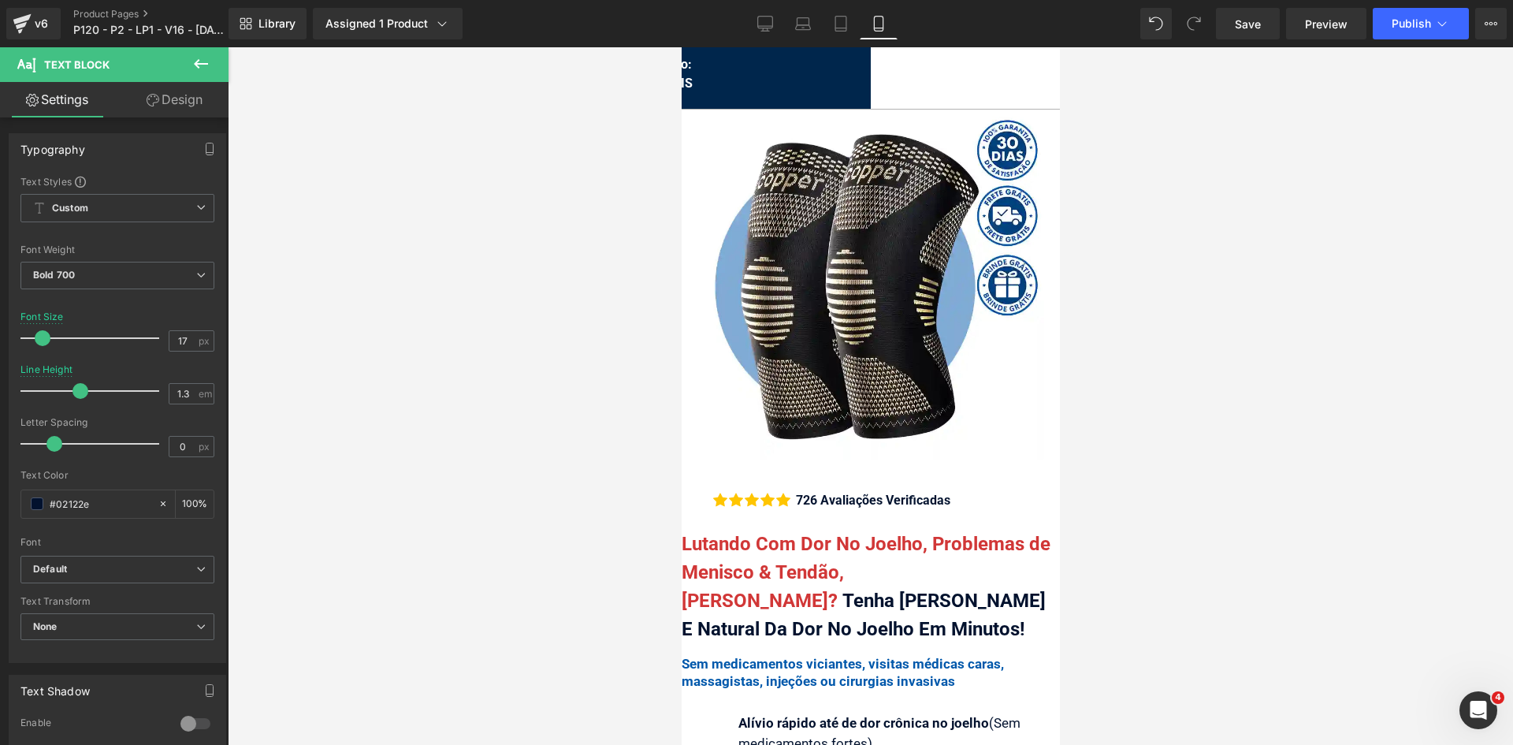
scroll to position [307, 0]
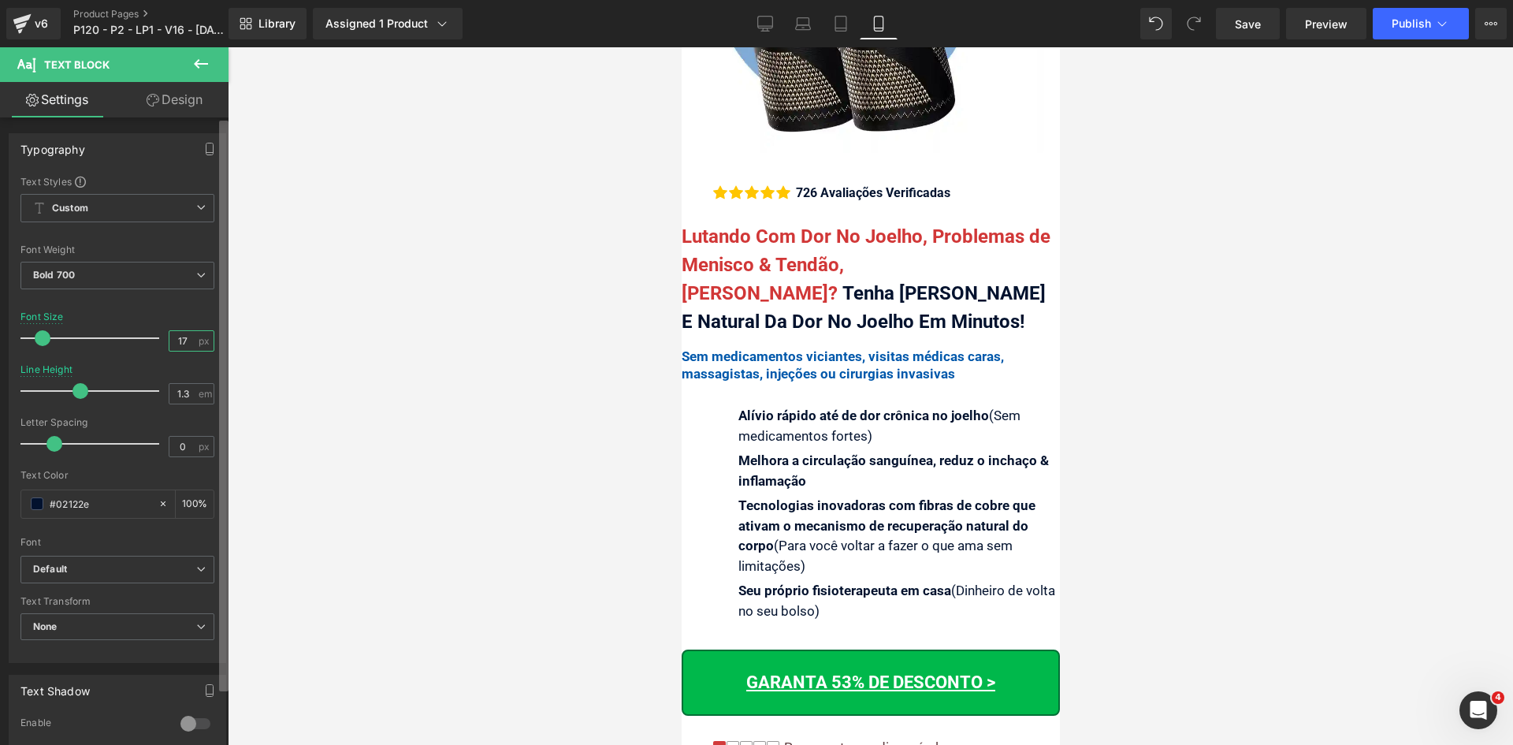
drag, startPoint x: 165, startPoint y: 343, endPoint x: 223, endPoint y: 342, distance: 57.5
click at [208, 342] on div "Text Styles Custom Custom Setup Global Style Custom Setup Global Style Thin 100…" at bounding box center [117, 418] width 216 height 487
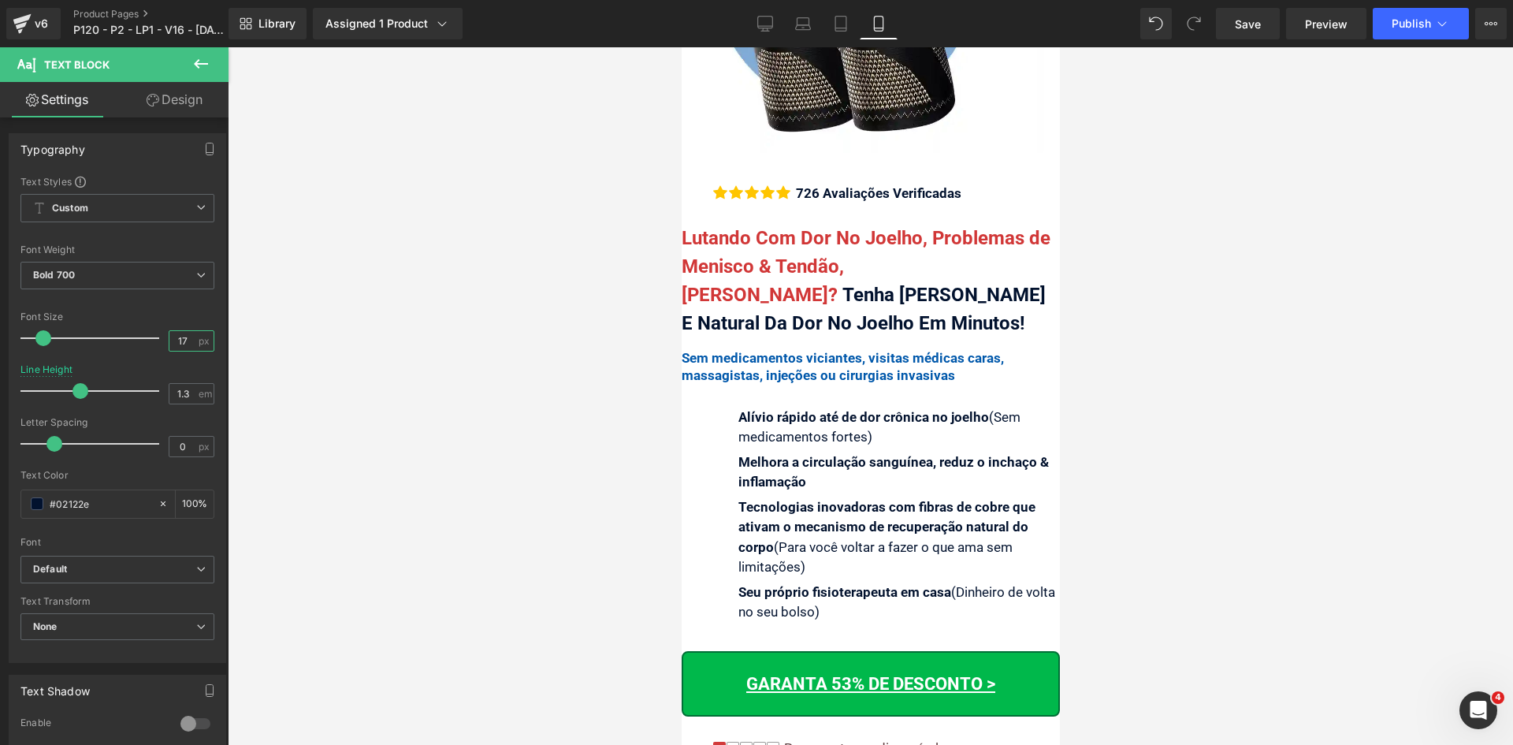
type input "17"
click at [938, 740] on div "Pouco estoque disponível" at bounding box center [858, 748] width 158 height 16
drag, startPoint x: 184, startPoint y: 339, endPoint x: 165, endPoint y: 336, distance: 19.2
click at [169, 336] on input "17" at bounding box center [183, 341] width 28 height 20
type input "18"
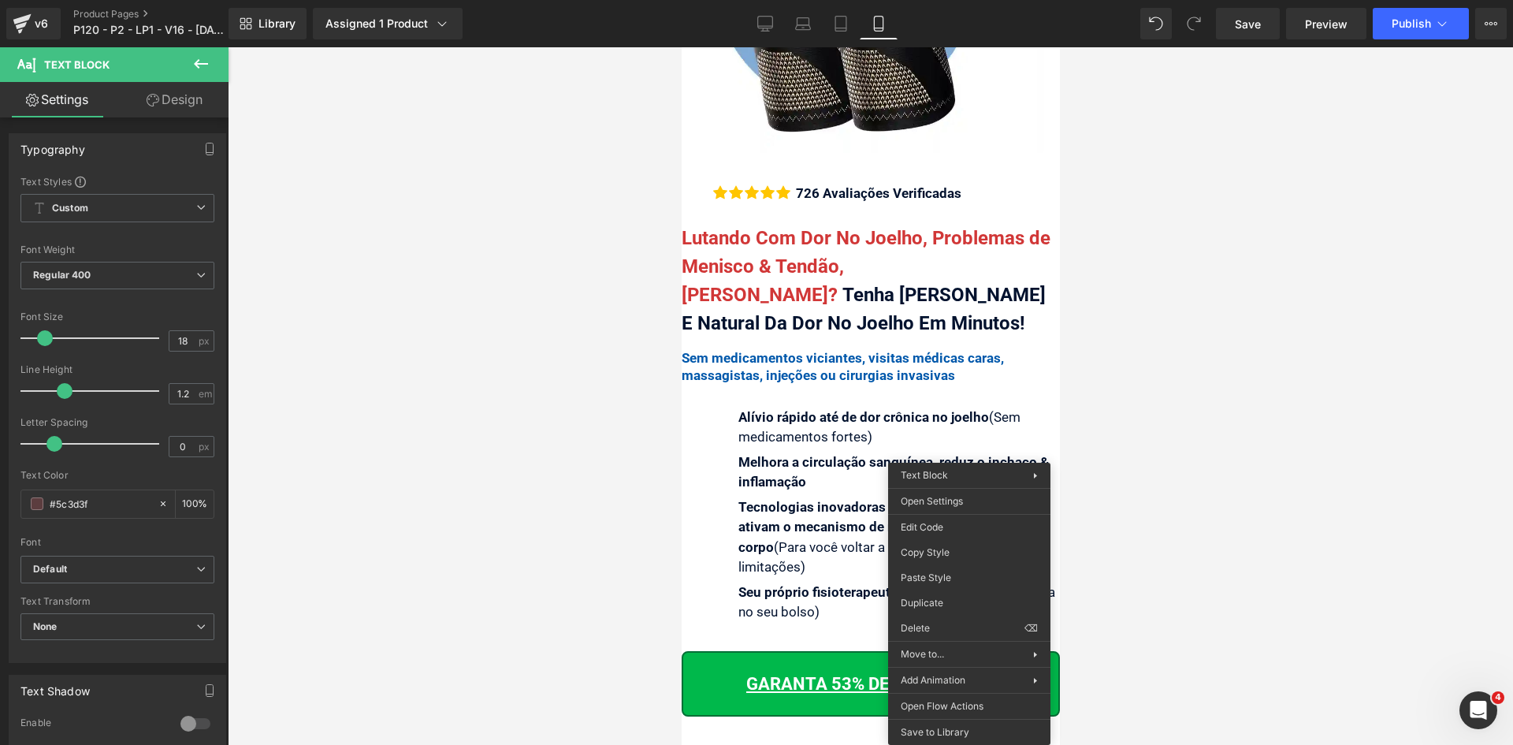
drag, startPoint x: 1614, startPoint y: 596, endPoint x: 932, endPoint y: 548, distance: 683.9
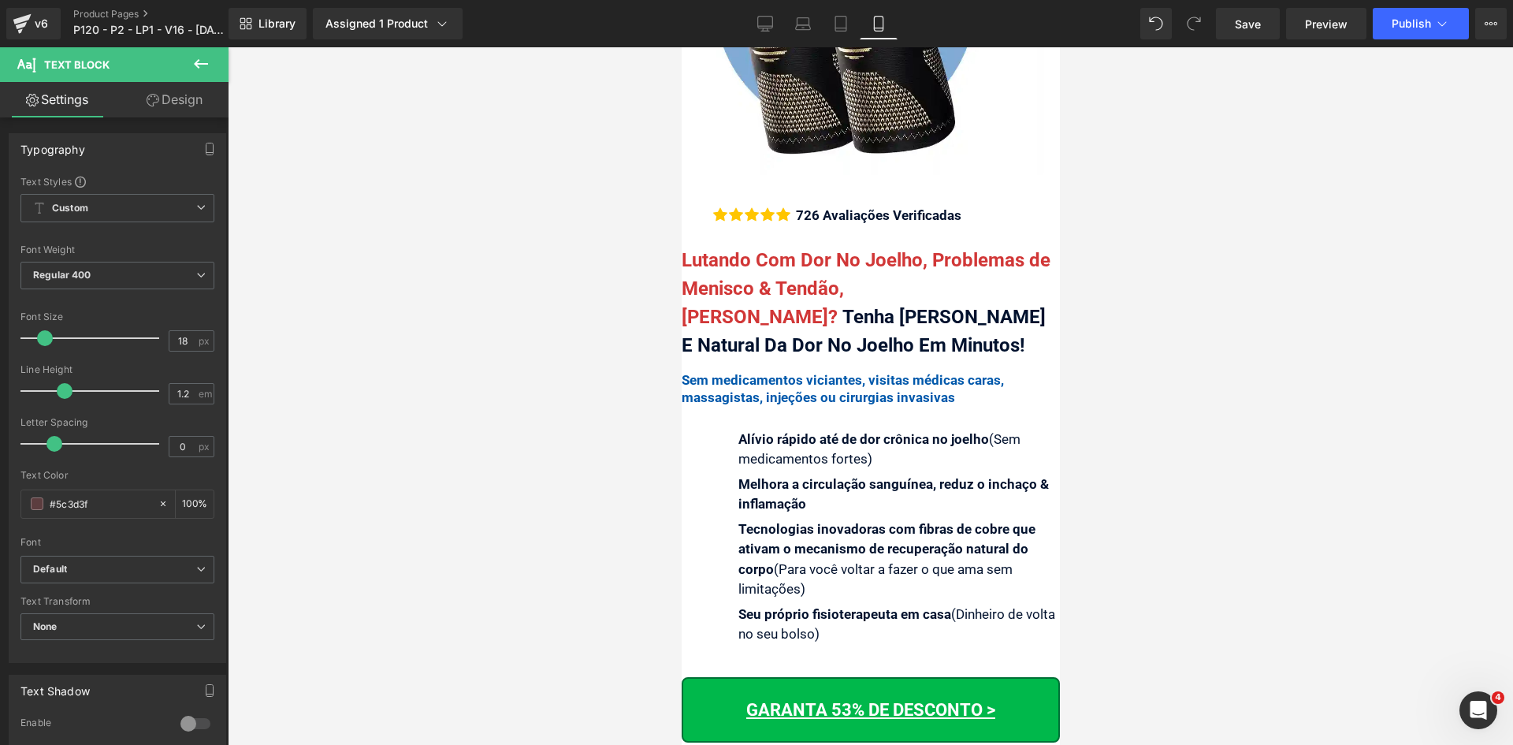
scroll to position [425, 0]
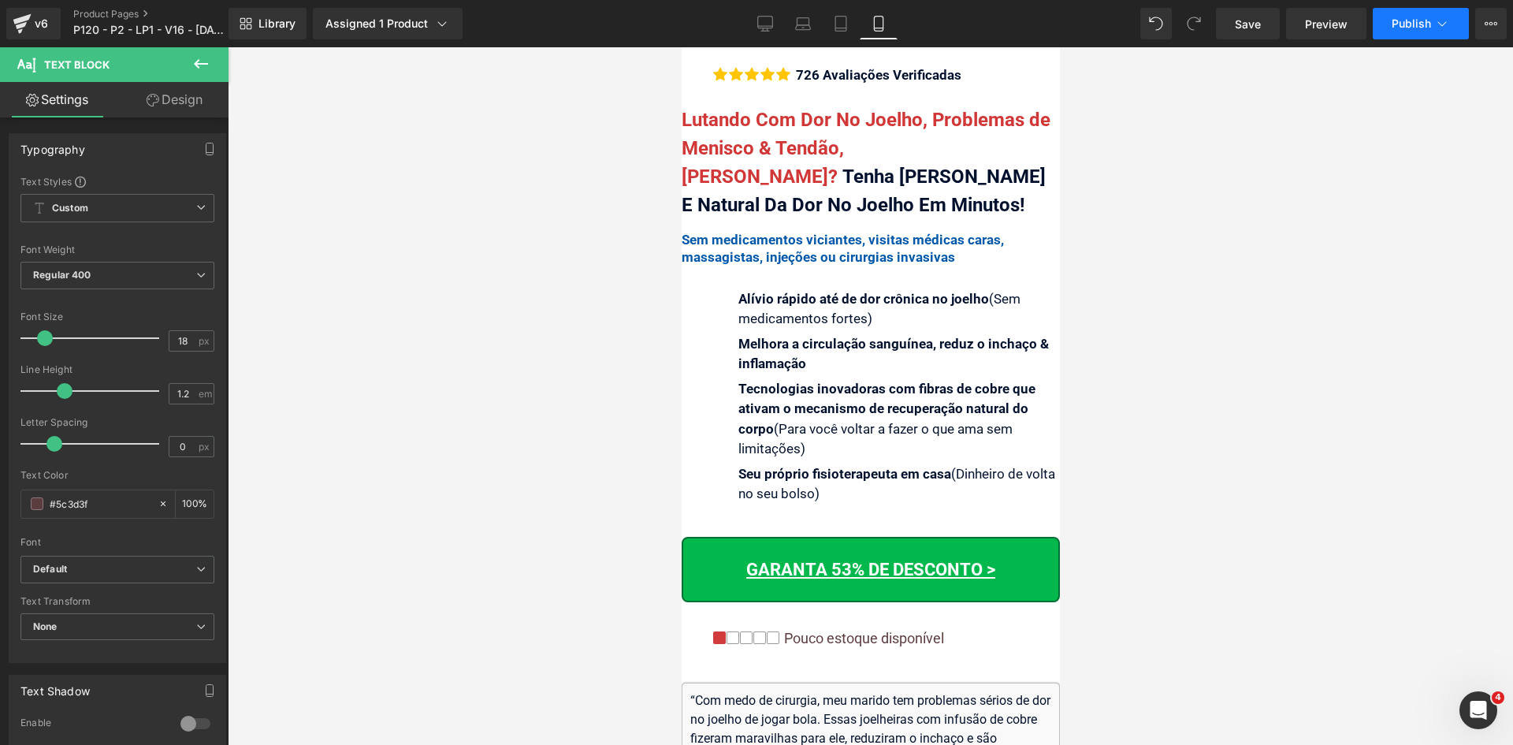
click at [1410, 20] on span "Publish" at bounding box center [1410, 23] width 39 height 13
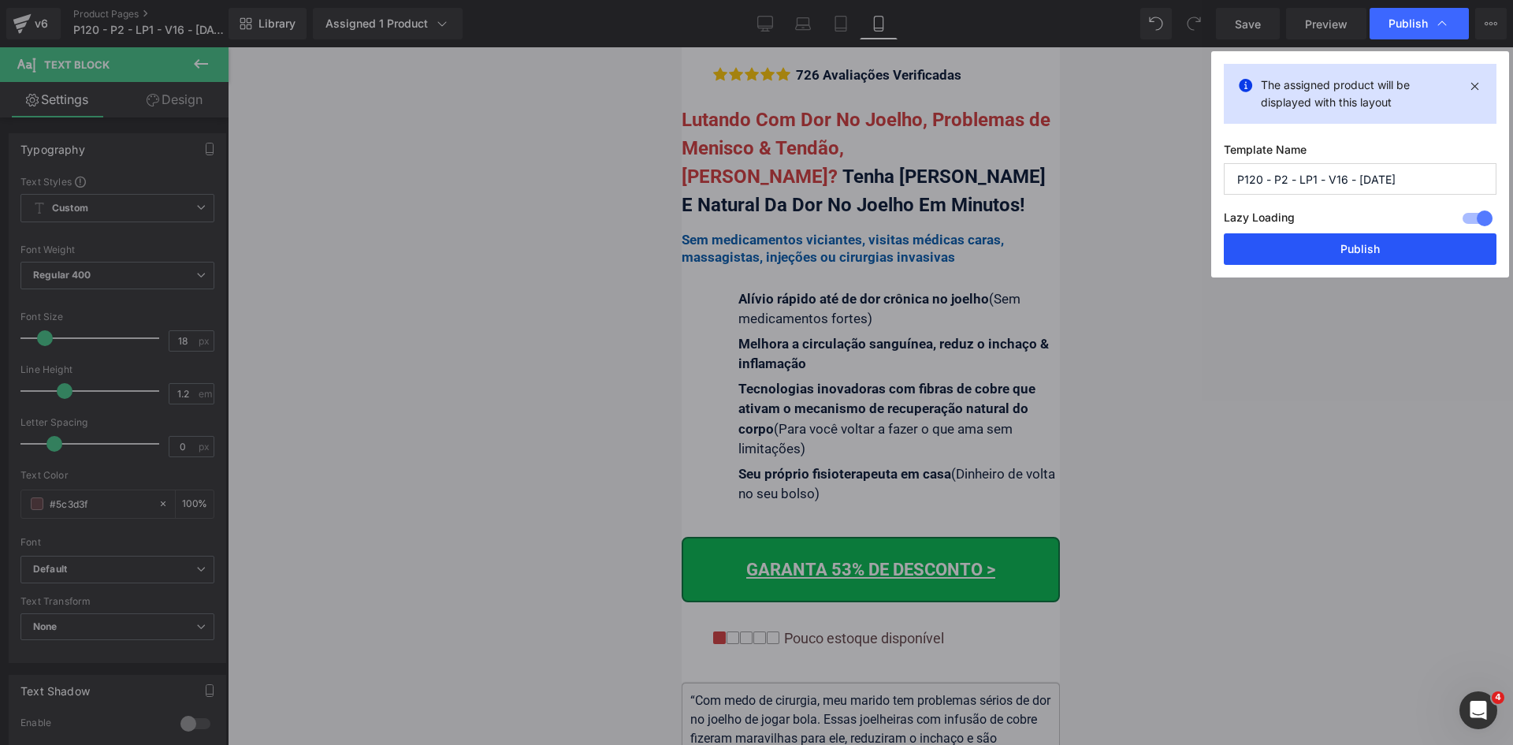
click at [1388, 239] on button "Publish" at bounding box center [1360, 249] width 273 height 32
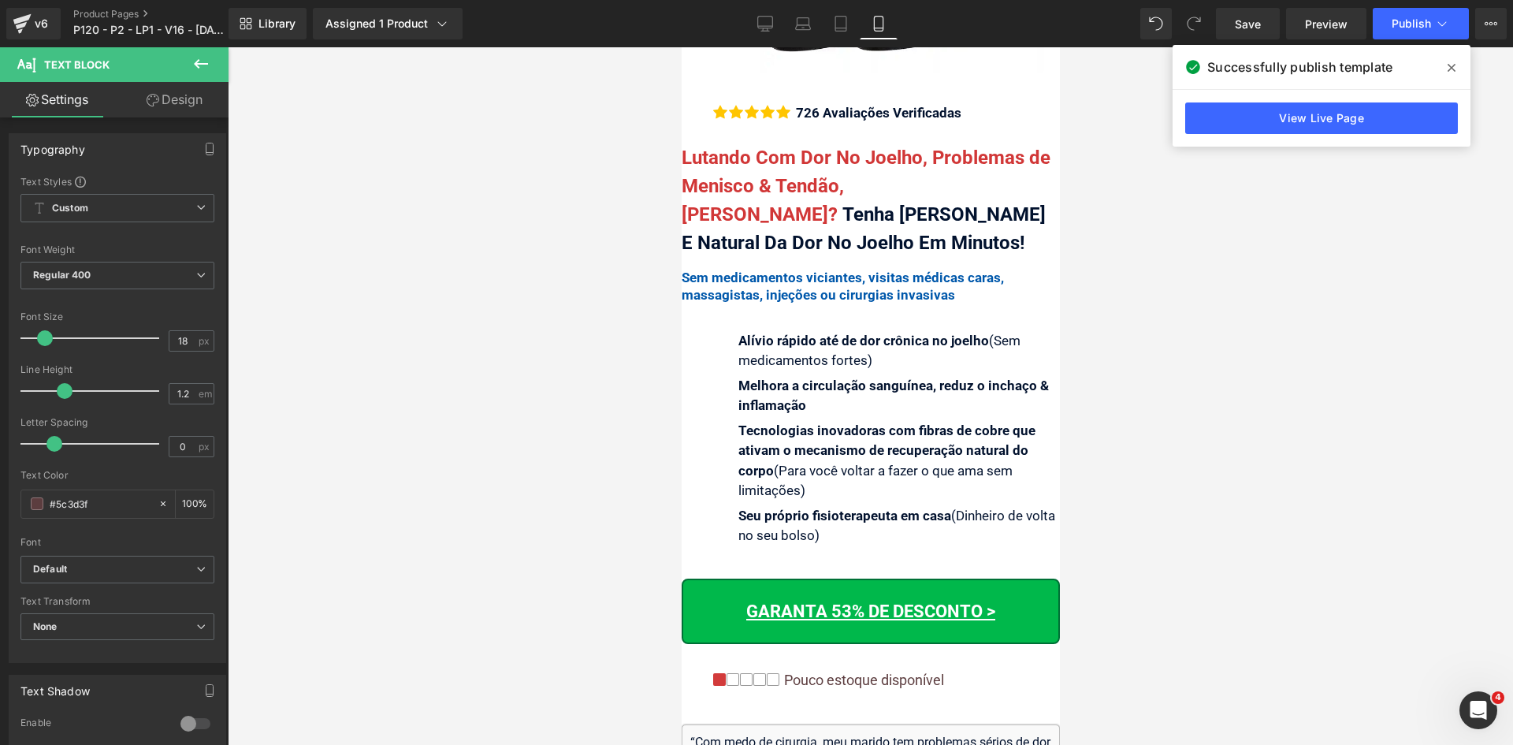
scroll to position [0, 0]
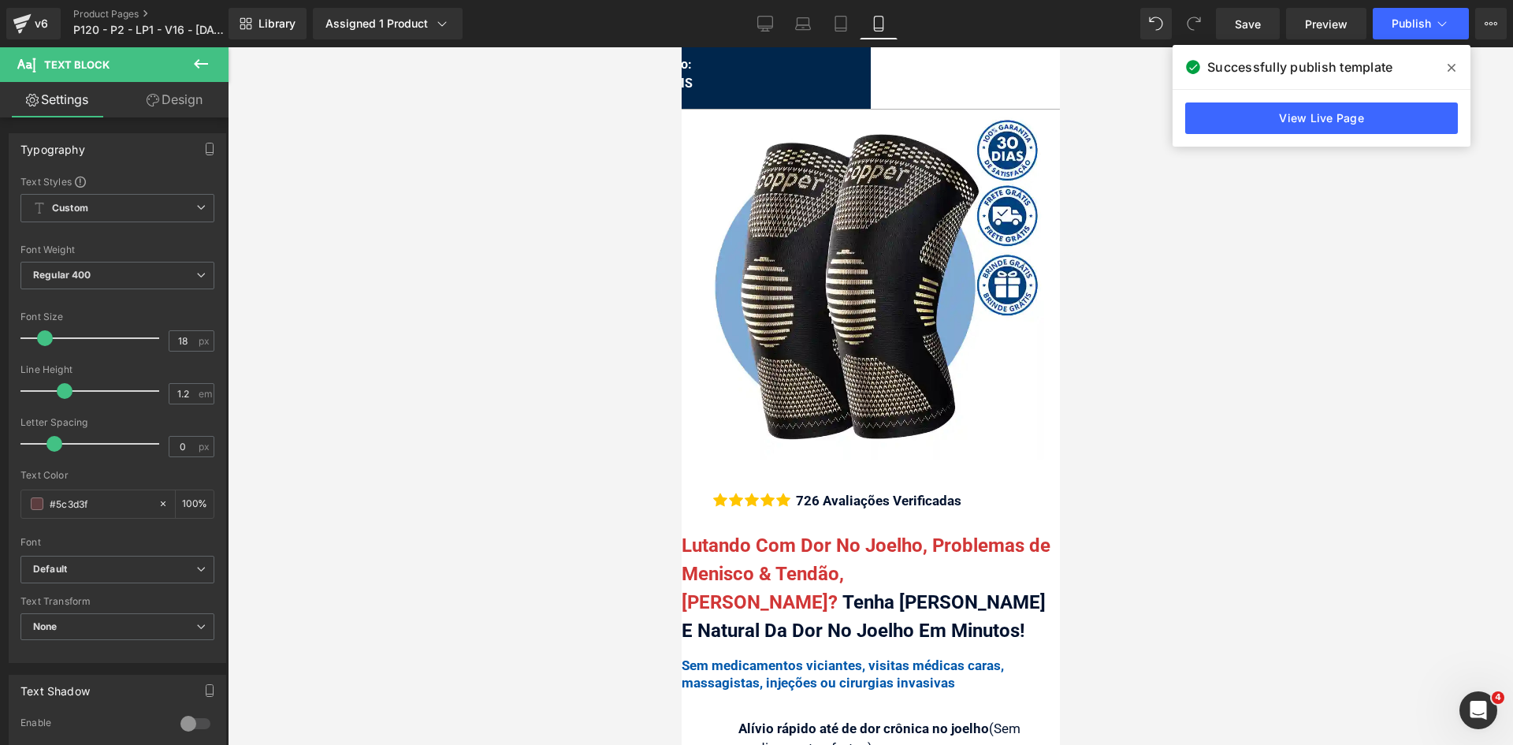
drag, startPoint x: 1051, startPoint y: 536, endPoint x: 1764, endPoint y: 98, distance: 836.8
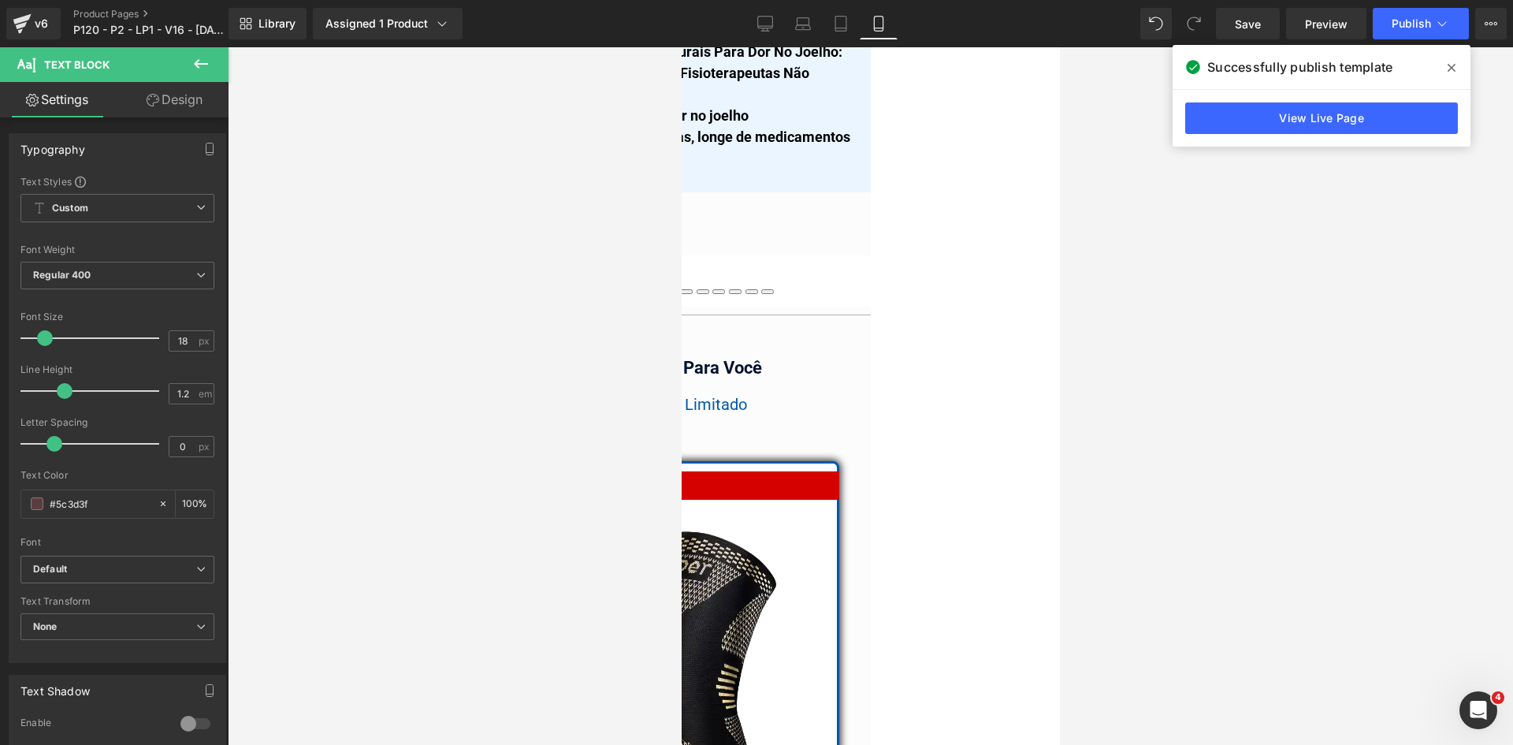
scroll to position [14977, 0]
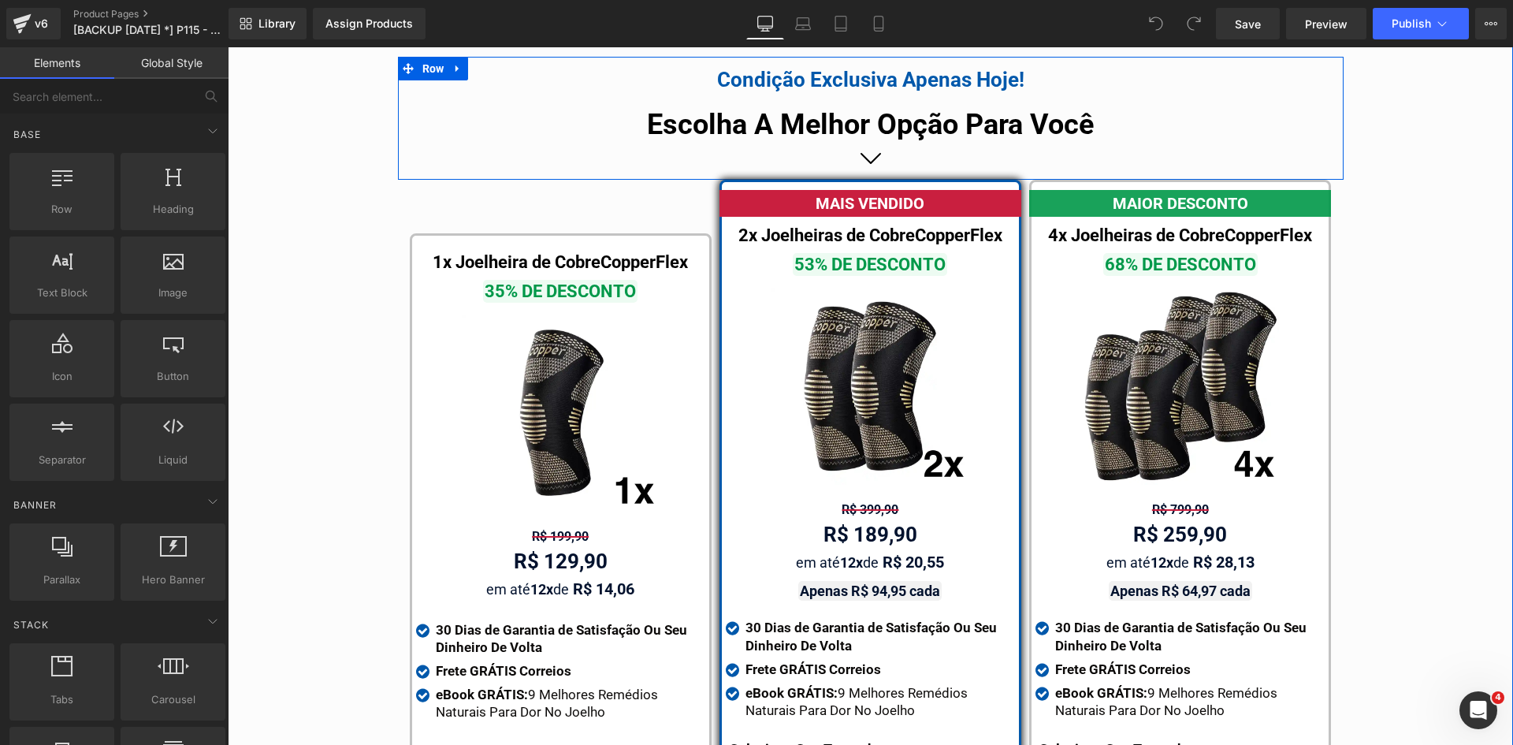
scroll to position [9031, 0]
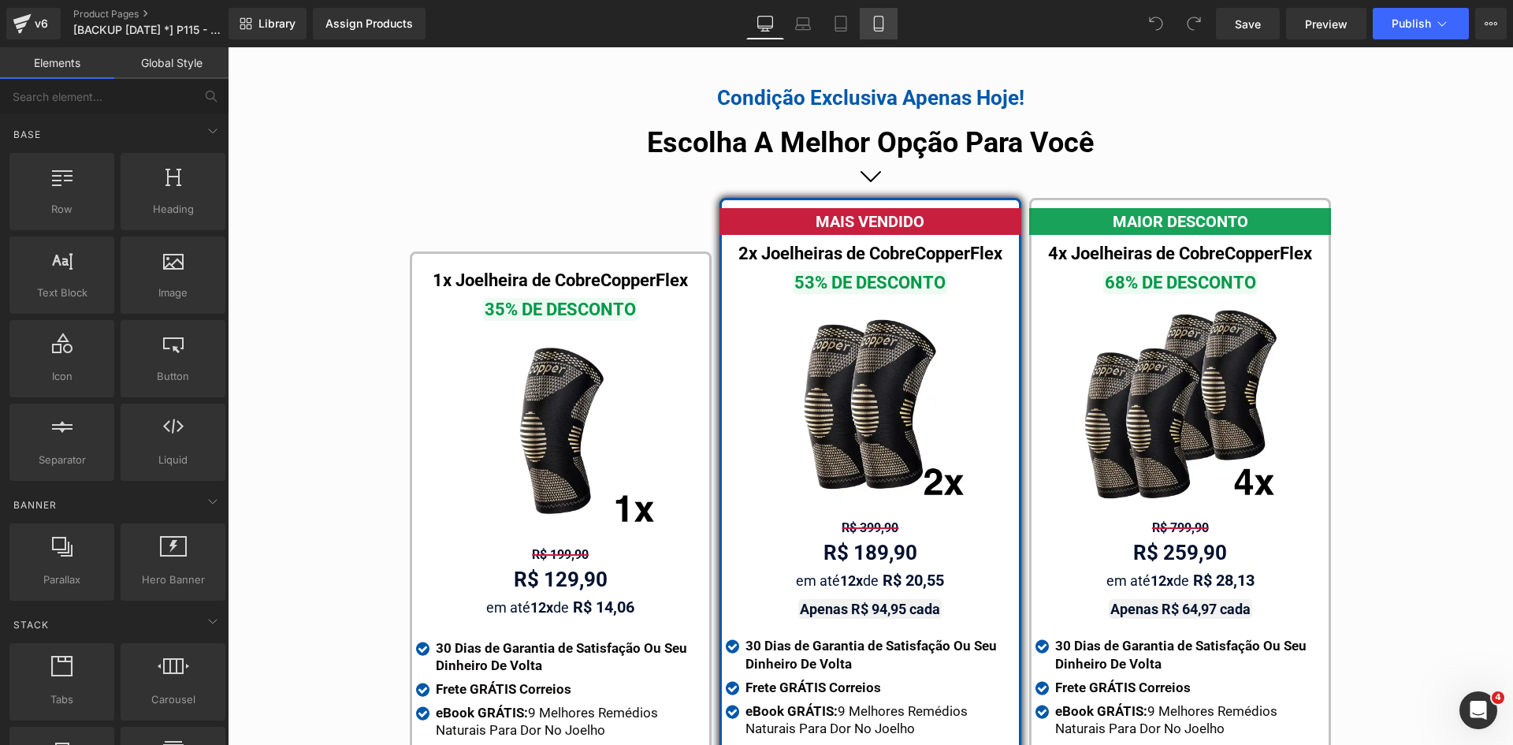
click at [875, 35] on link "Mobile" at bounding box center [879, 24] width 38 height 32
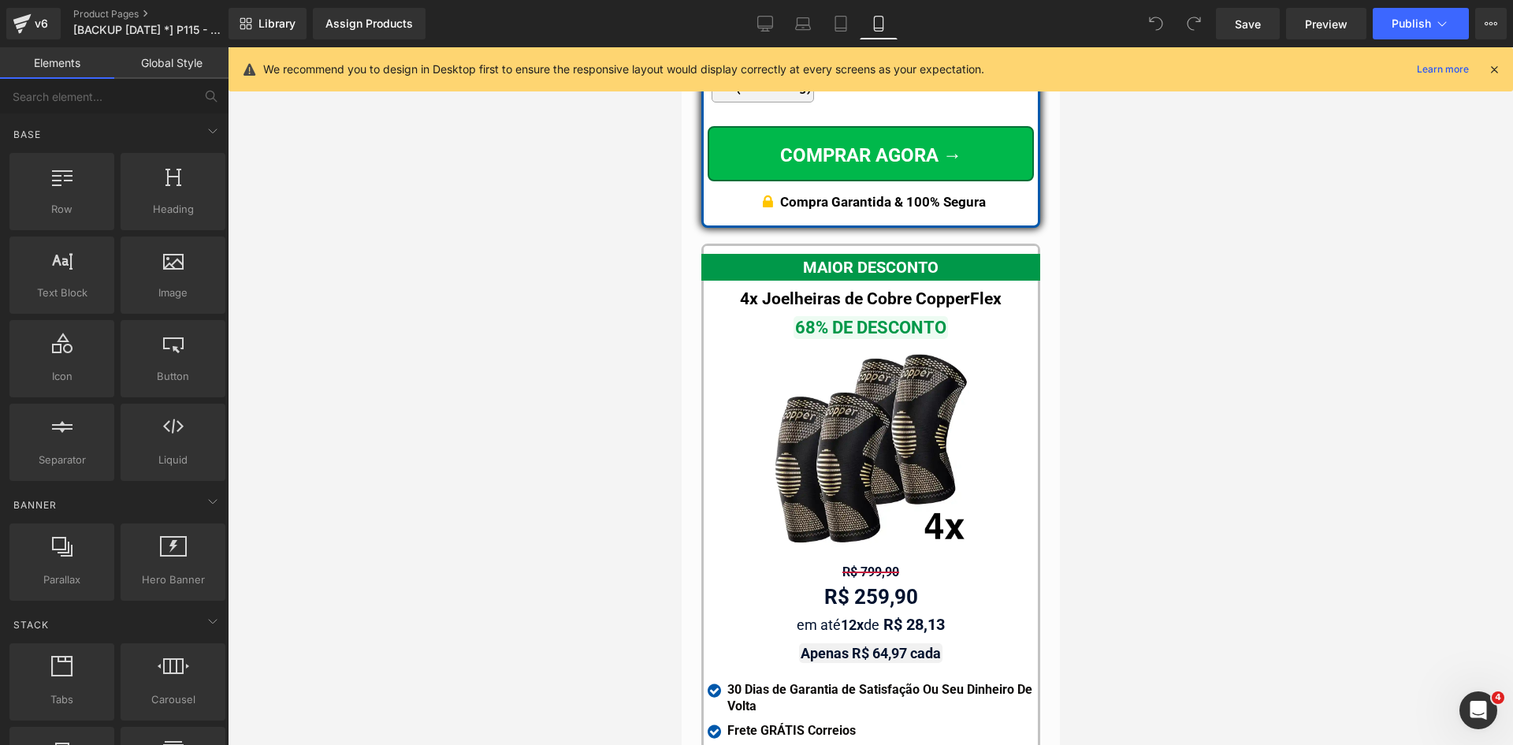
scroll to position [14642, 0]
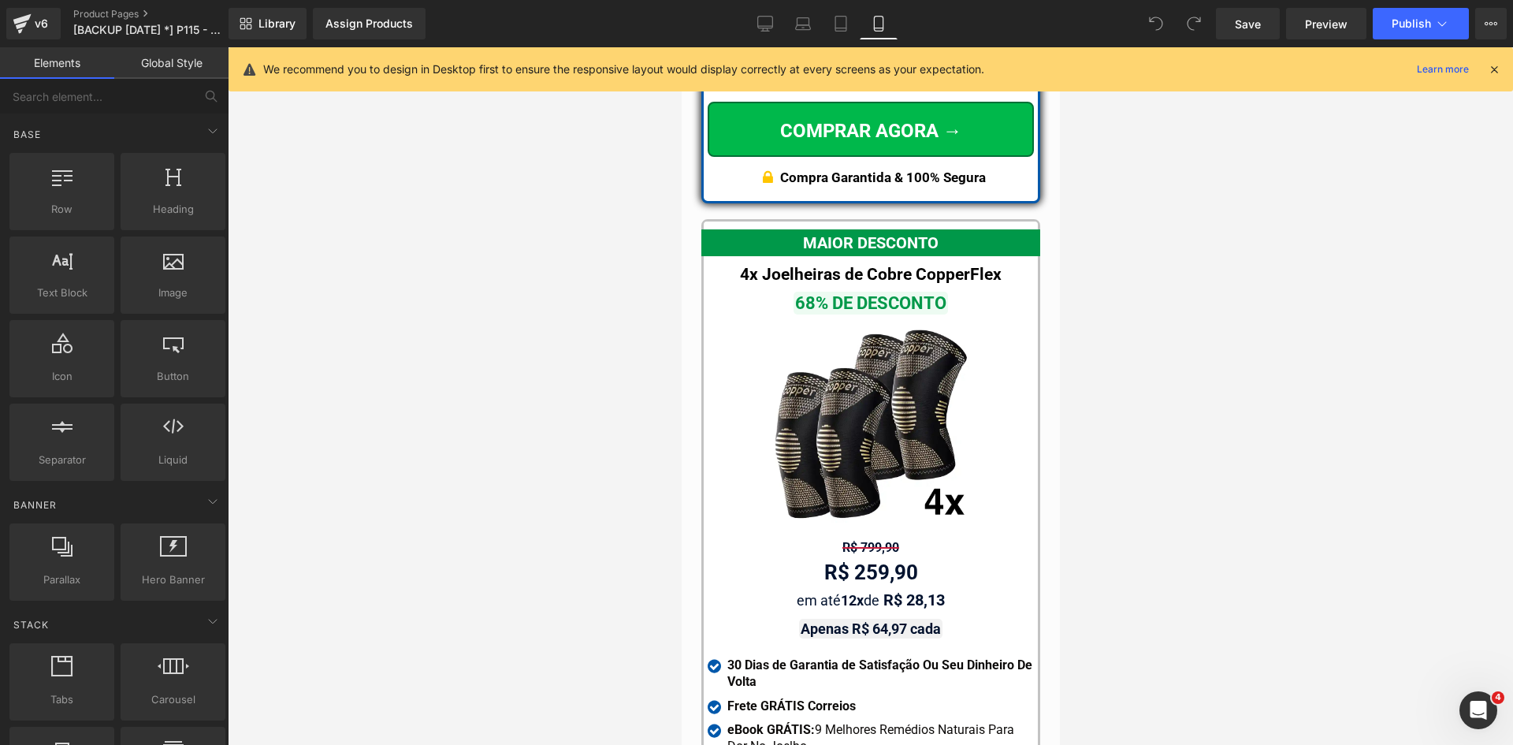
drag, startPoint x: 1054, startPoint y: 362, endPoint x: 1756, endPoint y: 595, distance: 739.5
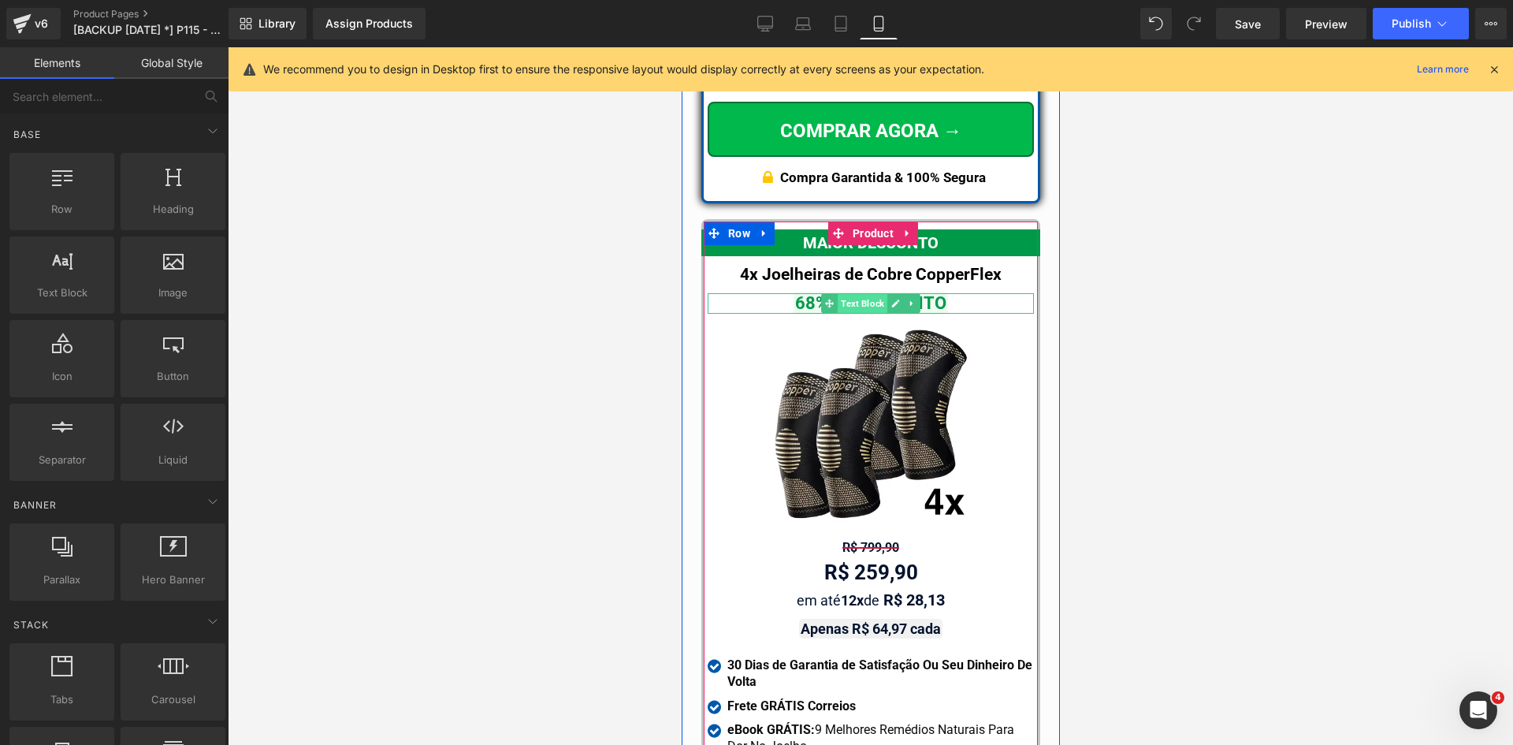
click at [860, 294] on span "Text Block" at bounding box center [862, 303] width 50 height 19
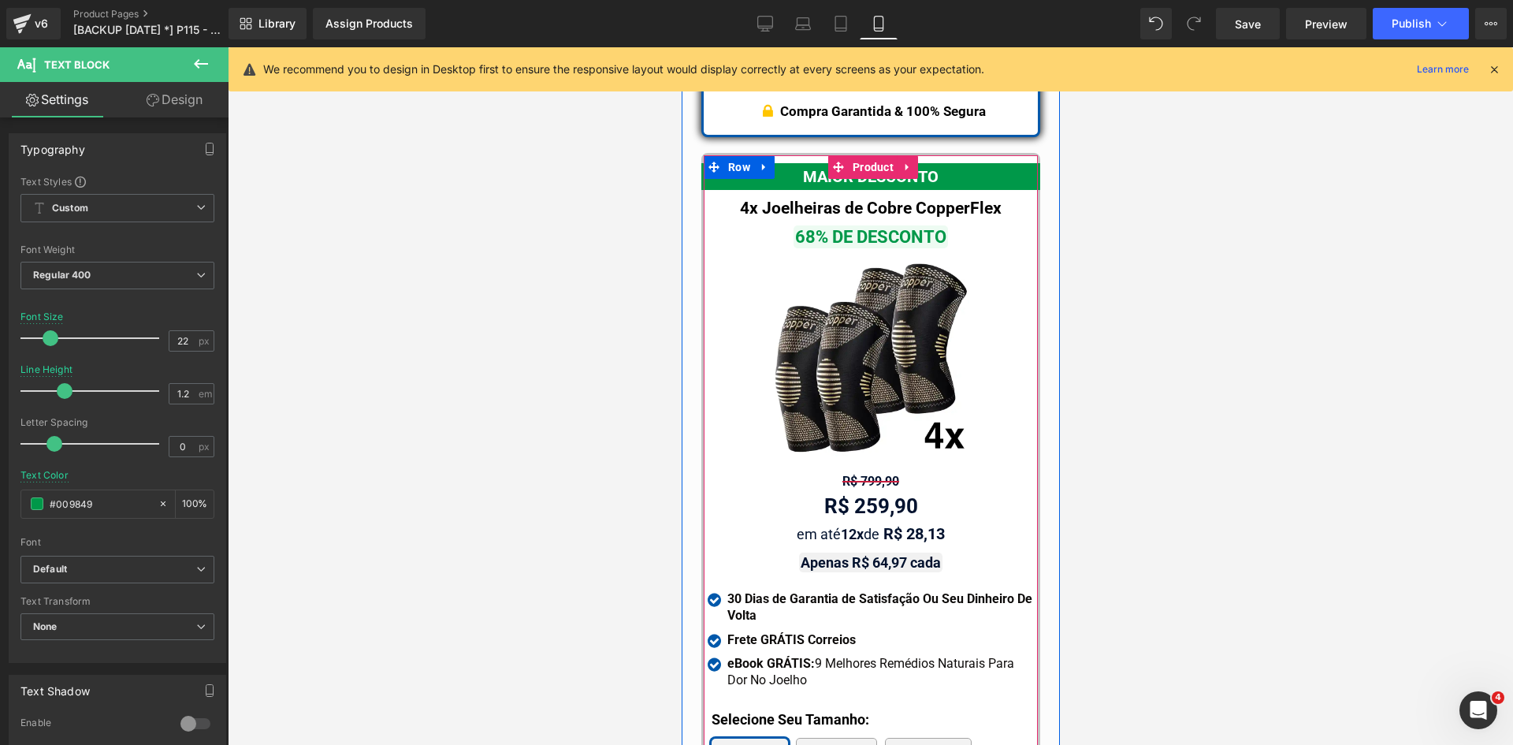
scroll to position [14800, 0]
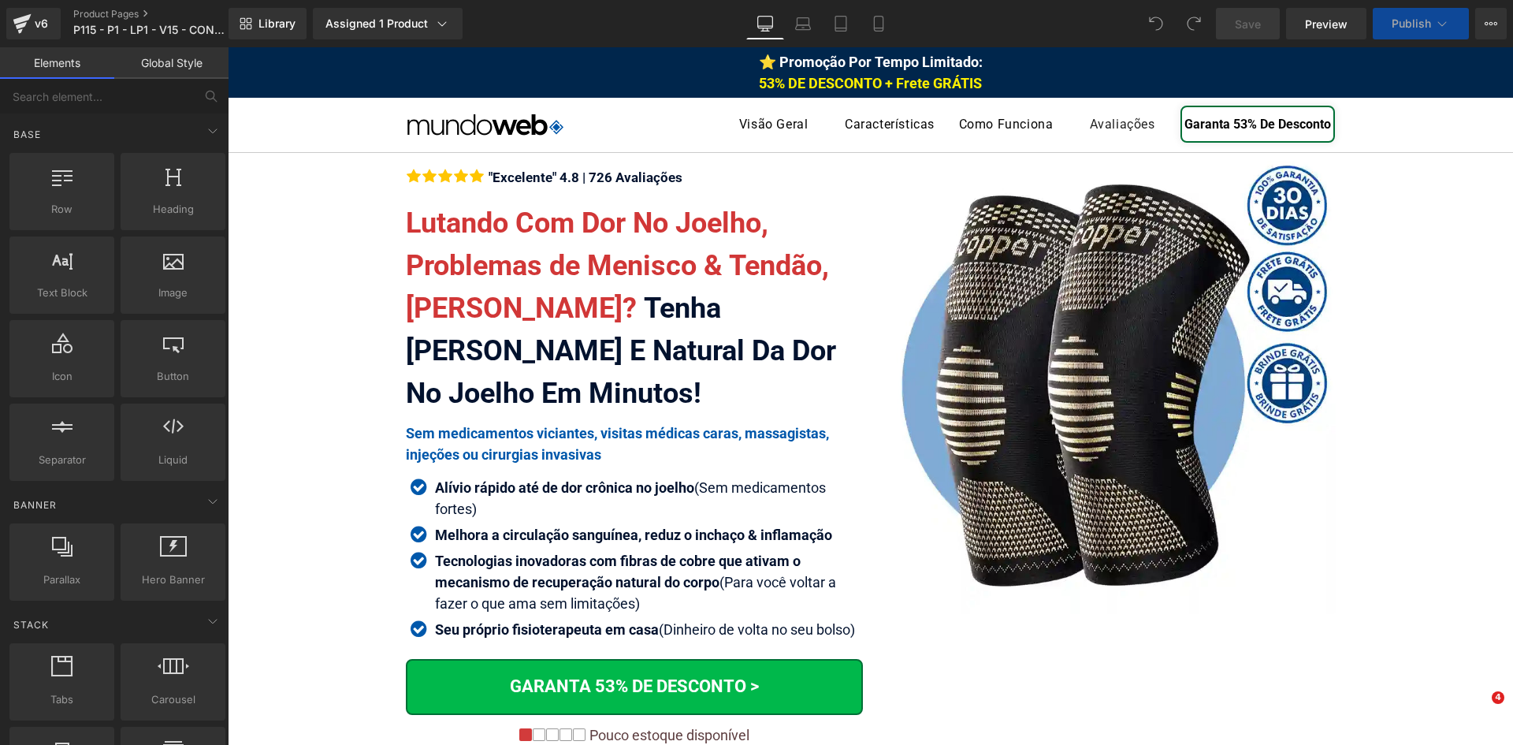
drag, startPoint x: 1740, startPoint y: 84, endPoint x: 1511, endPoint y: 84, distance: 228.5
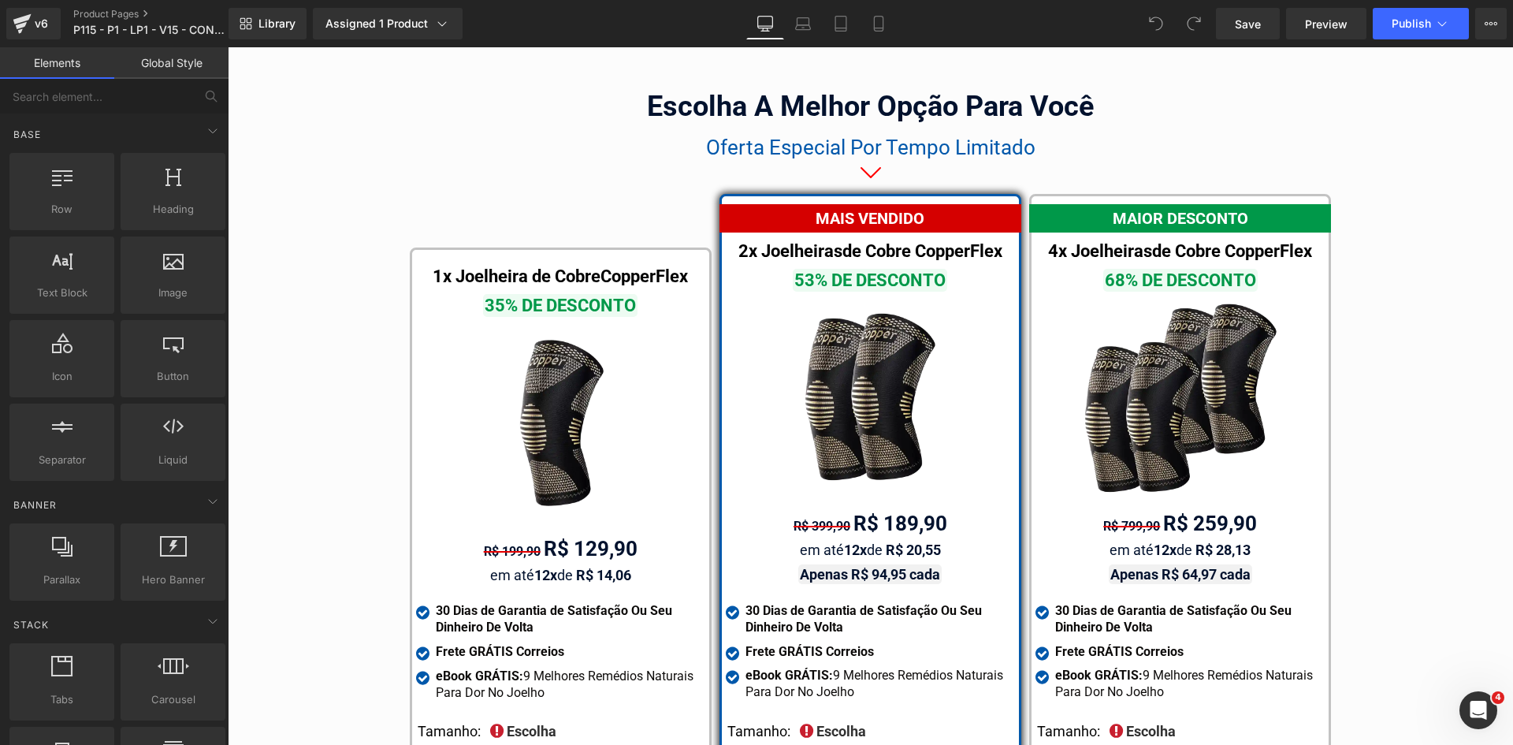
scroll to position [8921, 0]
